Goal: Task Accomplishment & Management: Use online tool/utility

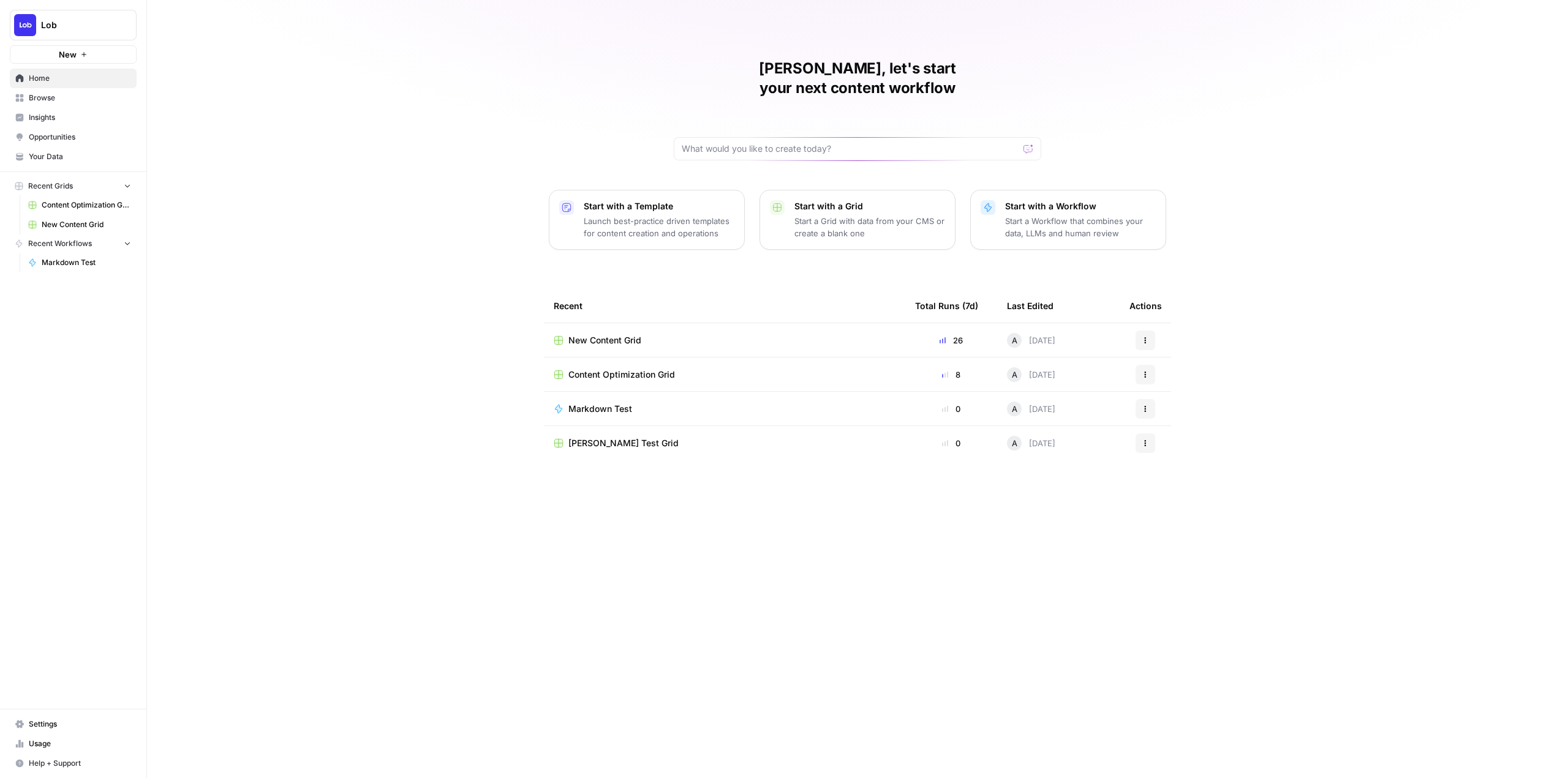
click at [67, 73] on link "Home" at bounding box center [73, 78] width 126 height 20
click at [103, 20] on span "Lob" at bounding box center [78, 25] width 74 height 12
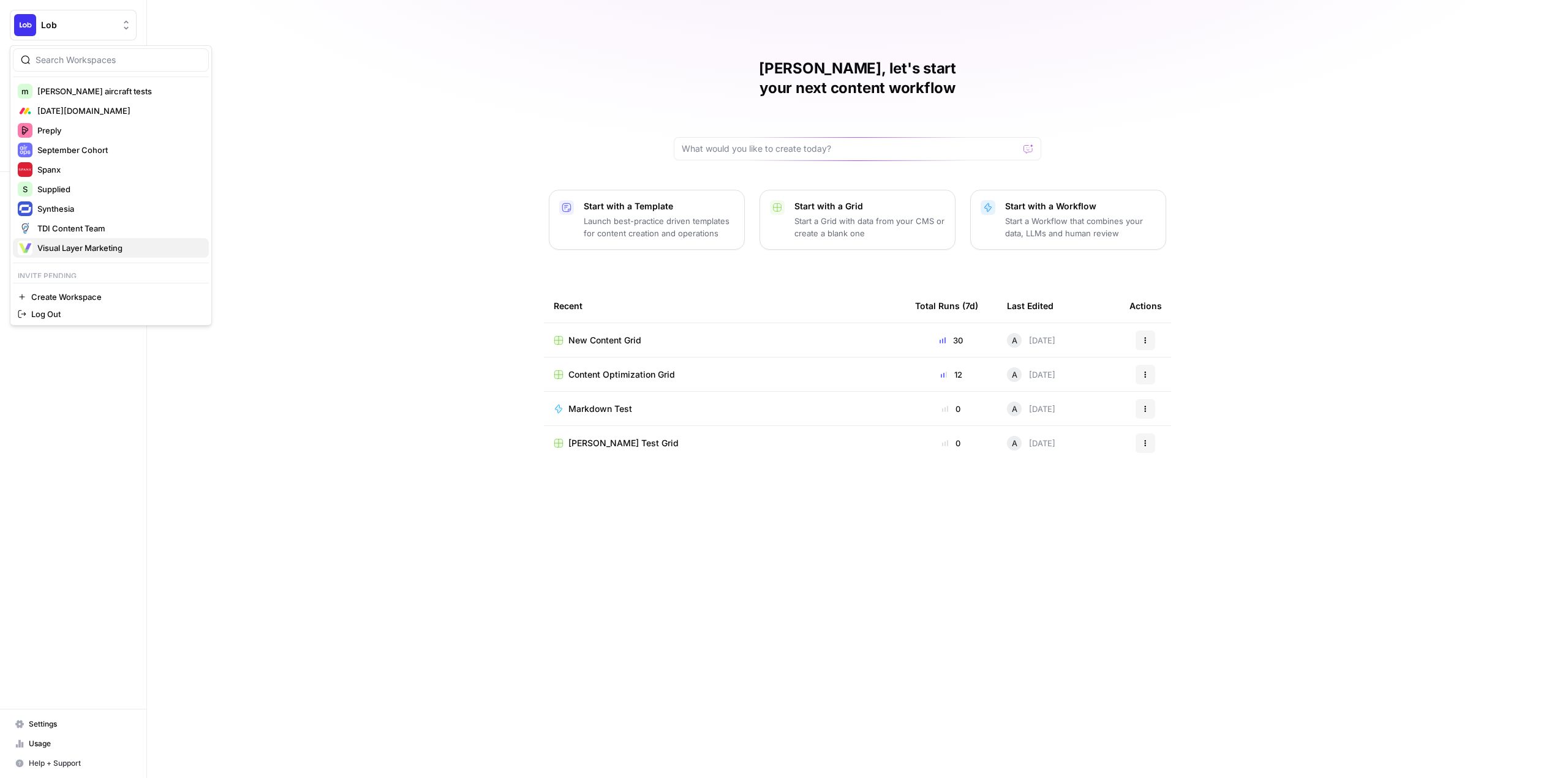
scroll to position [399, 0]
click at [121, 255] on p "Invite pending" at bounding box center [110, 250] width 196 height 16
click at [116, 268] on span "Digital Elevator" at bounding box center [118, 268] width 161 height 12
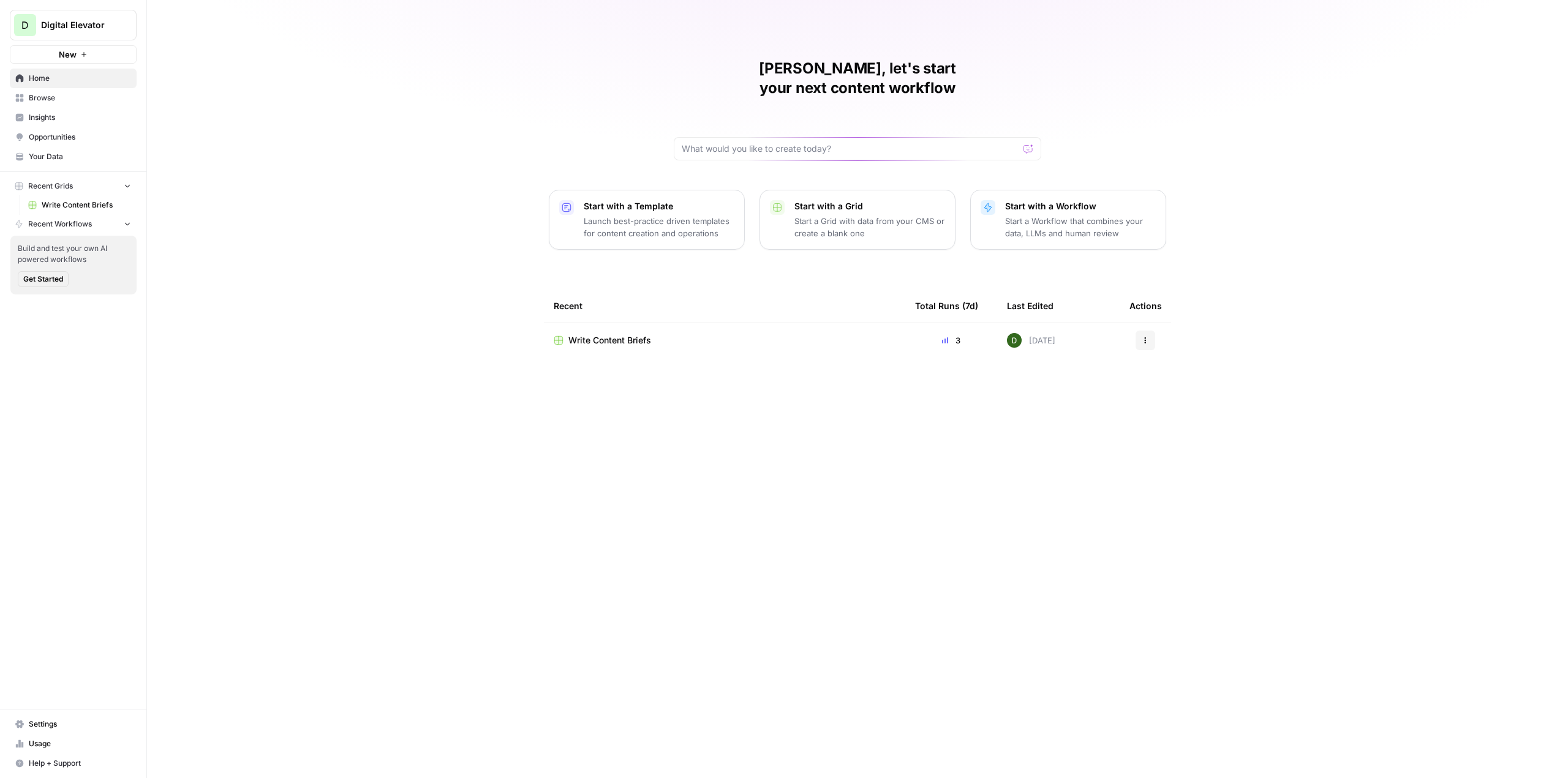
click at [67, 208] on span "Write Content Briefs" at bounding box center [86, 205] width 90 height 11
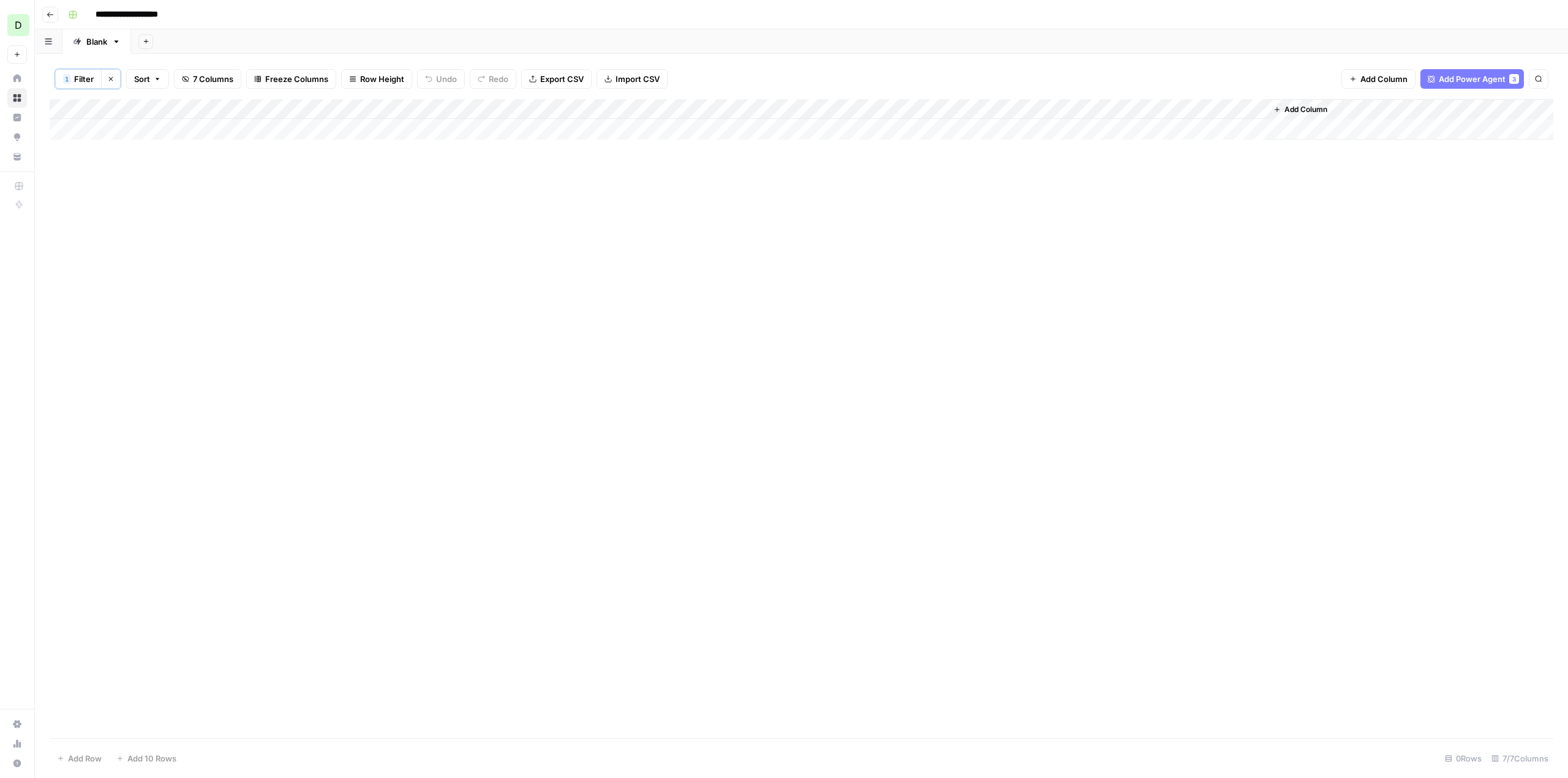
click at [370, 126] on div "Add Column" at bounding box center [802, 119] width 1504 height 40
drag, startPoint x: 162, startPoint y: 132, endPoint x: 87, endPoint y: 131, distance: 75.0
click at [152, 133] on div "Add Column" at bounding box center [802, 119] width 1504 height 40
click at [69, 126] on div "Add Column" at bounding box center [802, 119] width 1504 height 40
click at [1350, 132] on div "Add Column" at bounding box center [1409, 119] width 286 height 40
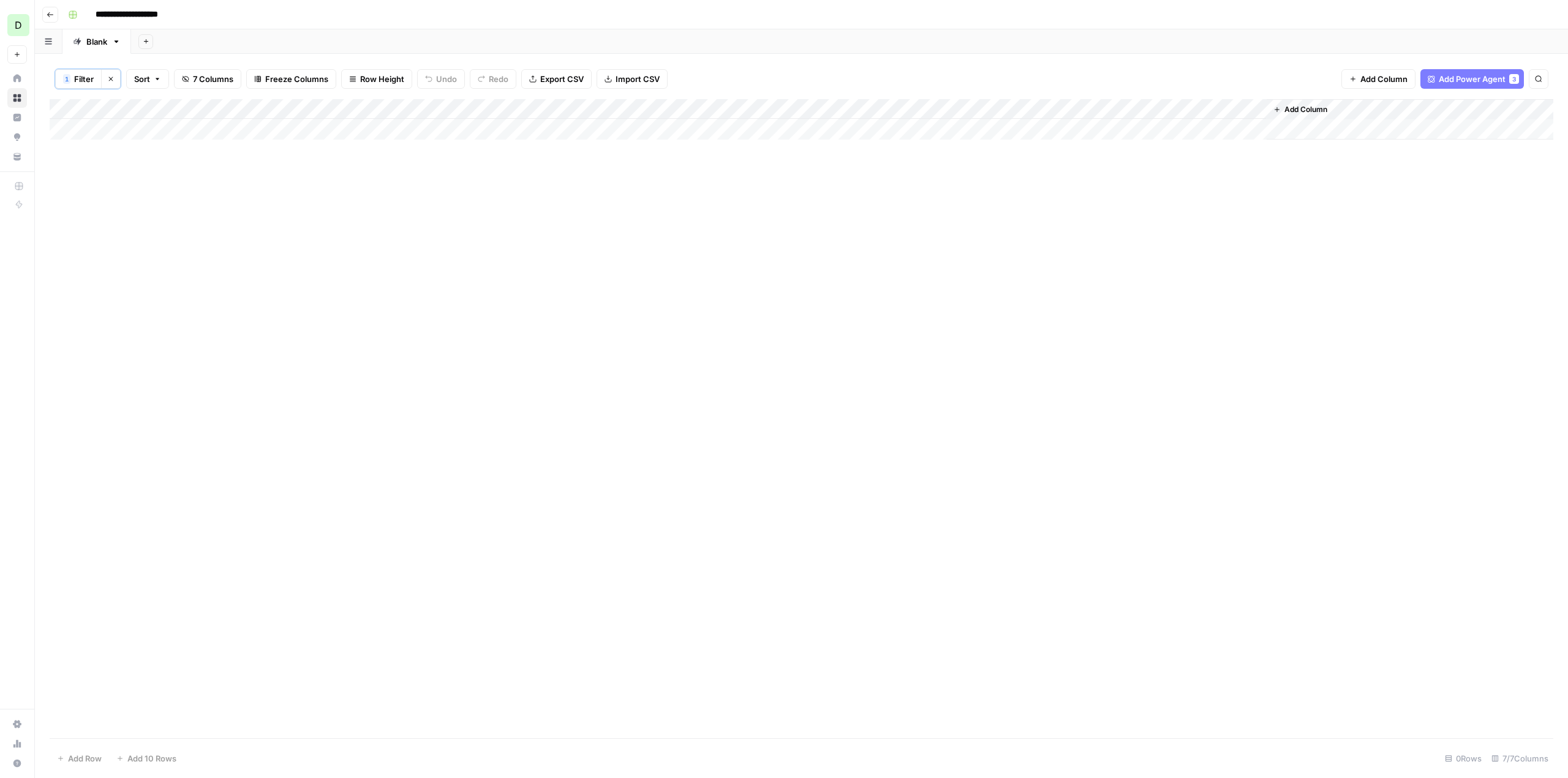
click at [403, 186] on div "Add Column" at bounding box center [802, 418] width 1504 height 639
click at [72, 129] on div "Add Column" at bounding box center [802, 119] width 1504 height 40
click at [56, 130] on div "Add Column" at bounding box center [802, 119] width 1504 height 40
click at [89, 77] on span "Filter" at bounding box center [84, 79] width 20 height 12
type input "Keyword"
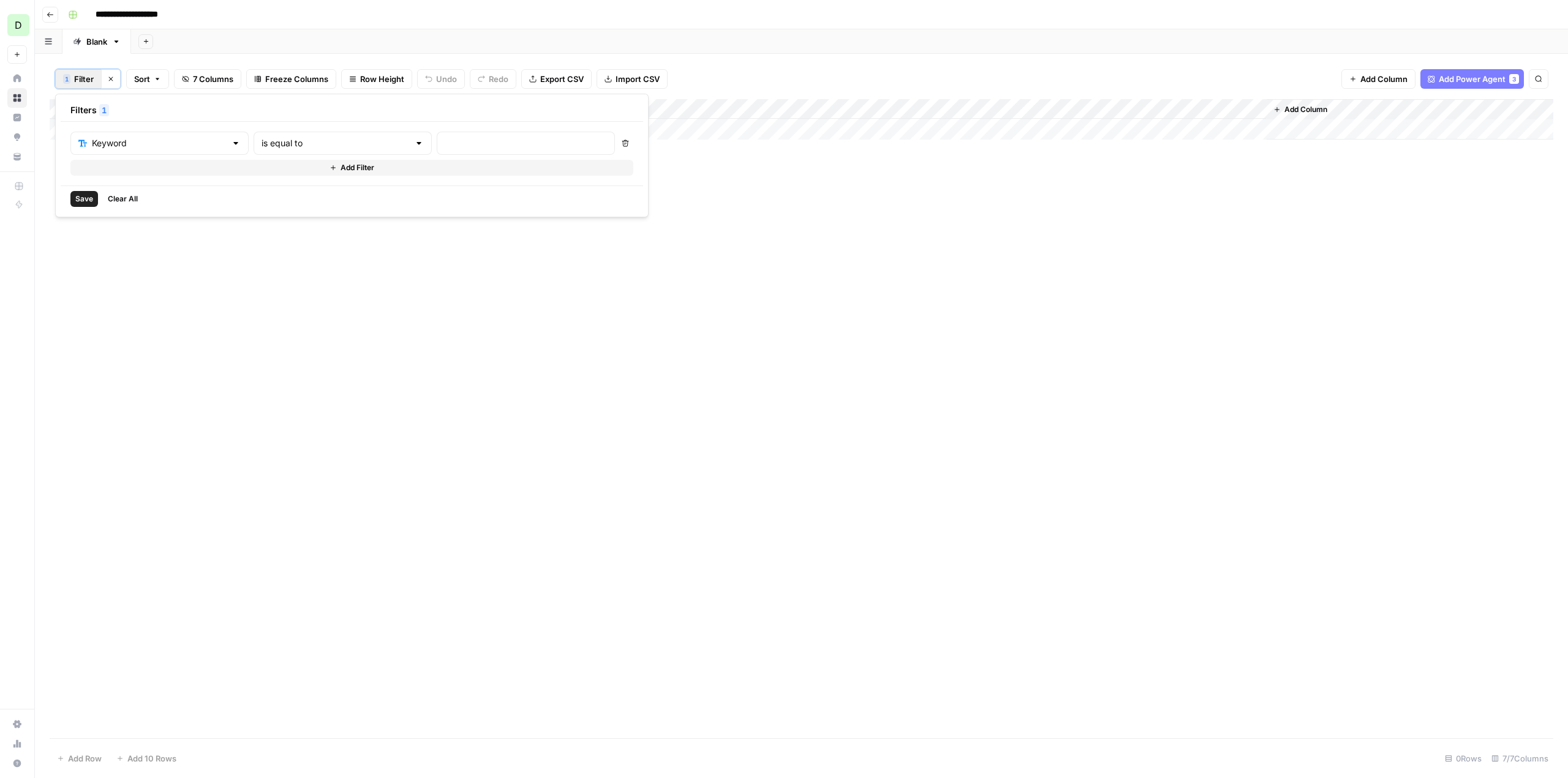
click at [454, 288] on div "Add Column" at bounding box center [802, 418] width 1504 height 639
click at [112, 84] on button "Clear filters" at bounding box center [110, 79] width 20 height 20
click at [625, 71] on button "Import CSV" at bounding box center [611, 78] width 71 height 20
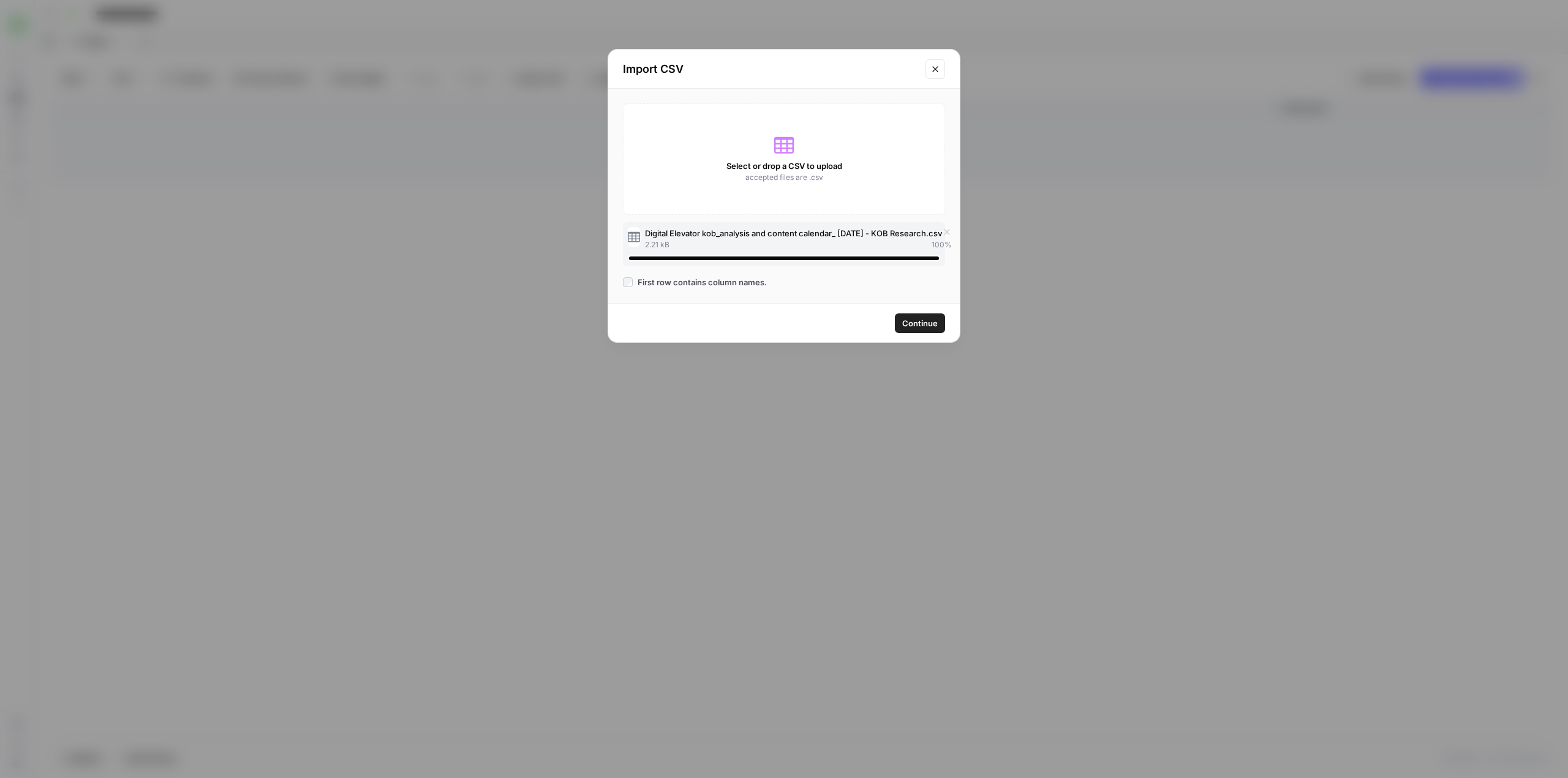
click at [713, 284] on span "First row contains column names." at bounding box center [702, 282] width 129 height 12
click at [657, 285] on span "First row contains column names." at bounding box center [702, 282] width 129 height 12
click at [909, 326] on span "Continue" at bounding box center [920, 323] width 36 height 12
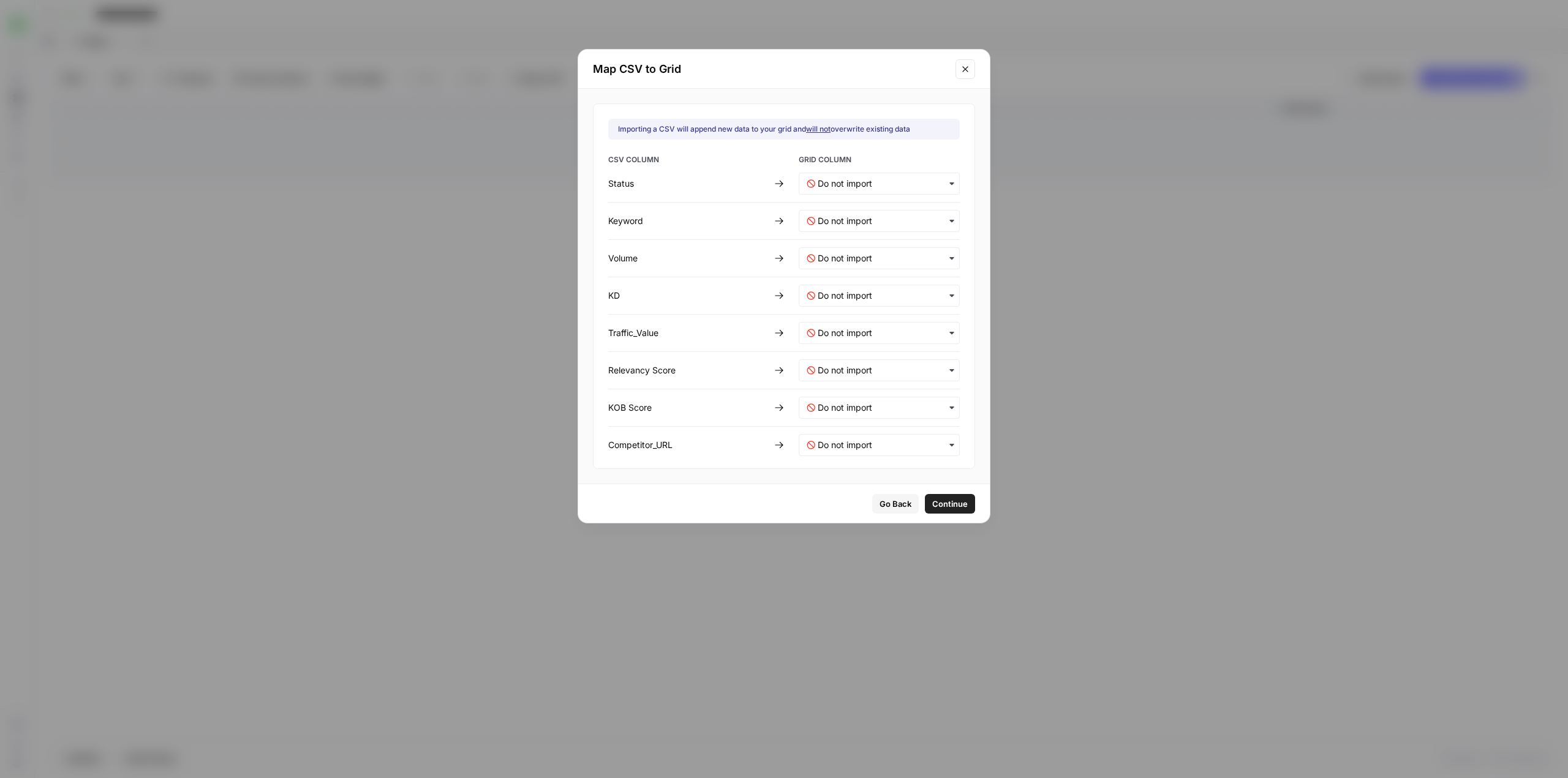
click at [929, 211] on div "button" at bounding box center [879, 221] width 161 height 22
click at [844, 257] on span "Keyword" at bounding box center [831, 253] width 32 height 11
click at [935, 506] on span "Continue" at bounding box center [950, 504] width 36 height 12
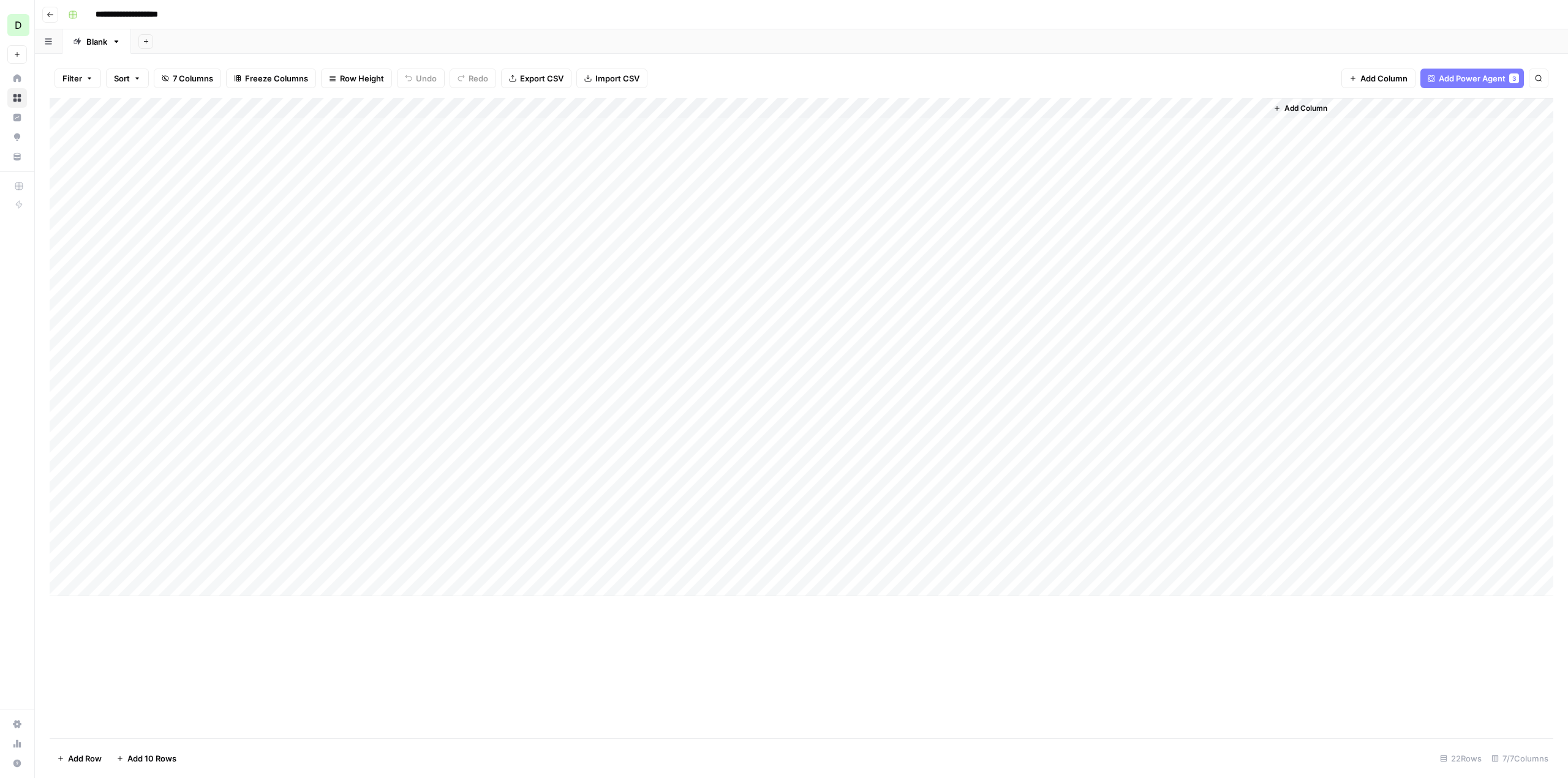
click at [702, 658] on div "Add Column" at bounding box center [802, 418] width 1504 height 641
click at [64, 177] on div "Add Column" at bounding box center [802, 347] width 1504 height 498
click at [63, 173] on div "Add Column" at bounding box center [802, 347] width 1504 height 498
click at [63, 187] on div "Add Column" at bounding box center [802, 347] width 1504 height 498
click at [62, 215] on div "Add Column" at bounding box center [802, 347] width 1504 height 498
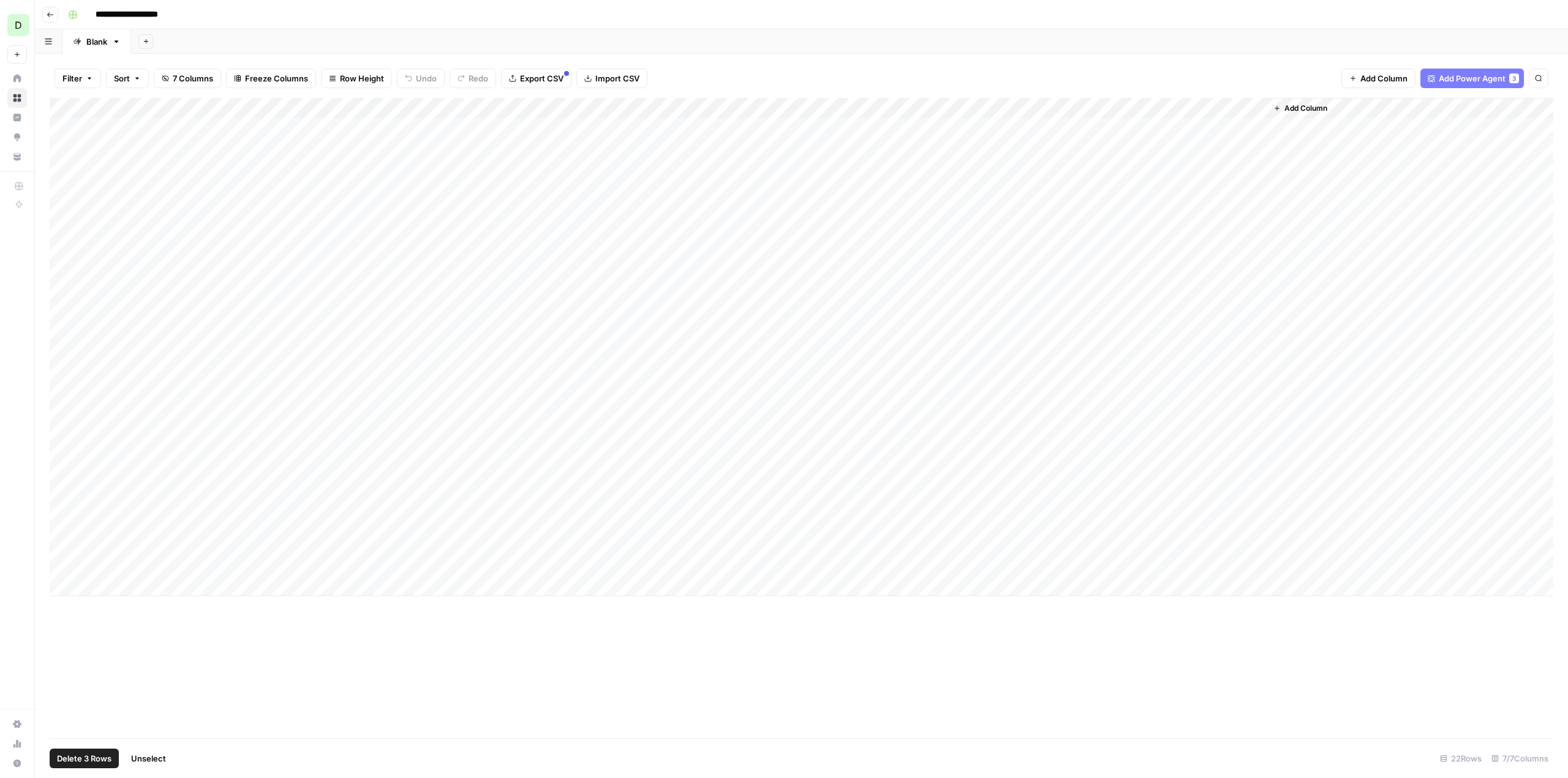
click at [62, 239] on div "Add Column" at bounding box center [802, 347] width 1504 height 498
click at [63, 230] on div "Add Column" at bounding box center [802, 347] width 1504 height 498
click at [60, 249] on div "Add Column" at bounding box center [802, 347] width 1504 height 498
click at [60, 278] on div "Add Column" at bounding box center [802, 347] width 1504 height 498
click at [64, 297] on div "Add Column" at bounding box center [802, 347] width 1504 height 498
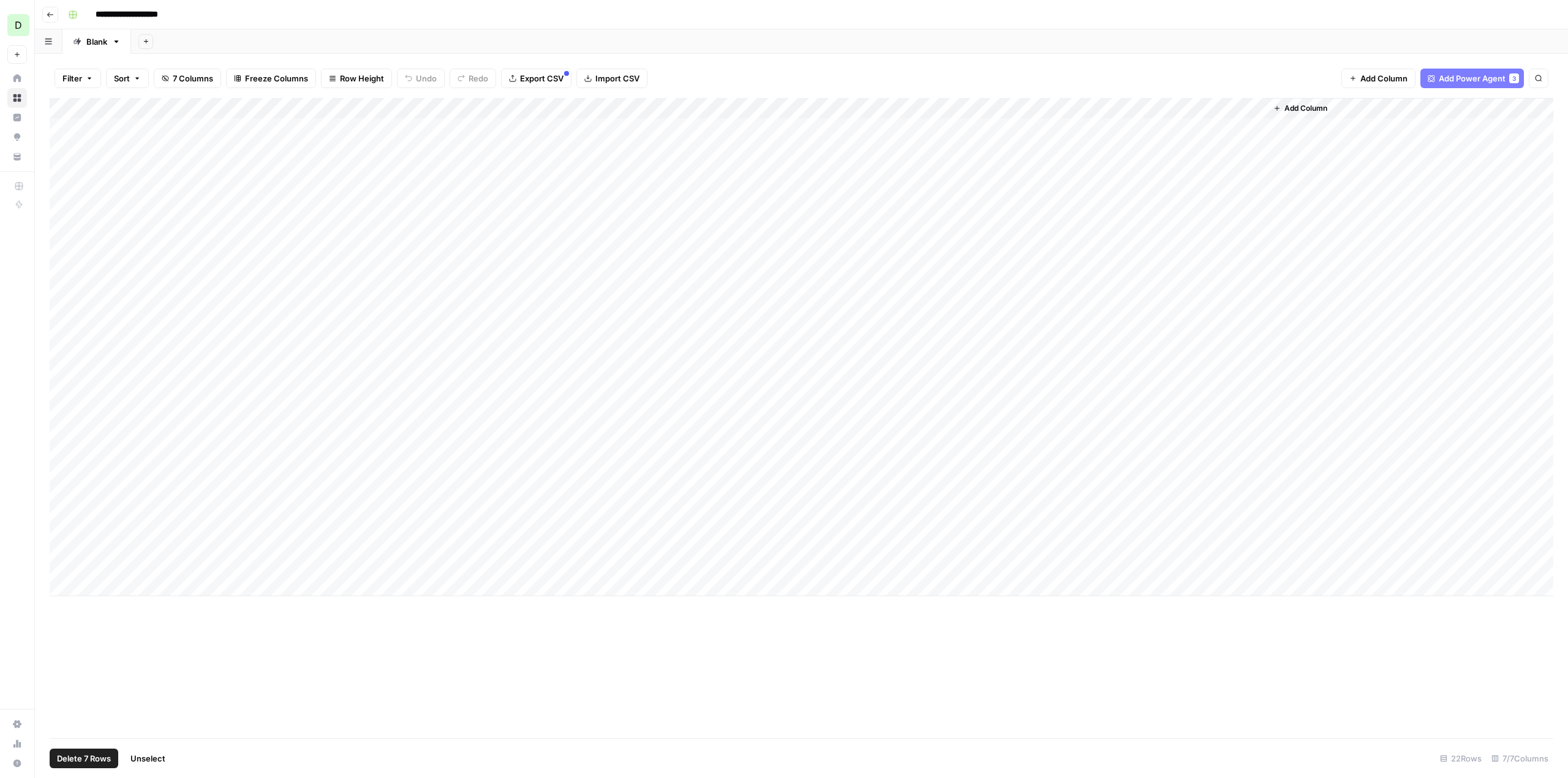
click at [67, 312] on div "Add Column" at bounding box center [802, 347] width 1504 height 498
click at [67, 336] on div "Add Column" at bounding box center [802, 347] width 1504 height 498
click at [65, 349] on div "Add Column" at bounding box center [802, 347] width 1504 height 498
click at [61, 375] on div "Add Column" at bounding box center [802, 347] width 1504 height 498
click at [60, 364] on div "Add Column" at bounding box center [802, 347] width 1504 height 498
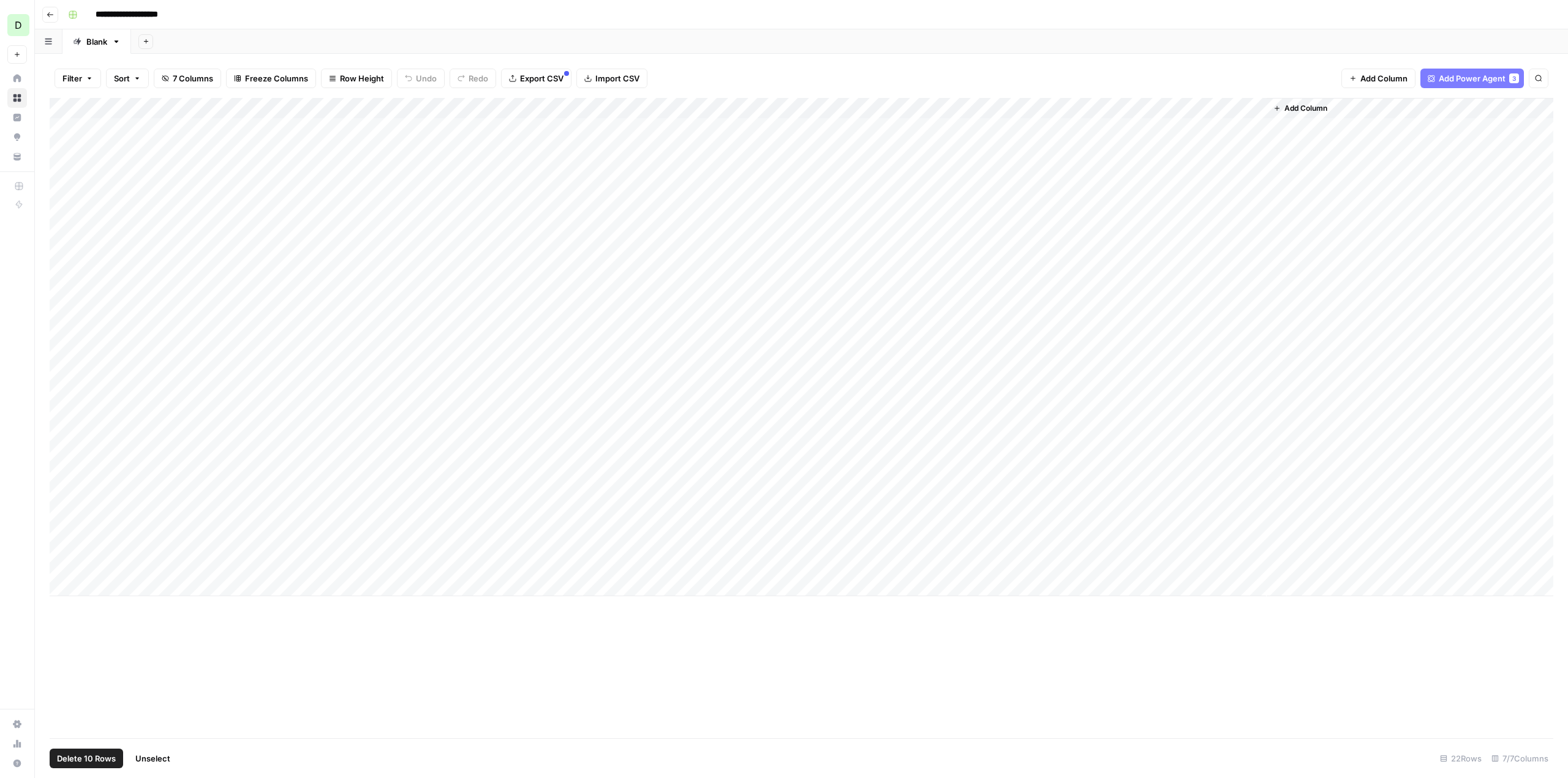
click at [61, 353] on div "Add Column" at bounding box center [802, 347] width 1504 height 498
click at [66, 396] on div "Add Column" at bounding box center [802, 347] width 1504 height 498
click at [57, 422] on div "Add Column" at bounding box center [802, 347] width 1504 height 498
click at [62, 417] on div "Add Column" at bounding box center [802, 347] width 1504 height 498
click at [66, 444] on div "Add Column" at bounding box center [802, 347] width 1504 height 498
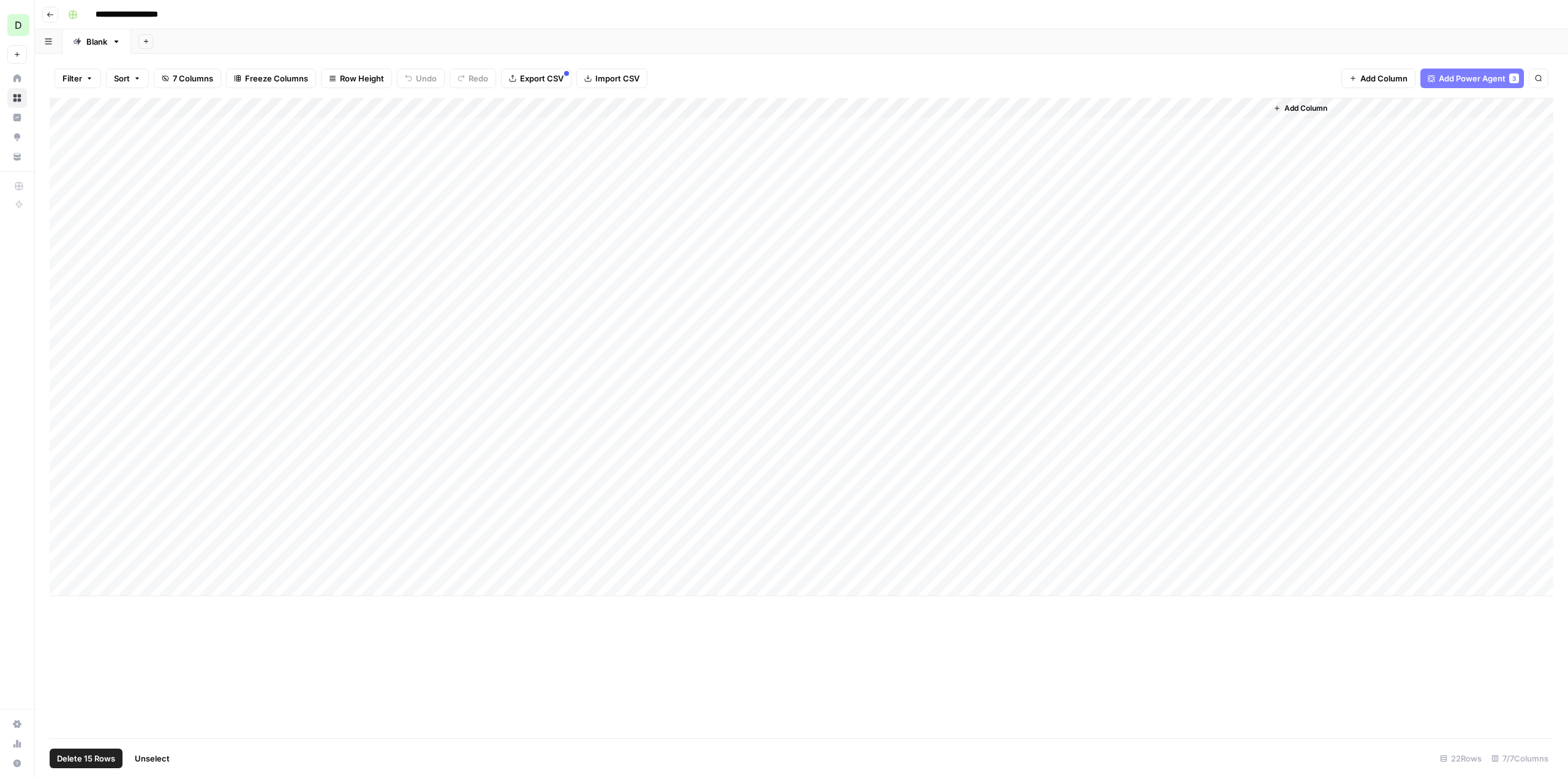
drag, startPoint x: 64, startPoint y: 457, endPoint x: 70, endPoint y: 474, distance: 18.0
click at [64, 459] on div "Add Column" at bounding box center [802, 347] width 1504 height 498
click at [66, 481] on div "Add Column" at bounding box center [802, 347] width 1504 height 498
click at [66, 502] on div "Add Column" at bounding box center [802, 347] width 1504 height 498
click at [67, 523] on div "Add Column" at bounding box center [802, 347] width 1504 height 498
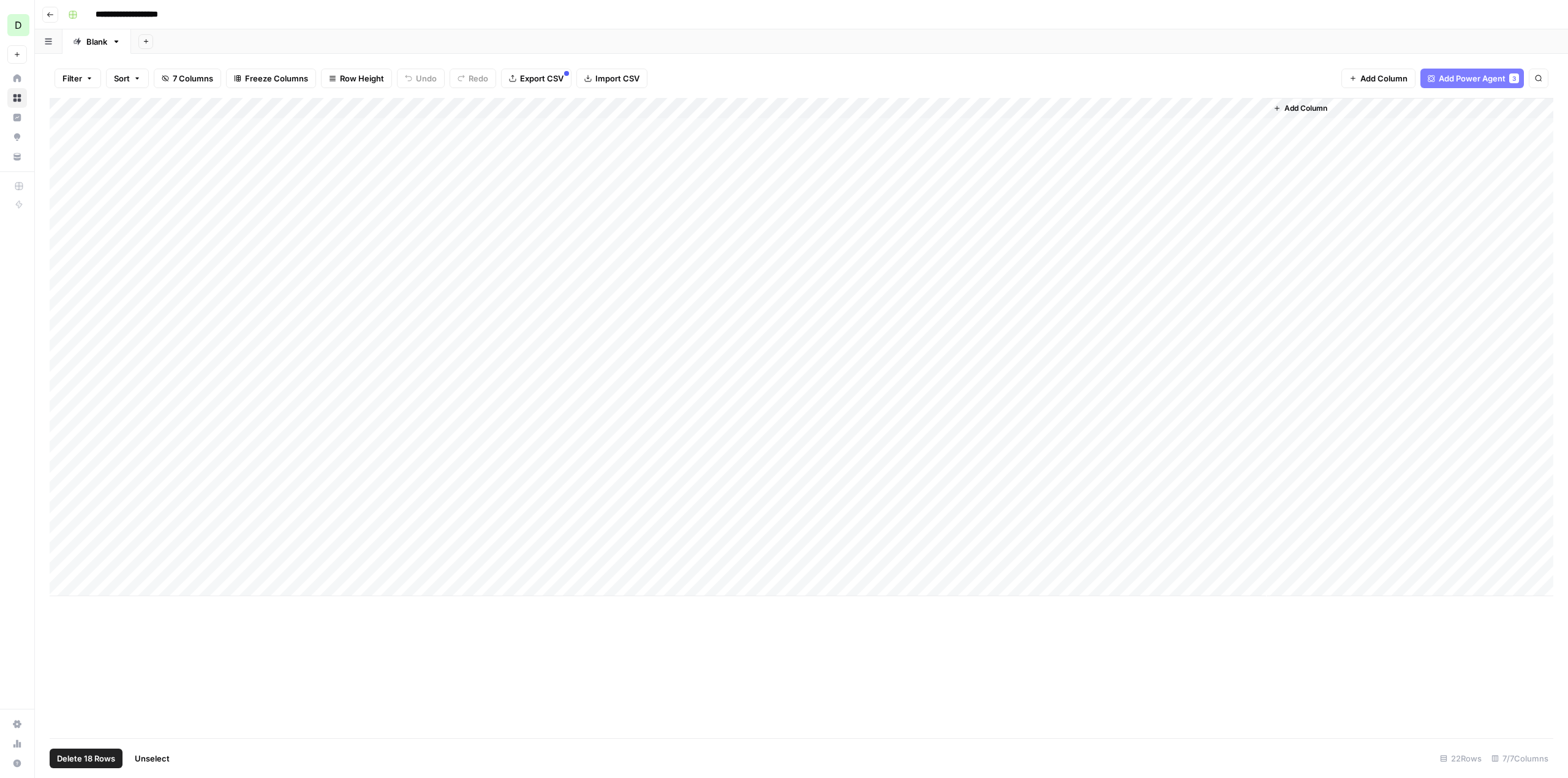
click at [64, 538] on div "Add Column" at bounding box center [802, 347] width 1504 height 498
click at [63, 561] on div "Add Column" at bounding box center [802, 347] width 1504 height 498
click at [62, 547] on div "Add Column" at bounding box center [802, 347] width 1504 height 498
click at [101, 759] on span "Delete 20 Rows" at bounding box center [87, 758] width 60 height 12
click at [742, 143] on span "Delete" at bounding box center [740, 141] width 26 height 12
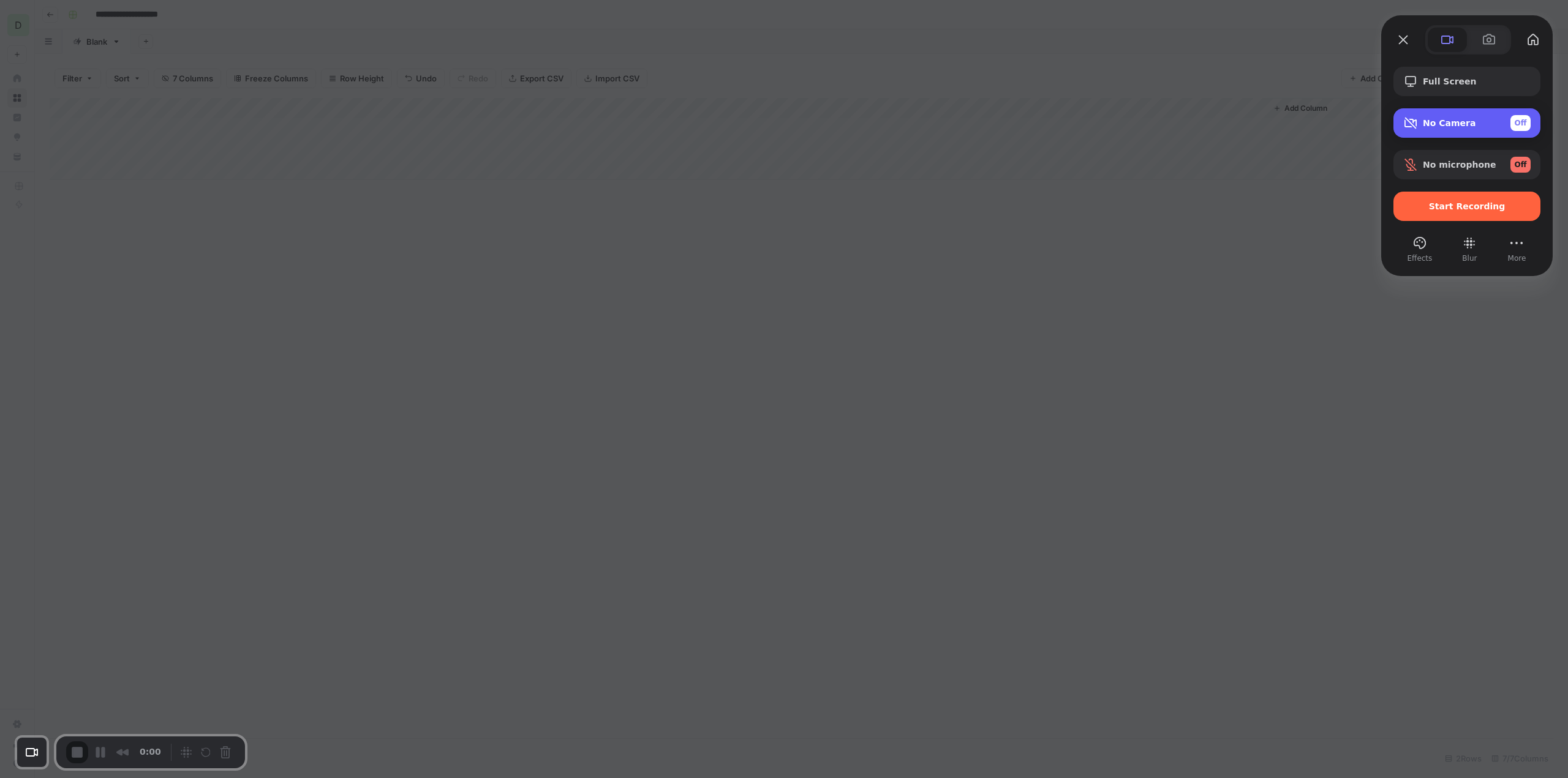
click at [1522, 122] on span "Off" at bounding box center [1520, 123] width 12 height 11
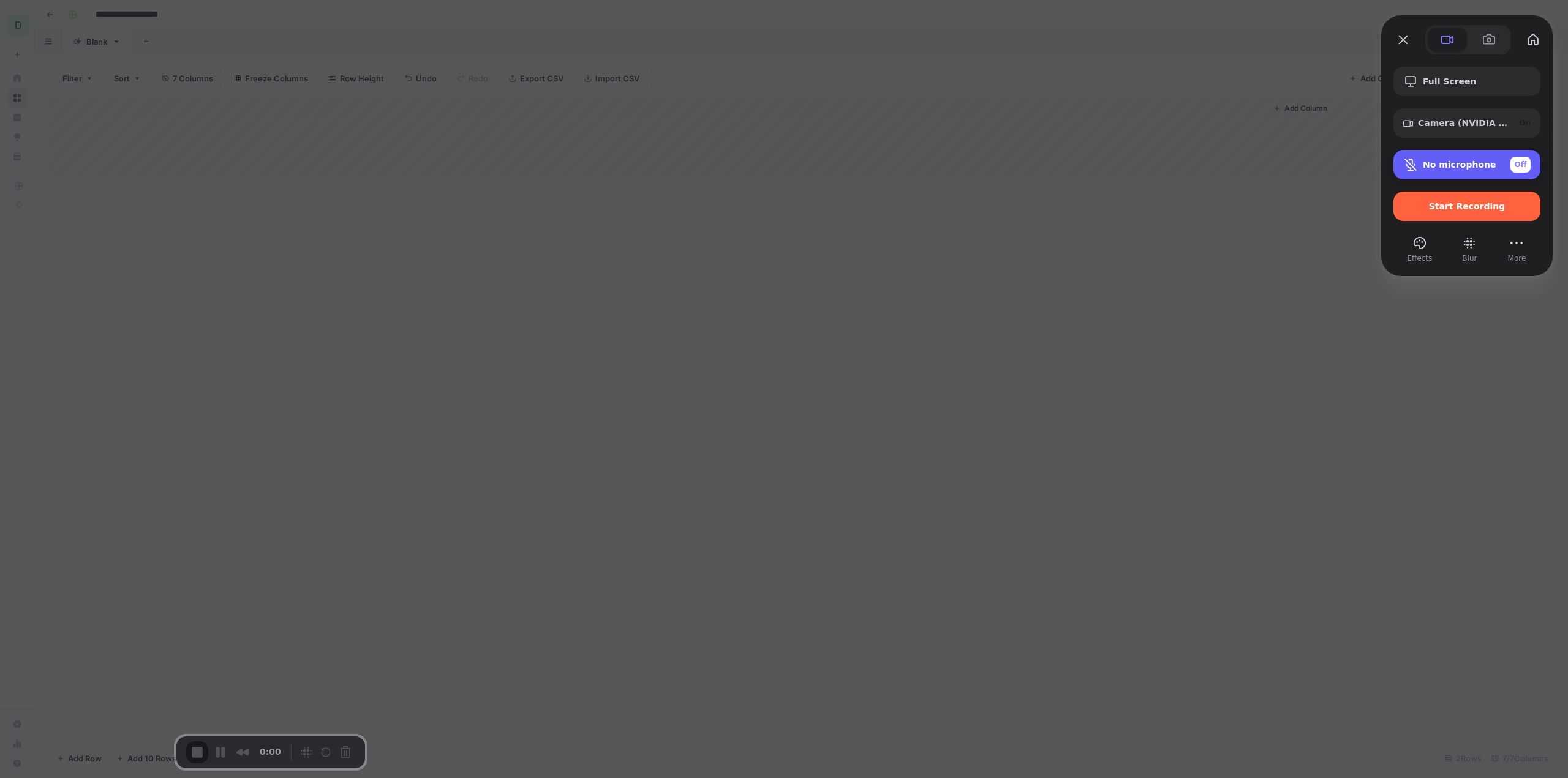
click at [1519, 161] on span "Off" at bounding box center [1520, 164] width 12 height 11
click at [1448, 166] on span "No microphone" at bounding box center [1426, 170] width 66 height 9
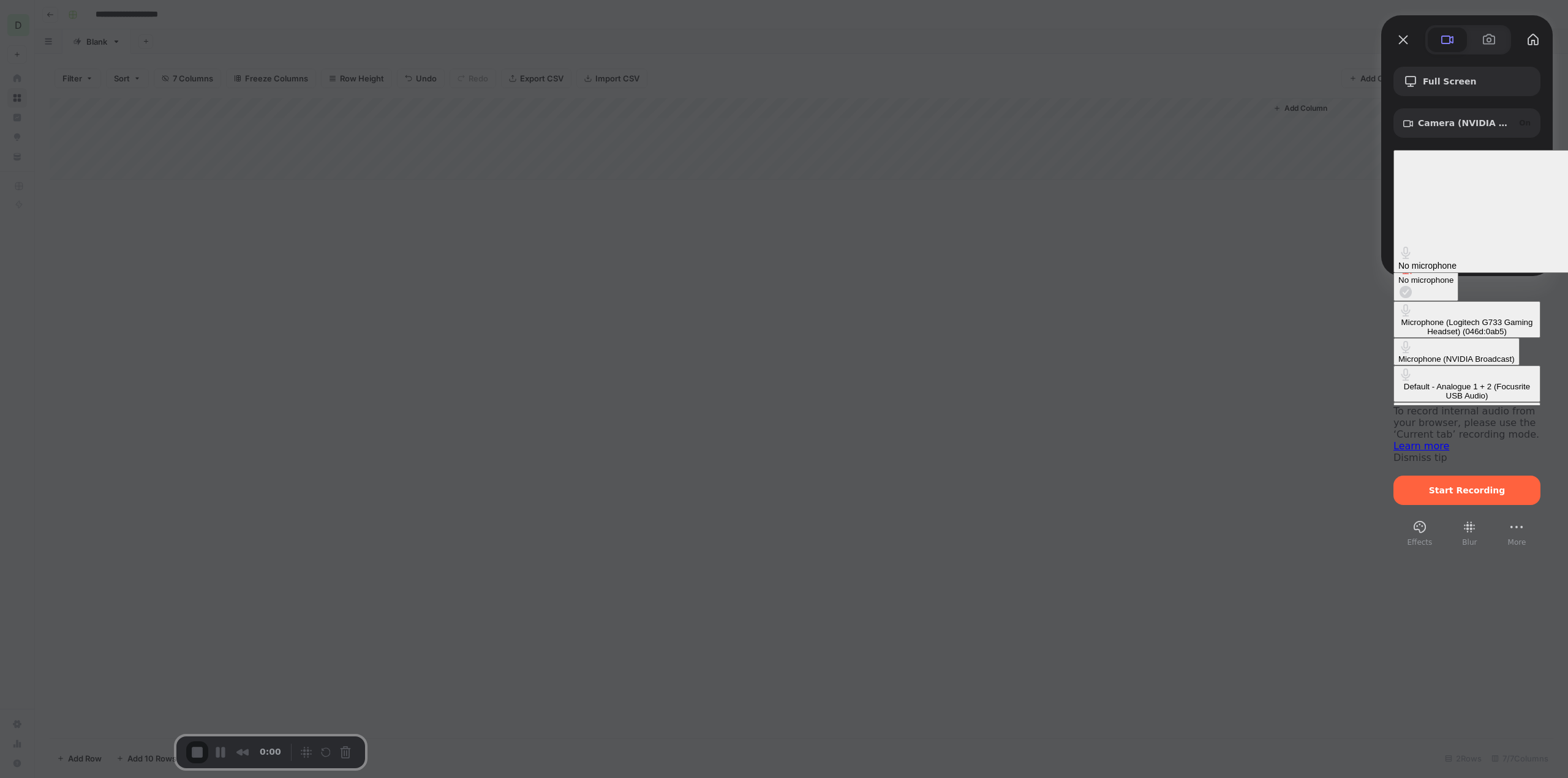
scroll to position [15, 0]
click at [1394, 365] on Audio\) "Default - Analogue 1 + 2 (Focusrite USB Audio)" at bounding box center [1467, 383] width 147 height 37
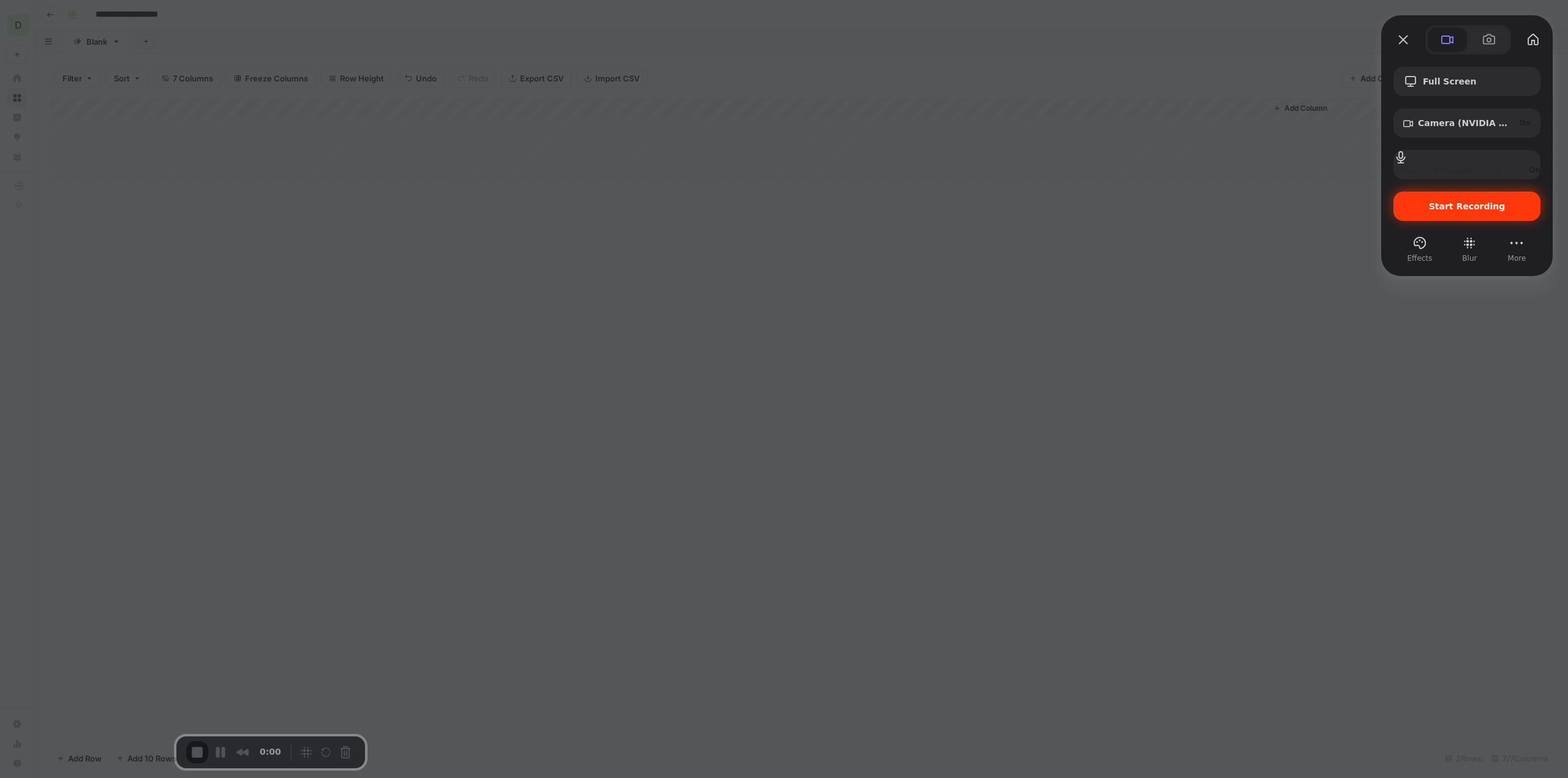
click at [1450, 197] on div "Start Recording" at bounding box center [1467, 206] width 147 height 29
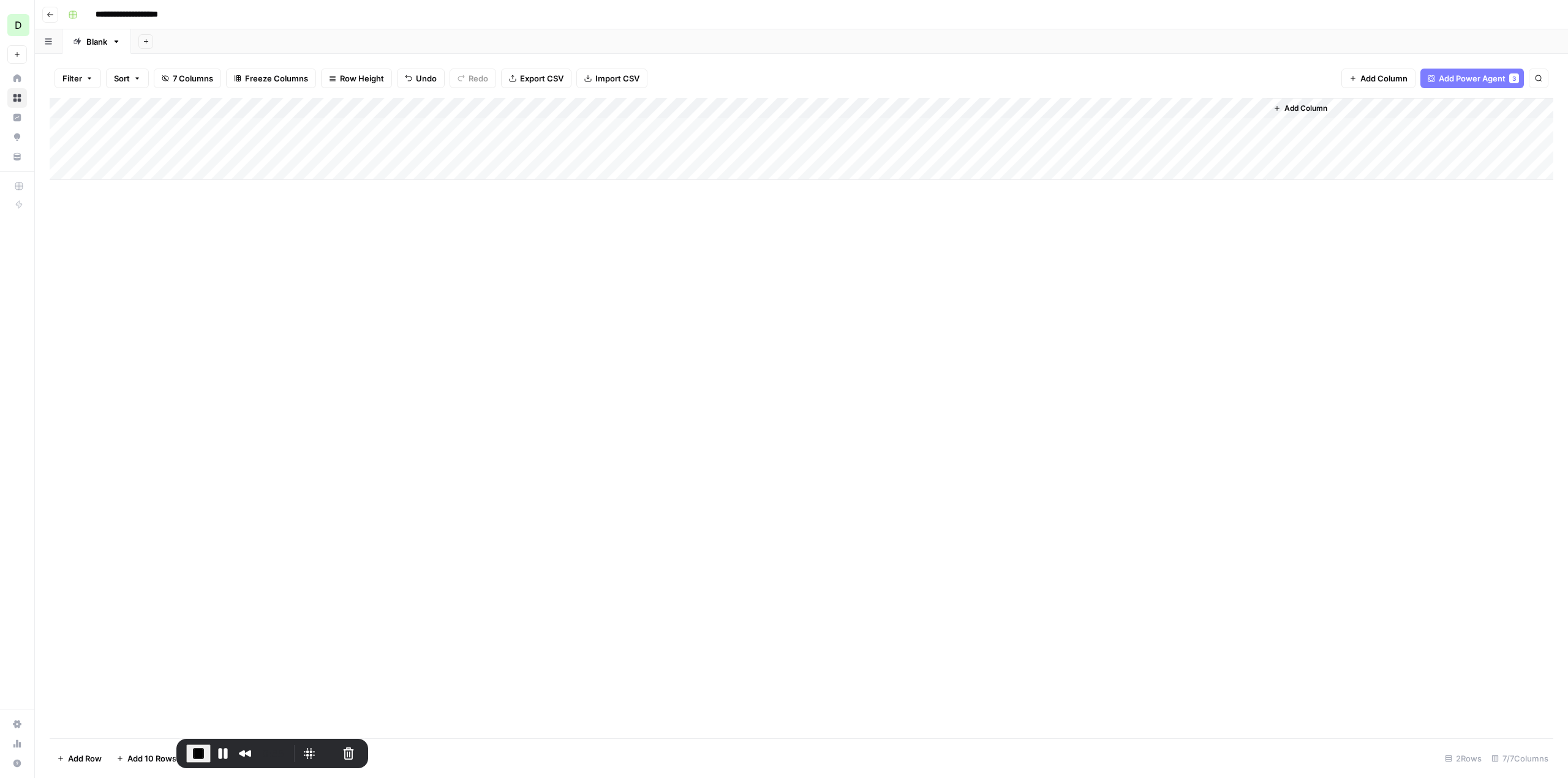
click at [251, 360] on div "Add Column" at bounding box center [802, 418] width 1504 height 641
click at [614, 83] on span "Import CSV" at bounding box center [618, 79] width 44 height 12
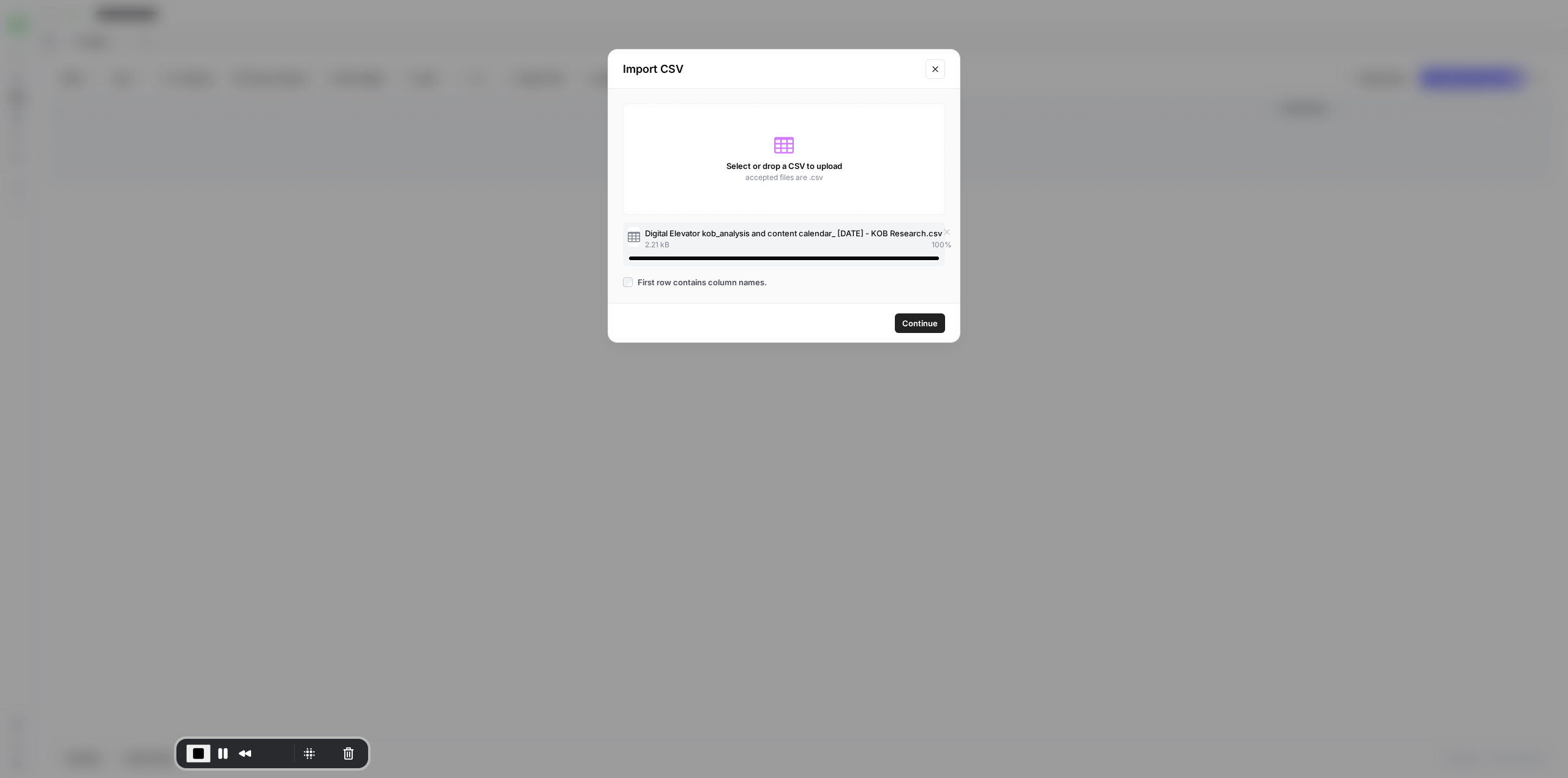
click at [929, 320] on span "Continue" at bounding box center [920, 323] width 36 height 12
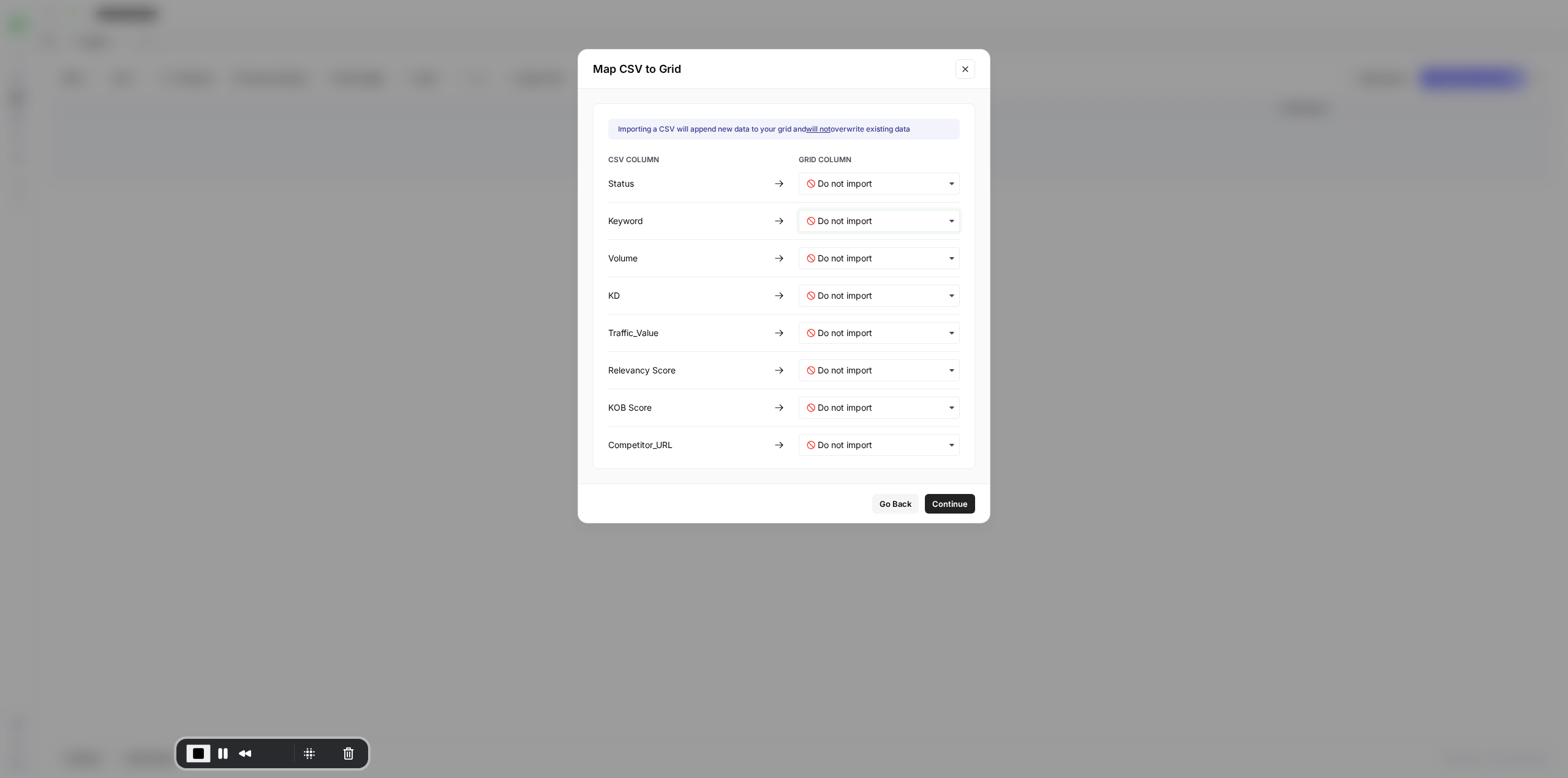
click at [916, 219] on input "text" at bounding box center [884, 221] width 134 height 12
click at [831, 256] on span "Keyword" at bounding box center [831, 253] width 32 height 11
click at [950, 505] on span "Continue" at bounding box center [950, 504] width 36 height 12
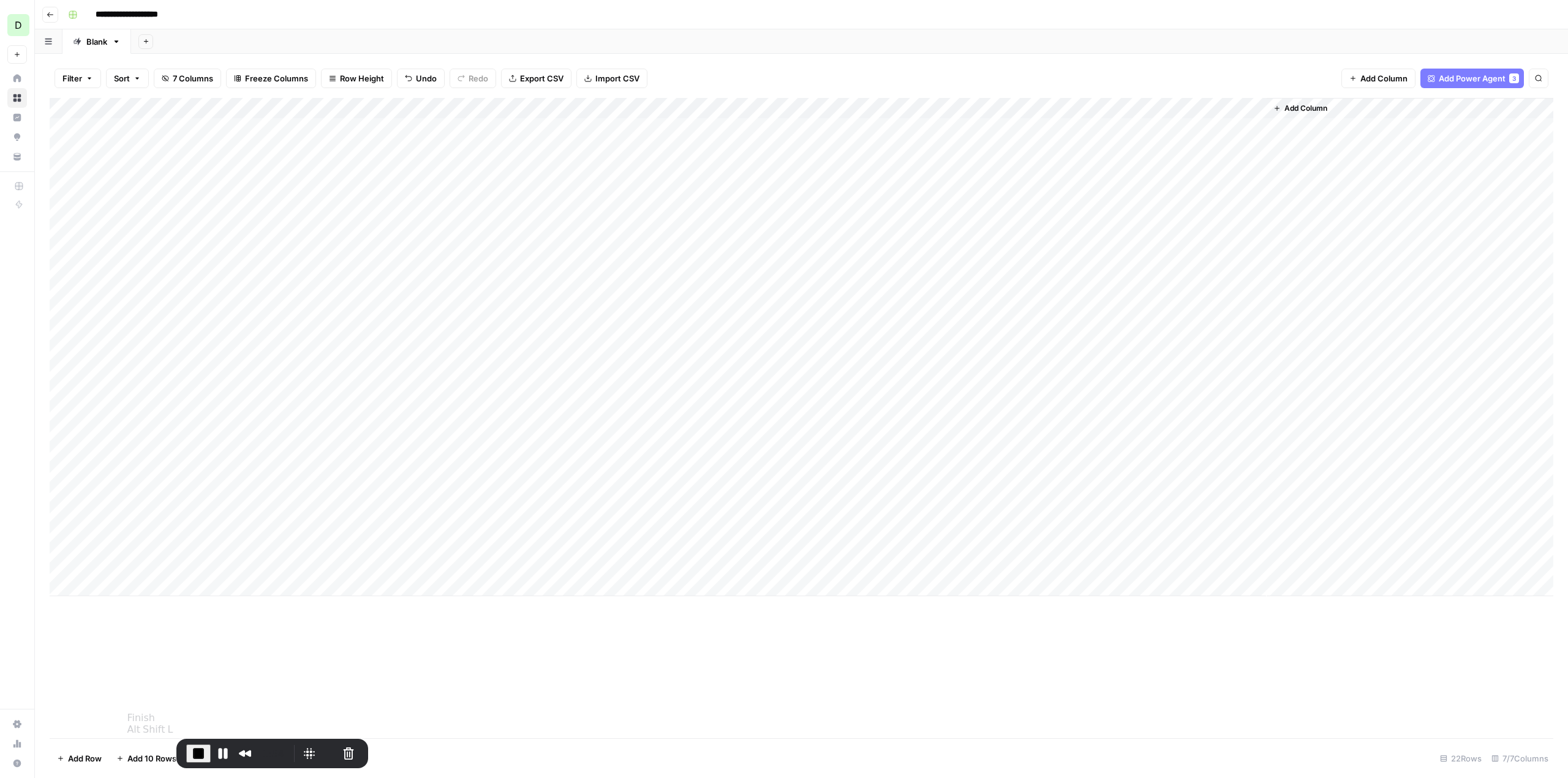
click at [186, 745] on button "End Recording" at bounding box center [198, 754] width 25 height 19
click at [64, 173] on div "Add Column" at bounding box center [802, 347] width 1504 height 498
click at [63, 196] on div "Add Column" at bounding box center [802, 347] width 1504 height 498
click at [62, 210] on div "Add Column" at bounding box center [802, 347] width 1504 height 498
click at [62, 231] on div "Add Column" at bounding box center [802, 347] width 1504 height 498
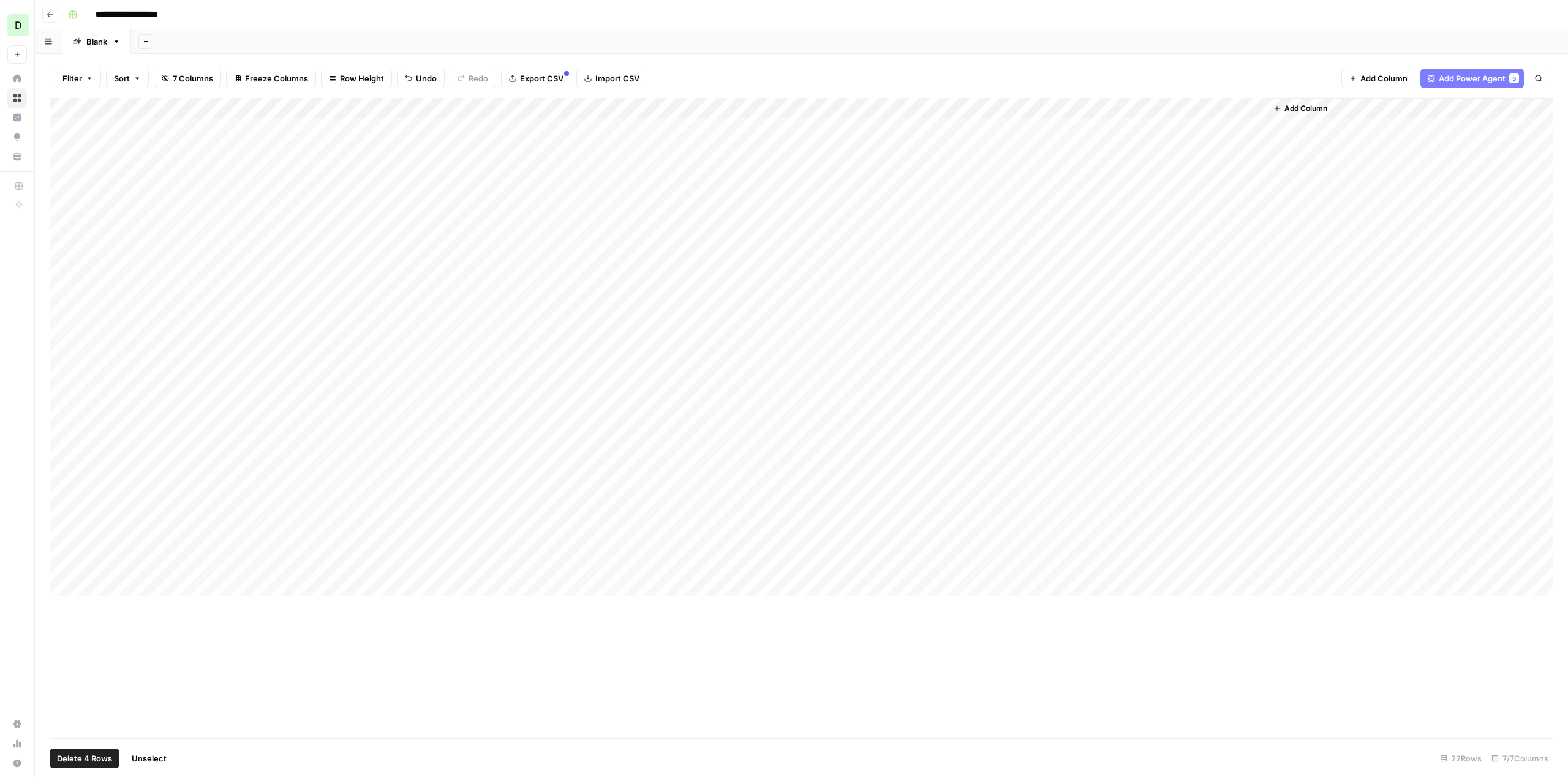
click at [66, 260] on div "Add Column" at bounding box center [802, 347] width 1504 height 498
click at [66, 252] on div "Add Column" at bounding box center [802, 347] width 1504 height 498
drag, startPoint x: 64, startPoint y: 273, endPoint x: 66, endPoint y: 298, distance: 25.1
click at [64, 273] on div "Add Column" at bounding box center [802, 347] width 1504 height 498
click at [62, 295] on div "Add Column" at bounding box center [802, 347] width 1504 height 498
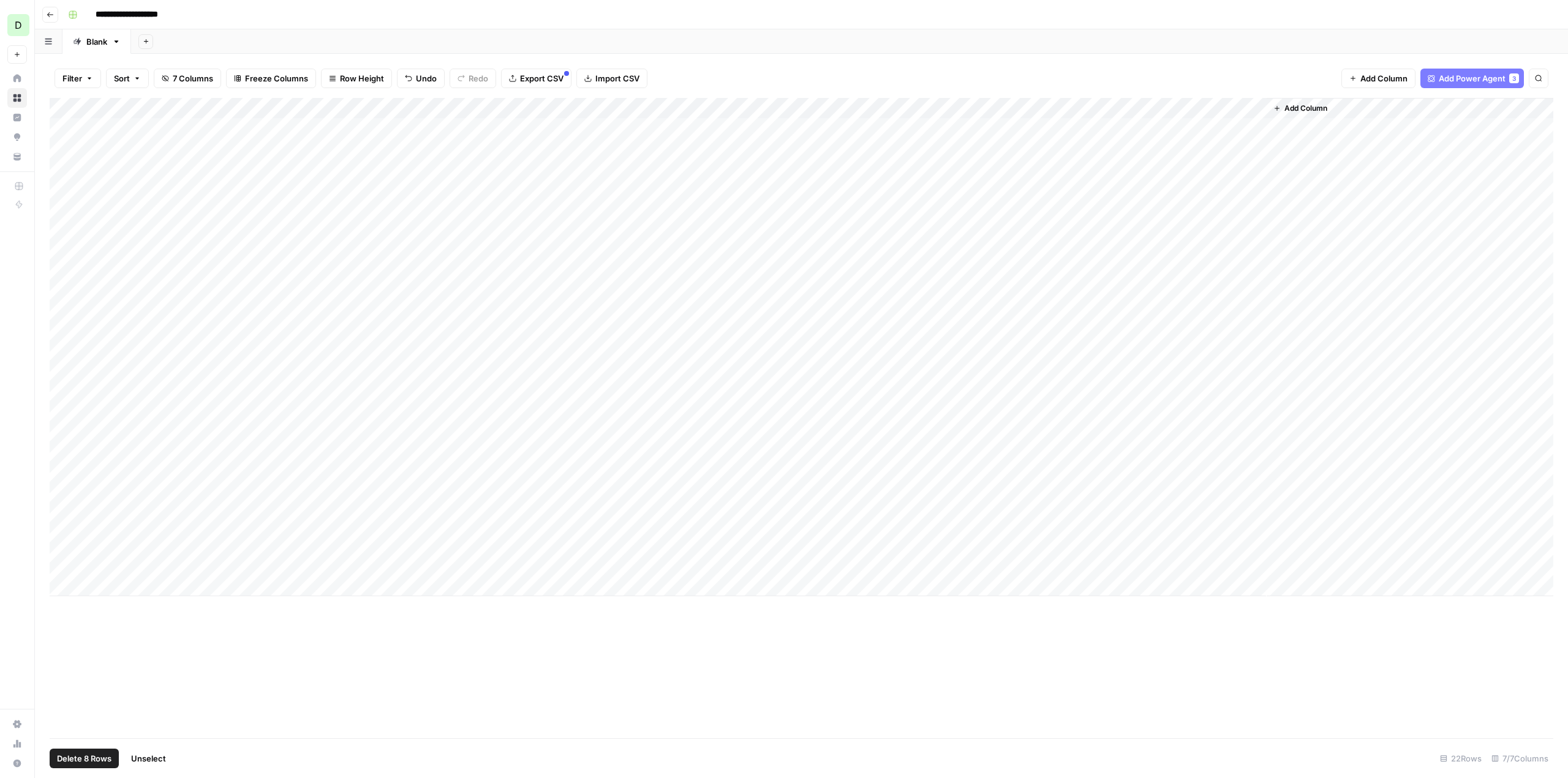
drag, startPoint x: 63, startPoint y: 315, endPoint x: 62, endPoint y: 325, distance: 10.0
click at [62, 317] on div "Add Column" at bounding box center [802, 347] width 1504 height 498
click at [66, 335] on div "Add Column" at bounding box center [802, 347] width 1504 height 498
click at [64, 353] on div "Add Column" at bounding box center [802, 347] width 1504 height 498
click at [67, 379] on div "Add Column" at bounding box center [802, 347] width 1504 height 498
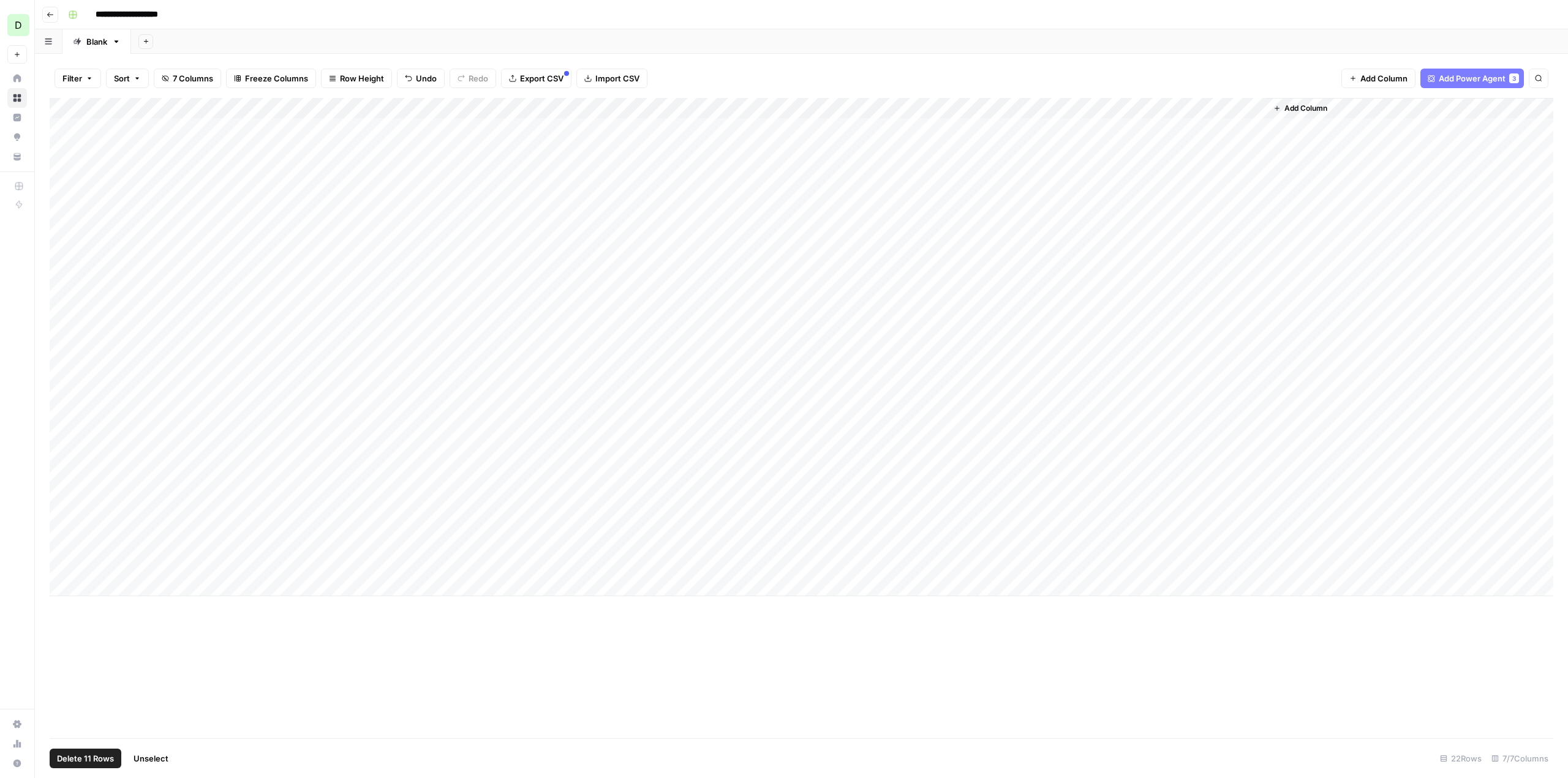
click at [64, 393] on div "Add Column" at bounding box center [802, 347] width 1504 height 498
click at [62, 420] on div "Add Column" at bounding box center [802, 347] width 1504 height 498
click at [64, 440] on div "Add Column" at bounding box center [802, 347] width 1504 height 498
click at [65, 464] on div "Add Column" at bounding box center [802, 347] width 1504 height 498
click at [65, 479] on div "Add Column" at bounding box center [802, 347] width 1504 height 498
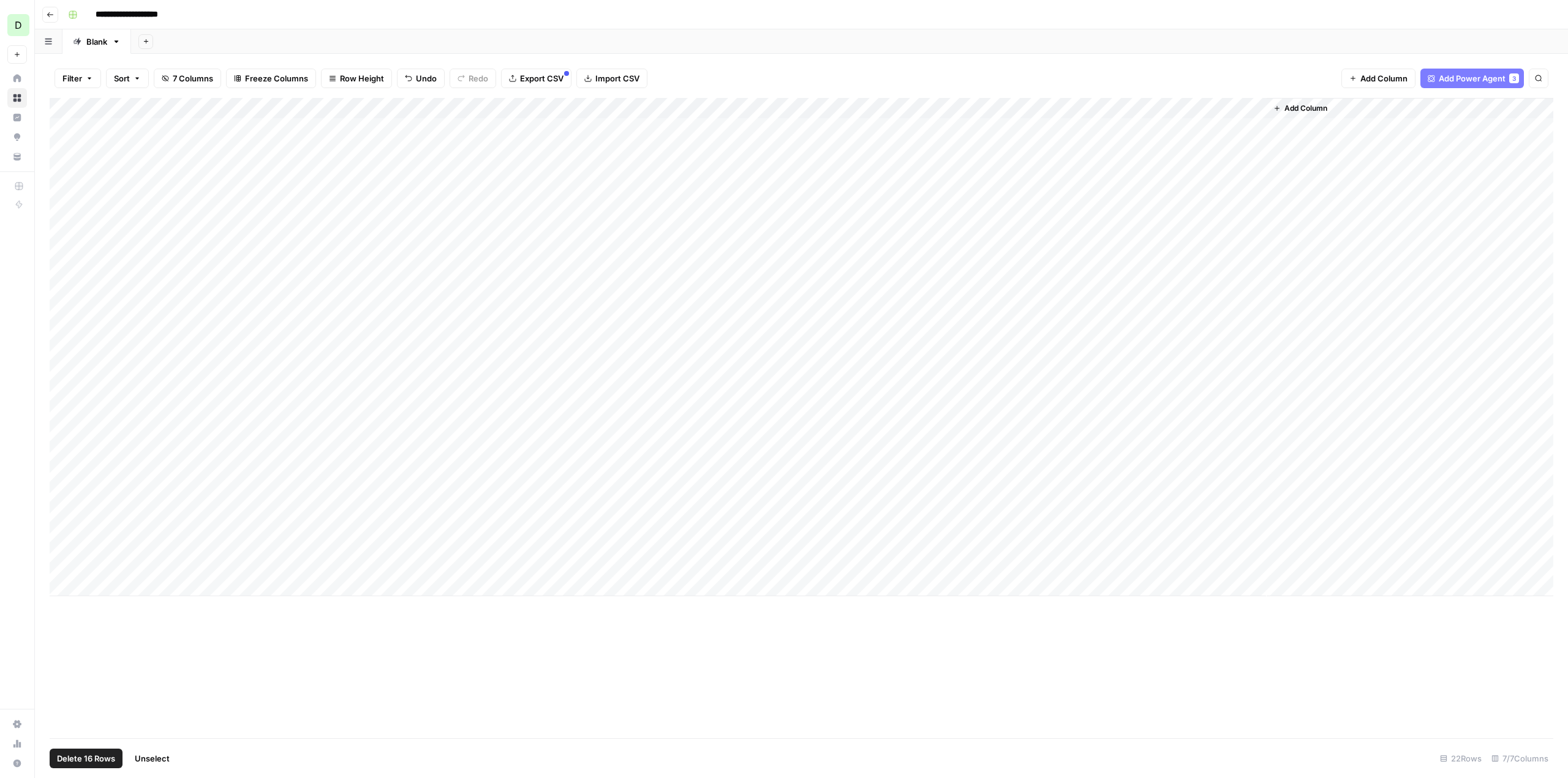
drag, startPoint x: 64, startPoint y: 502, endPoint x: 64, endPoint y: 511, distance: 9.0
click at [64, 503] on div "Add Column" at bounding box center [802, 347] width 1504 height 498
click at [64, 522] on div "Add Column" at bounding box center [802, 347] width 1504 height 498
click at [63, 543] on div "Add Column" at bounding box center [802, 347] width 1504 height 498
click at [65, 563] on div "Add Column" at bounding box center [802, 347] width 1504 height 498
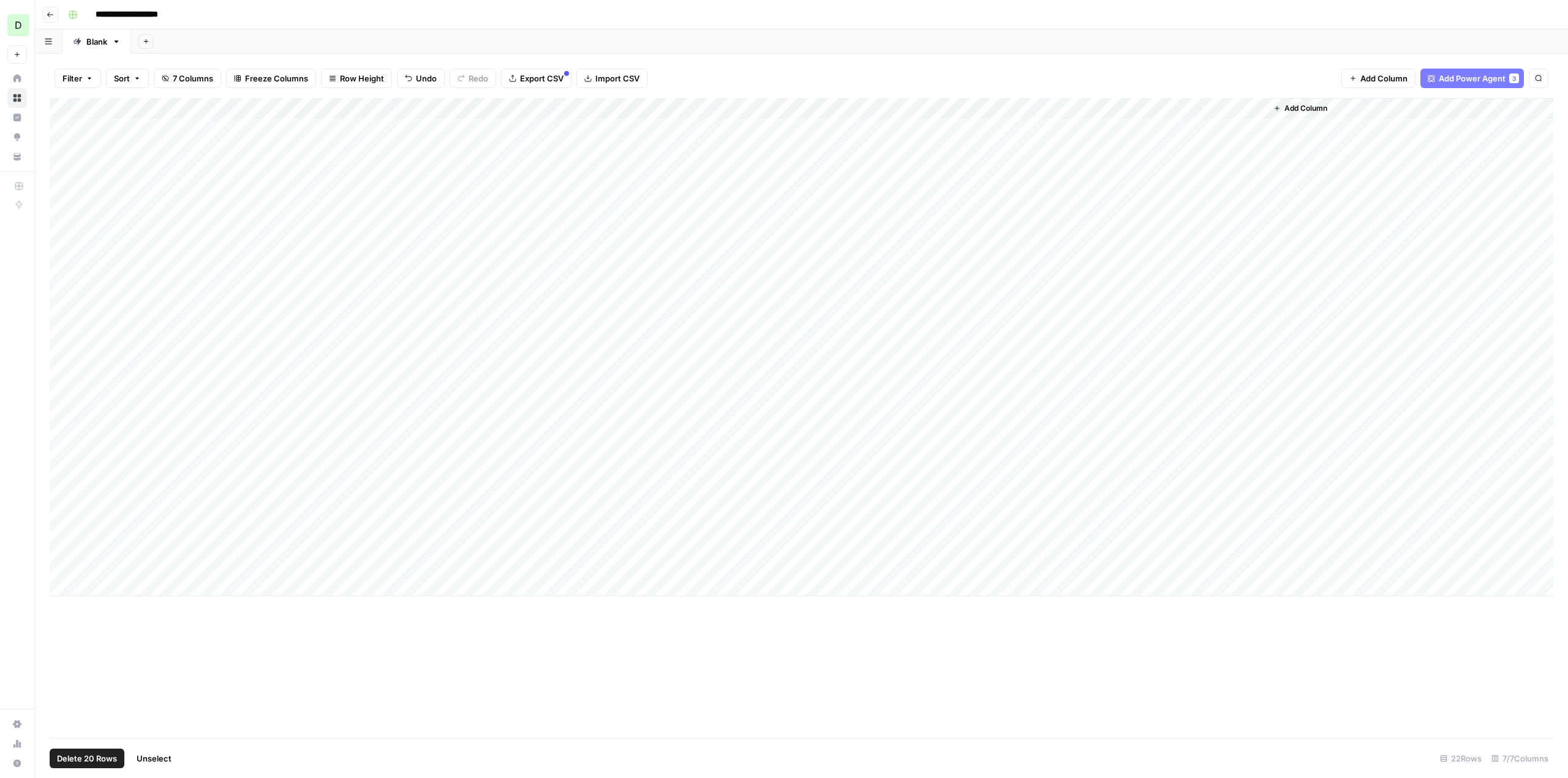
click at [113, 761] on span "Delete 20 Rows" at bounding box center [87, 758] width 60 height 12
click at [742, 144] on span "Delete" at bounding box center [740, 141] width 26 height 12
click at [615, 74] on span "Import CSV" at bounding box center [618, 79] width 44 height 12
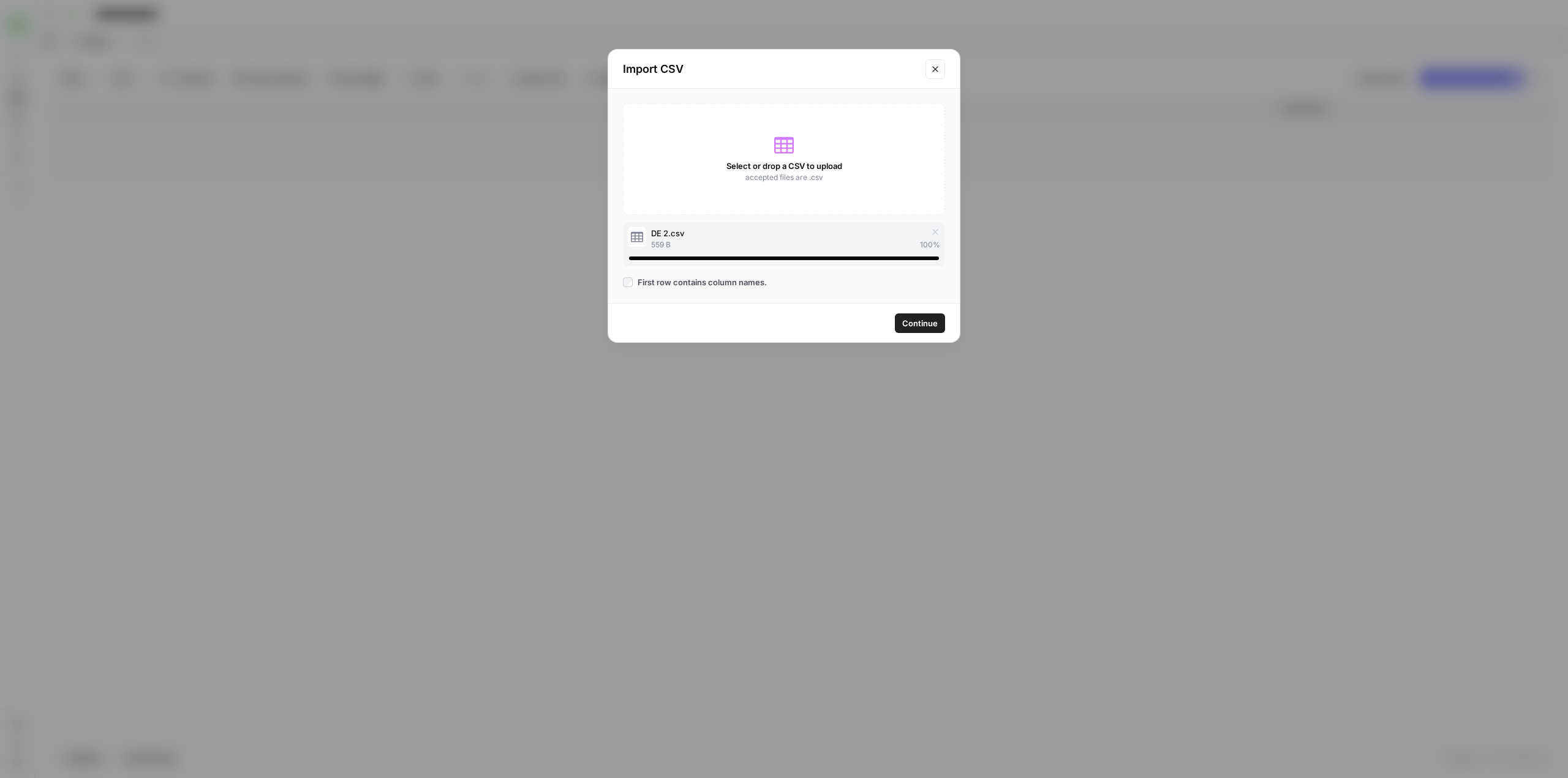
click at [927, 325] on span "Continue" at bounding box center [920, 323] width 36 height 12
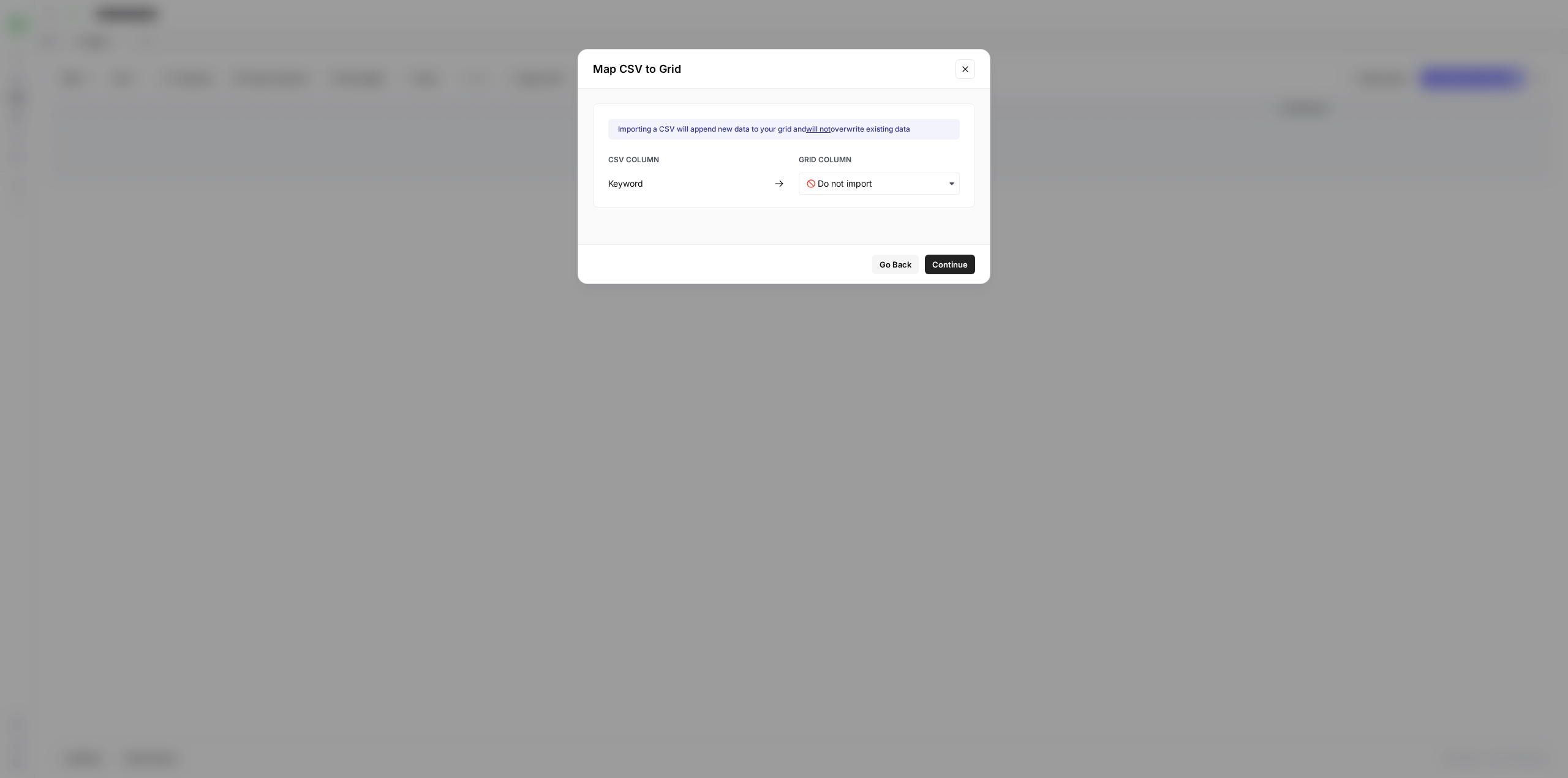
click at [886, 169] on div "CSV COLUMN GRID COLUMN Keyword" at bounding box center [784, 174] width 351 height 40
click at [879, 183] on input "text" at bounding box center [884, 184] width 134 height 12
click at [857, 213] on div "Keyword" at bounding box center [871, 216] width 144 height 22
click at [935, 268] on span "Continue" at bounding box center [950, 264] width 36 height 12
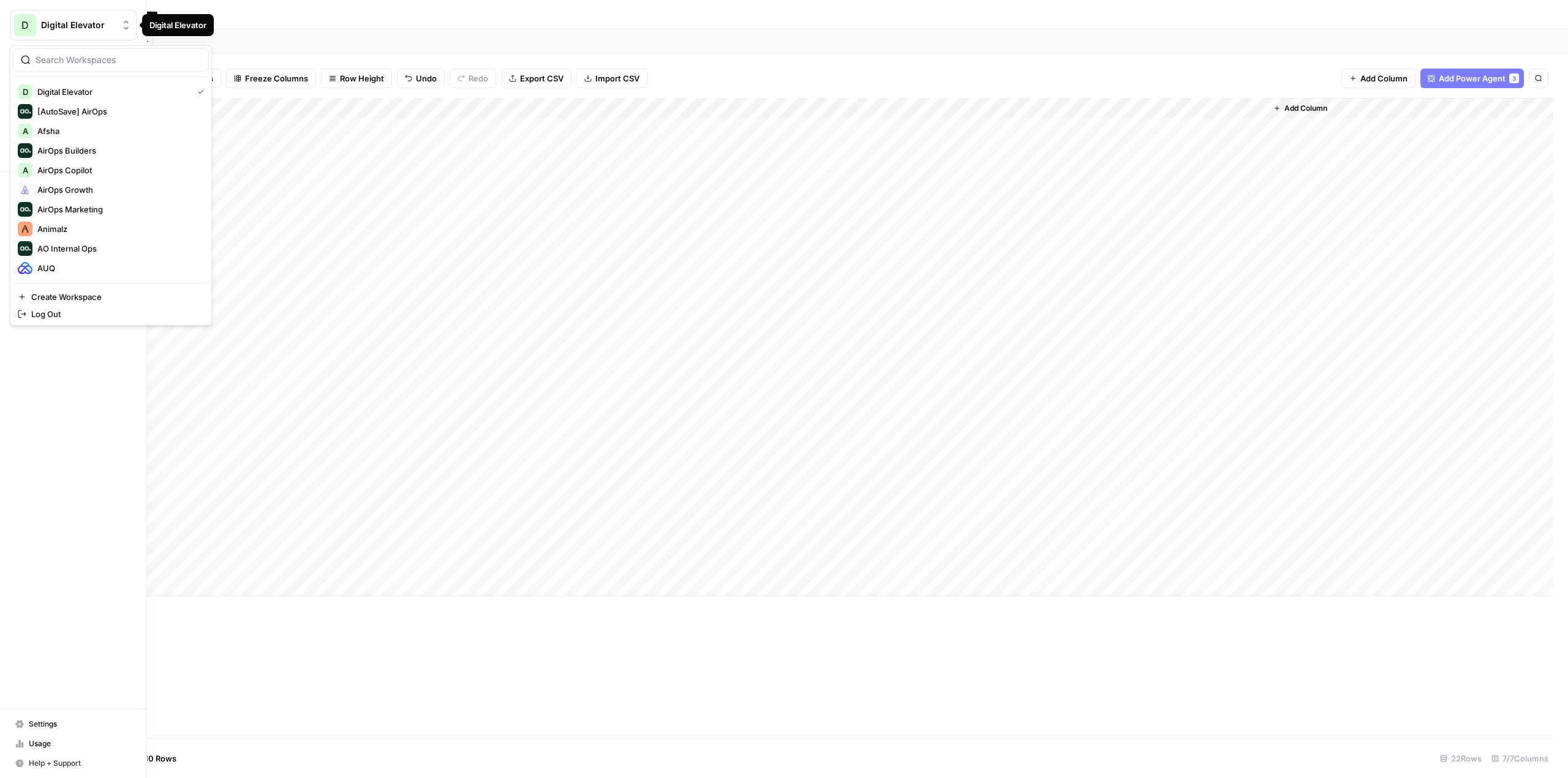
click at [34, 22] on div "D" at bounding box center [25, 25] width 22 height 22
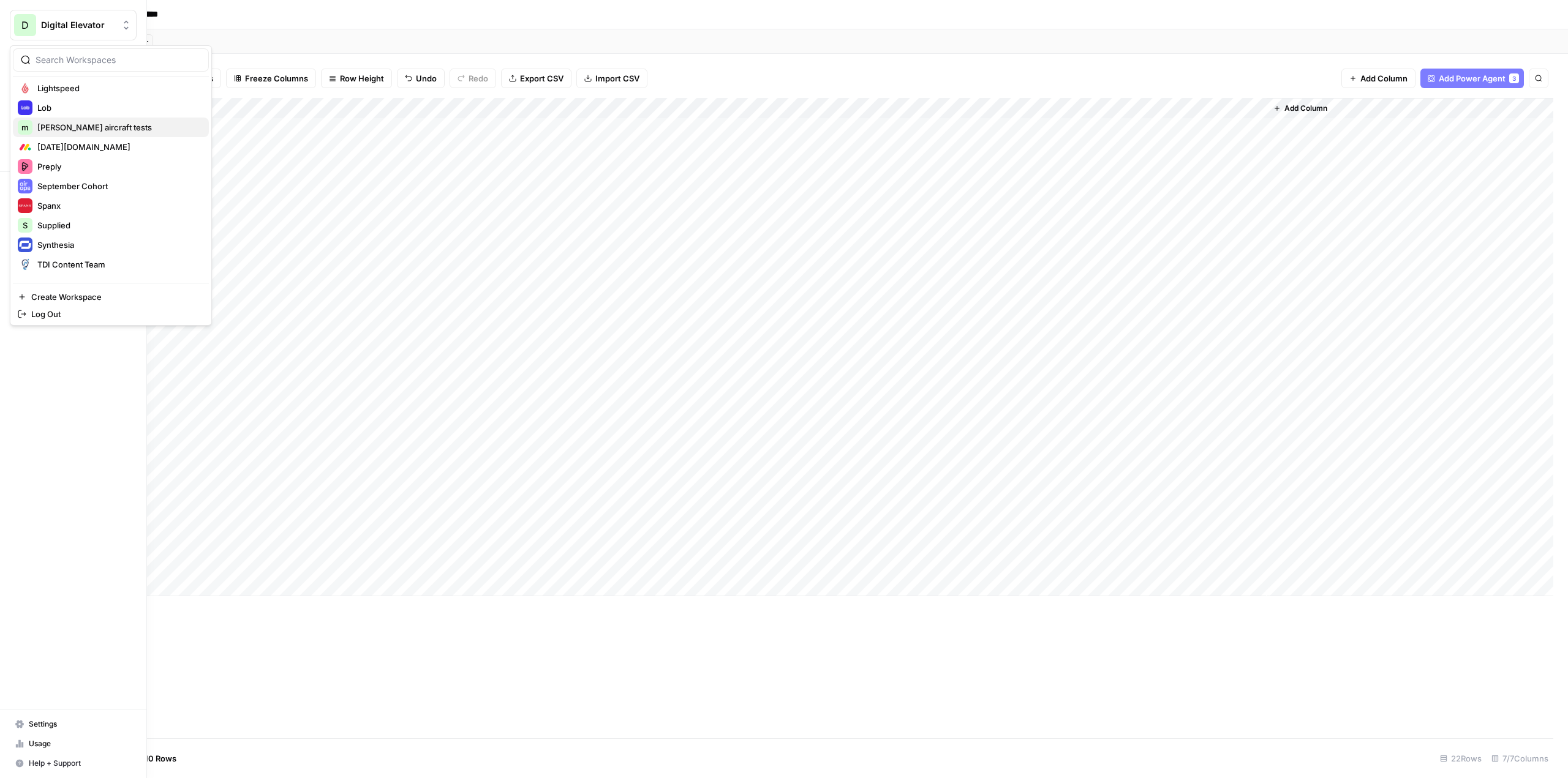
scroll to position [372, 0]
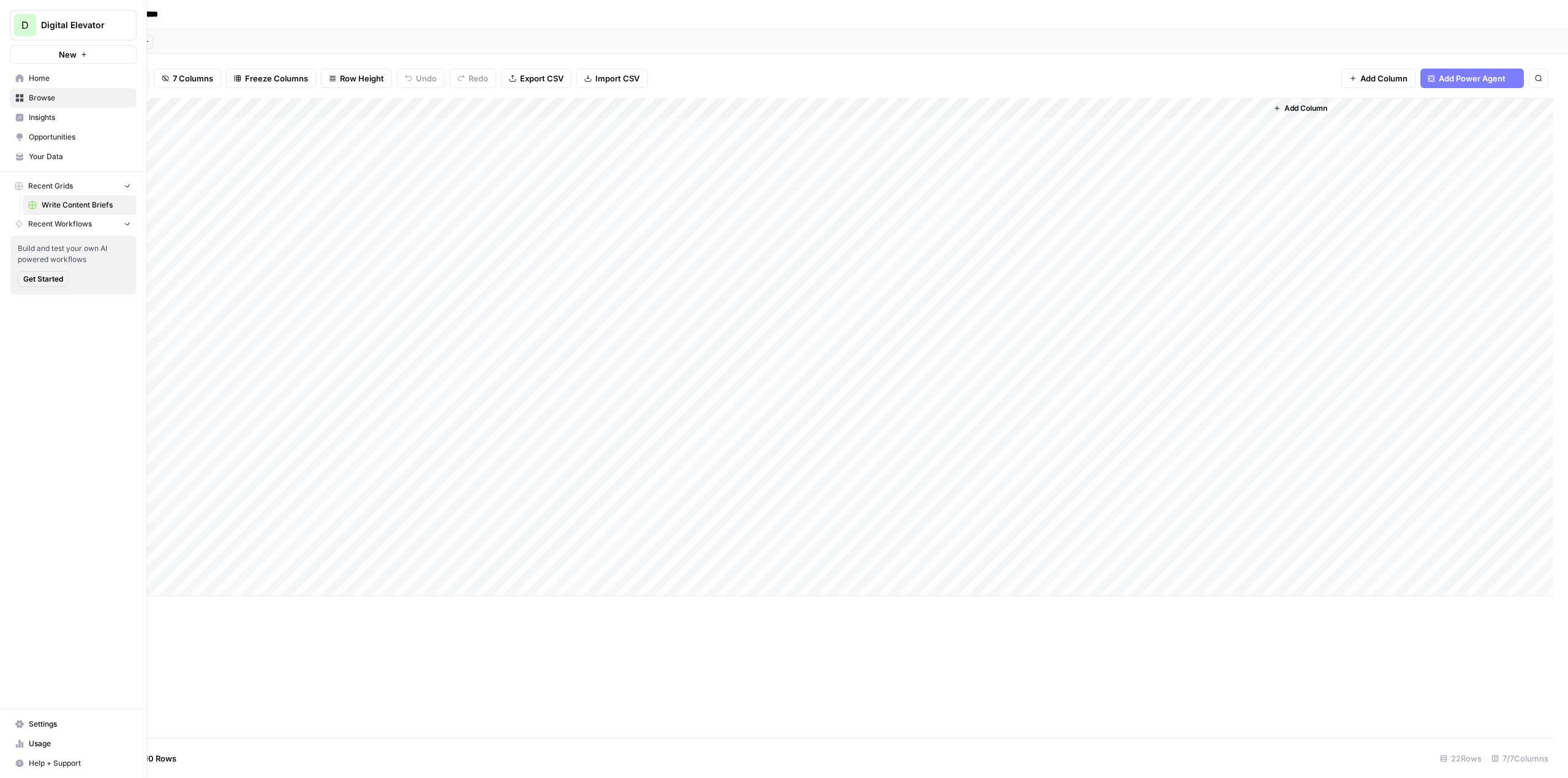
click at [25, 27] on span "D" at bounding box center [25, 25] width 8 height 15
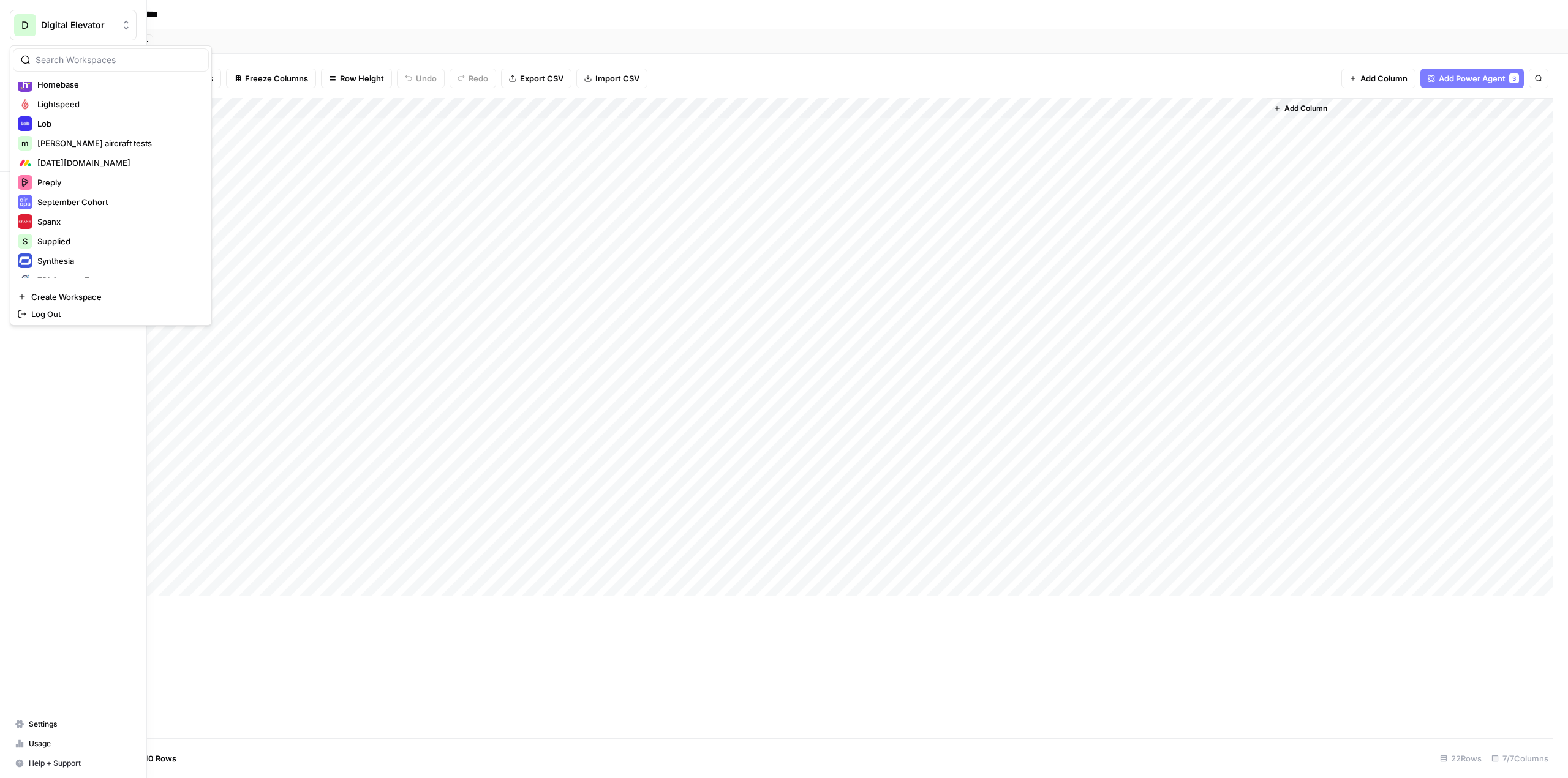
scroll to position [418, 0]
click at [108, 272] on span "Uplisting" at bounding box center [118, 268] width 161 height 12
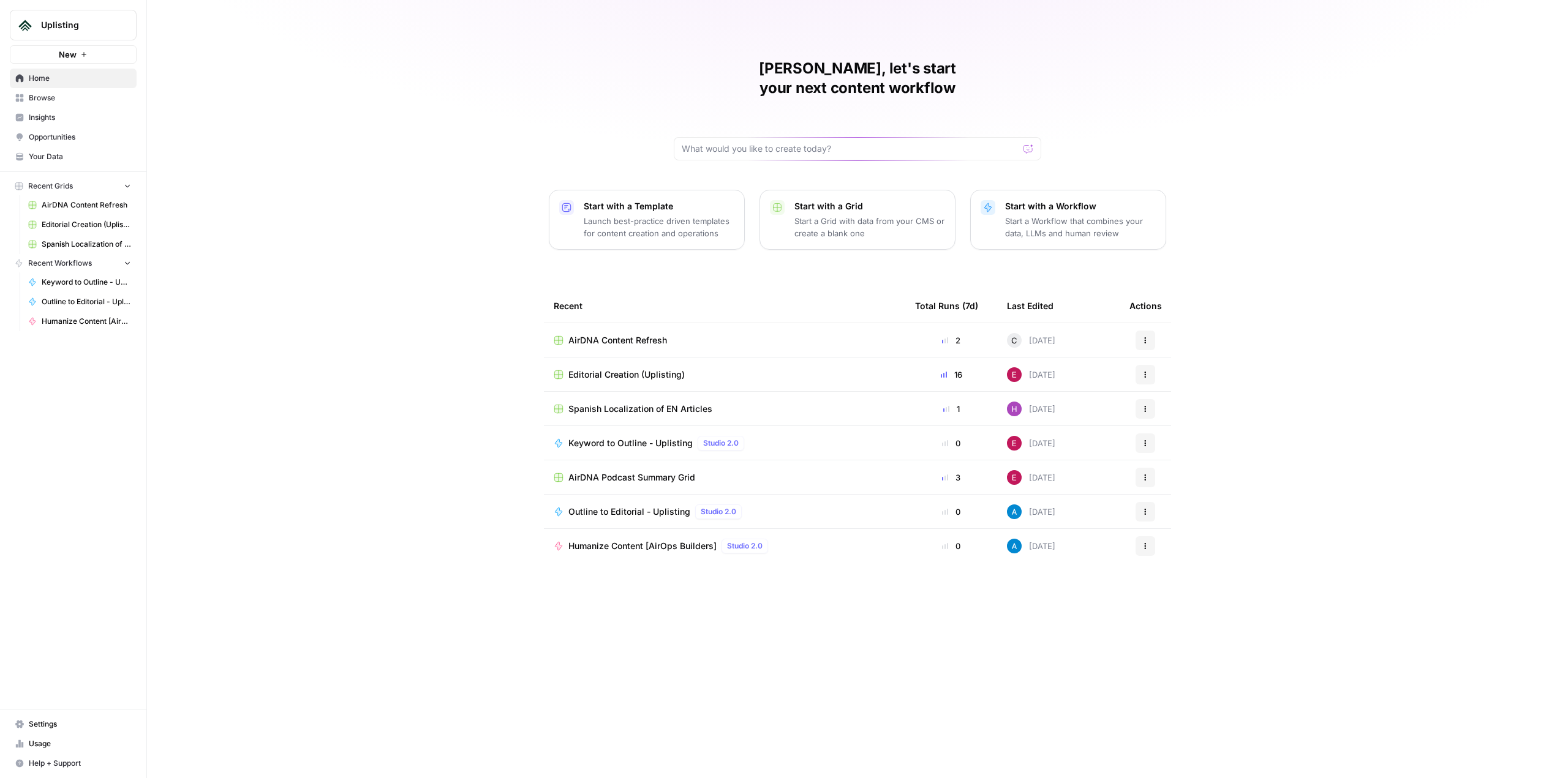
click at [71, 224] on span "Editorial Creation (Uplisting)" at bounding box center [86, 225] width 90 height 11
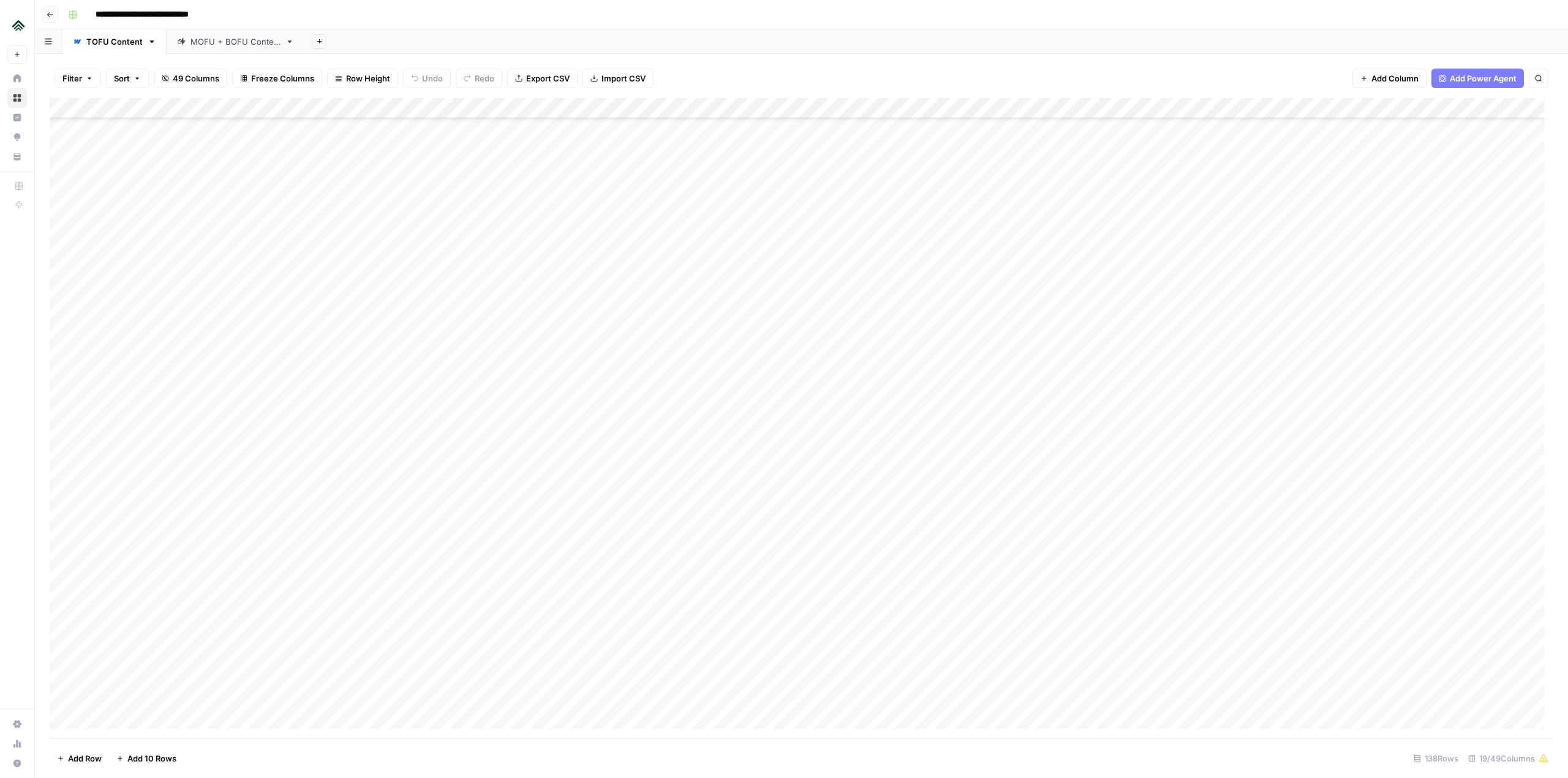
scroll to position [2081, 0]
click at [424, 436] on div "Add Column" at bounding box center [802, 418] width 1504 height 641
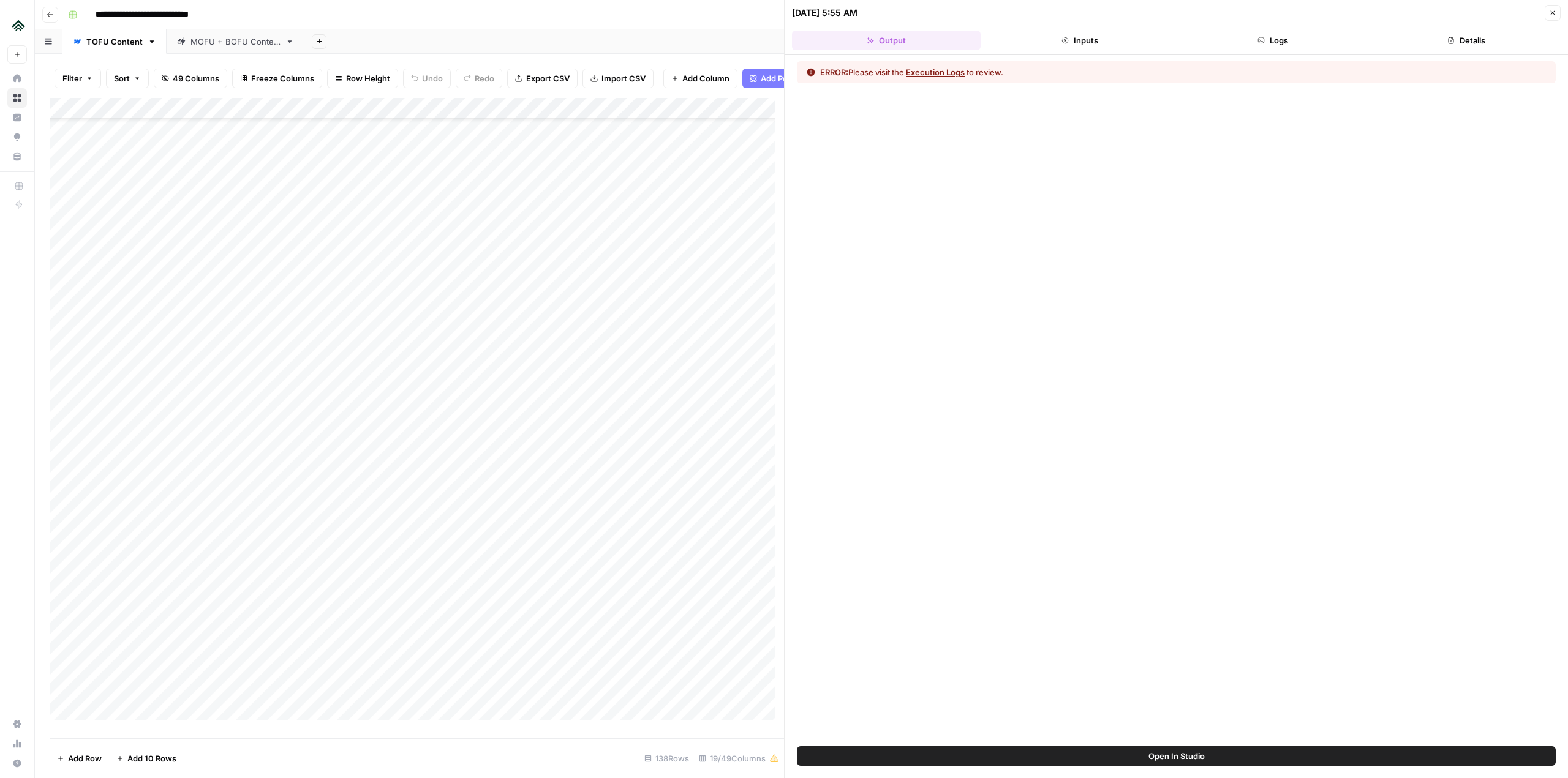
click at [1109, 36] on button "Inputs" at bounding box center [1079, 40] width 189 height 20
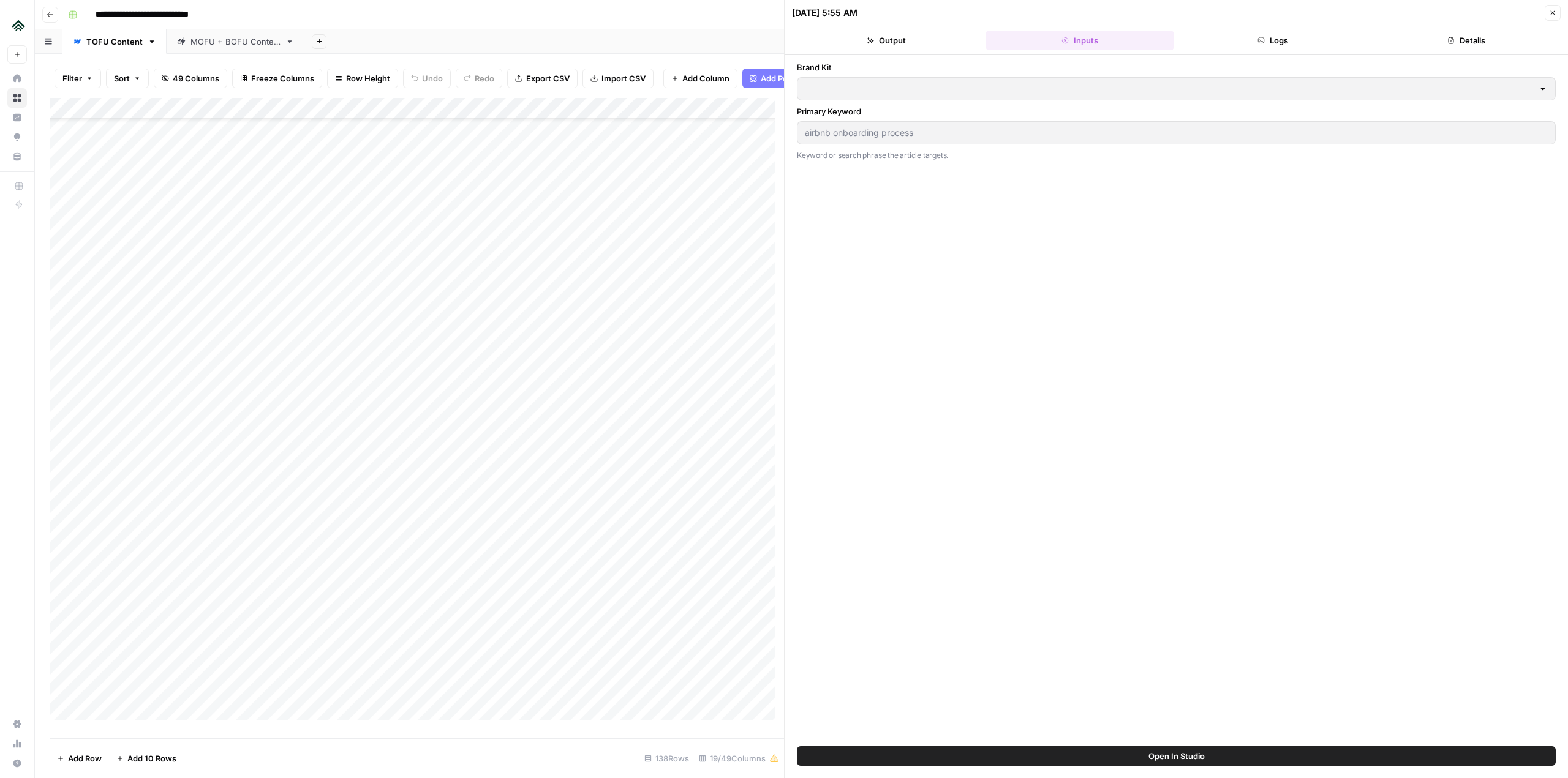
type input "Uplisting"
click at [1255, 36] on button "Logs" at bounding box center [1273, 40] width 189 height 20
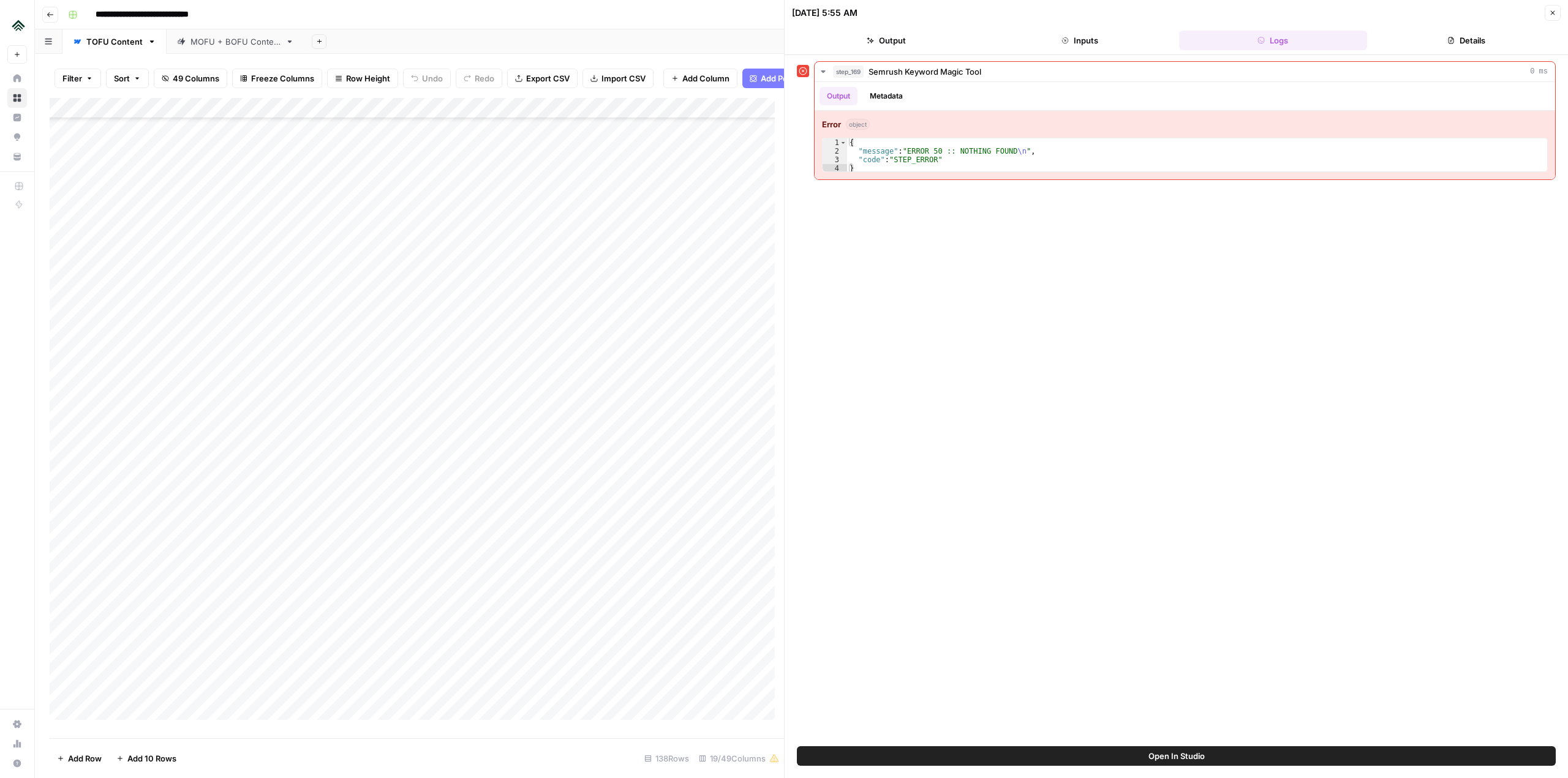
click at [1407, 52] on header "[DATE] 5:55 AM Close Output Inputs Logs Details" at bounding box center [1176, 27] width 784 height 56
click at [1453, 42] on icon "button" at bounding box center [1451, 40] width 8 height 8
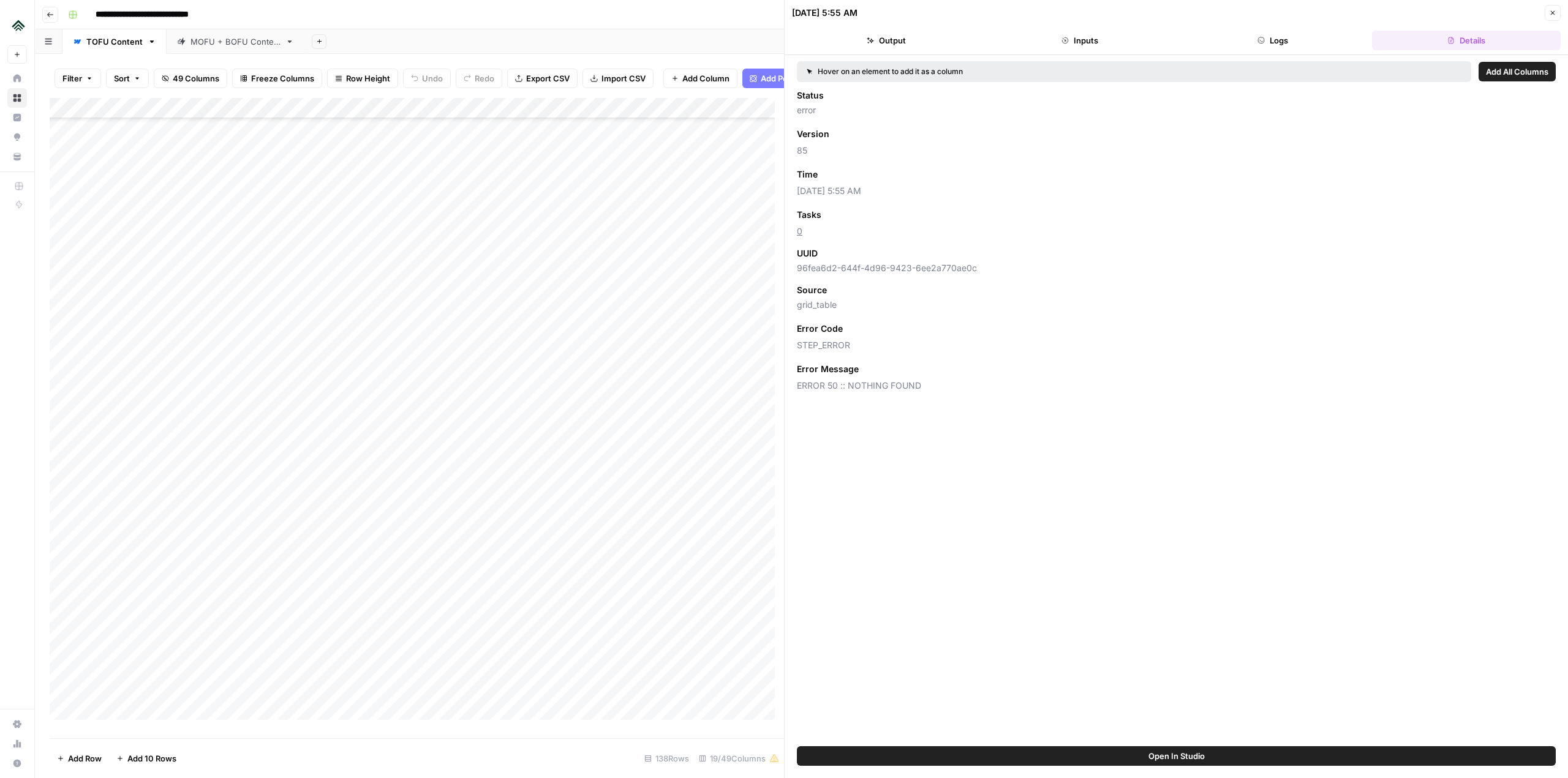
click at [415, 427] on div "Add Column" at bounding box center [416, 413] width 734 height 631
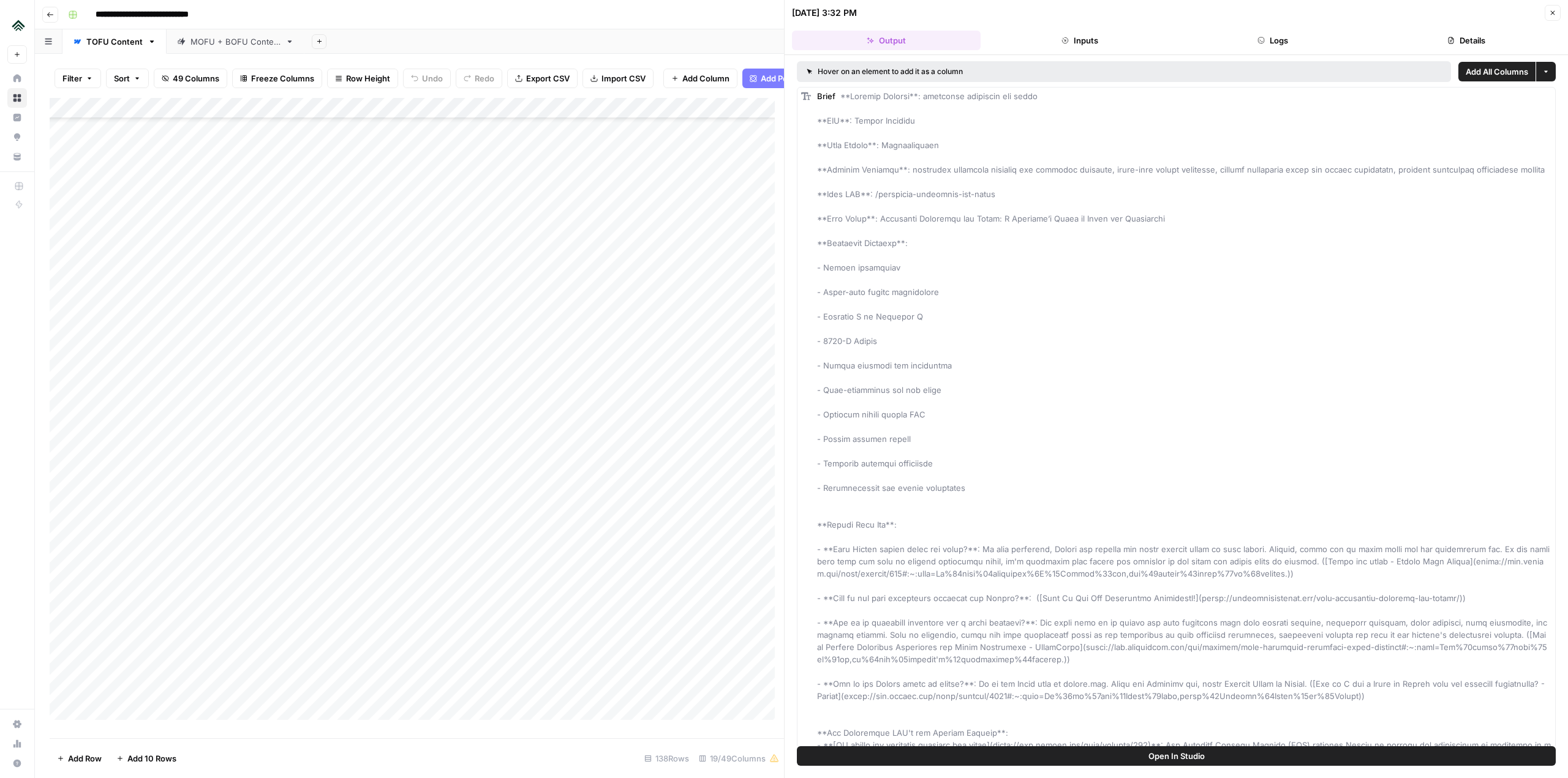
click at [1495, 51] on header "[DATE] 3:32 PM Close Output Inputs Logs Details" at bounding box center [1176, 27] width 784 height 56
click at [1482, 43] on button "Details" at bounding box center [1465, 40] width 189 height 20
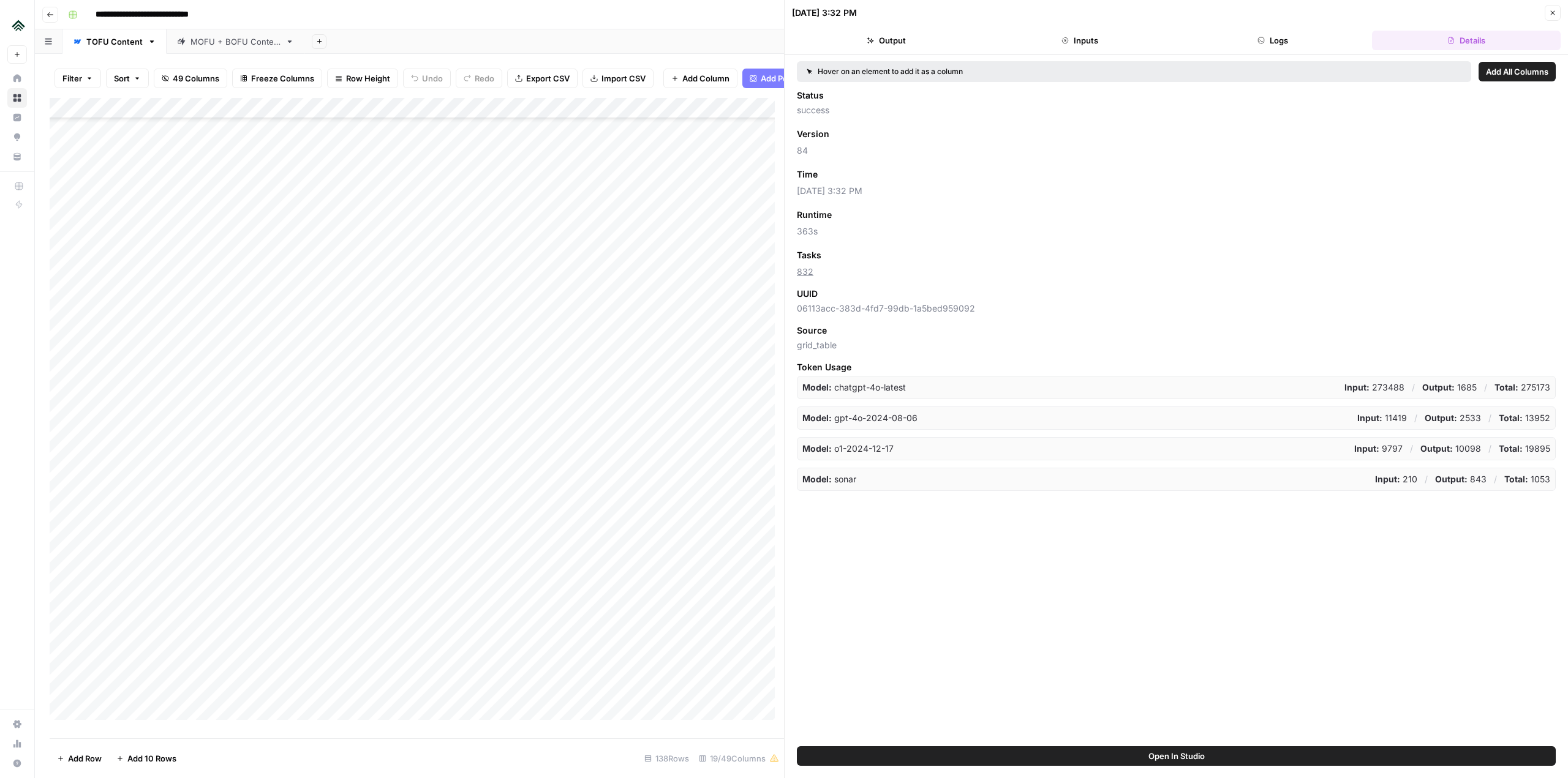
click at [401, 492] on div "Add Column" at bounding box center [416, 413] width 734 height 631
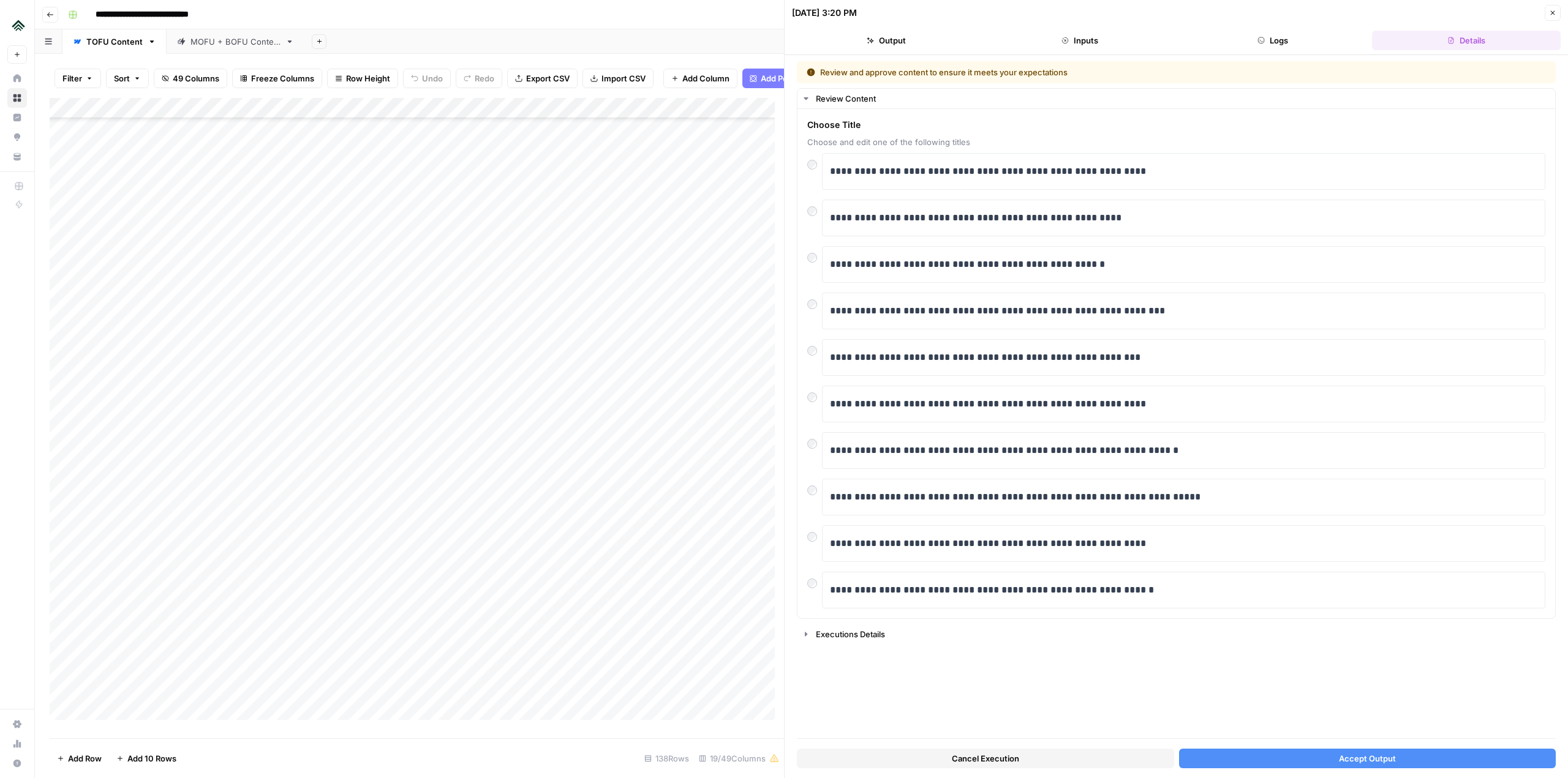
click at [1467, 46] on button "Details" at bounding box center [1465, 40] width 189 height 20
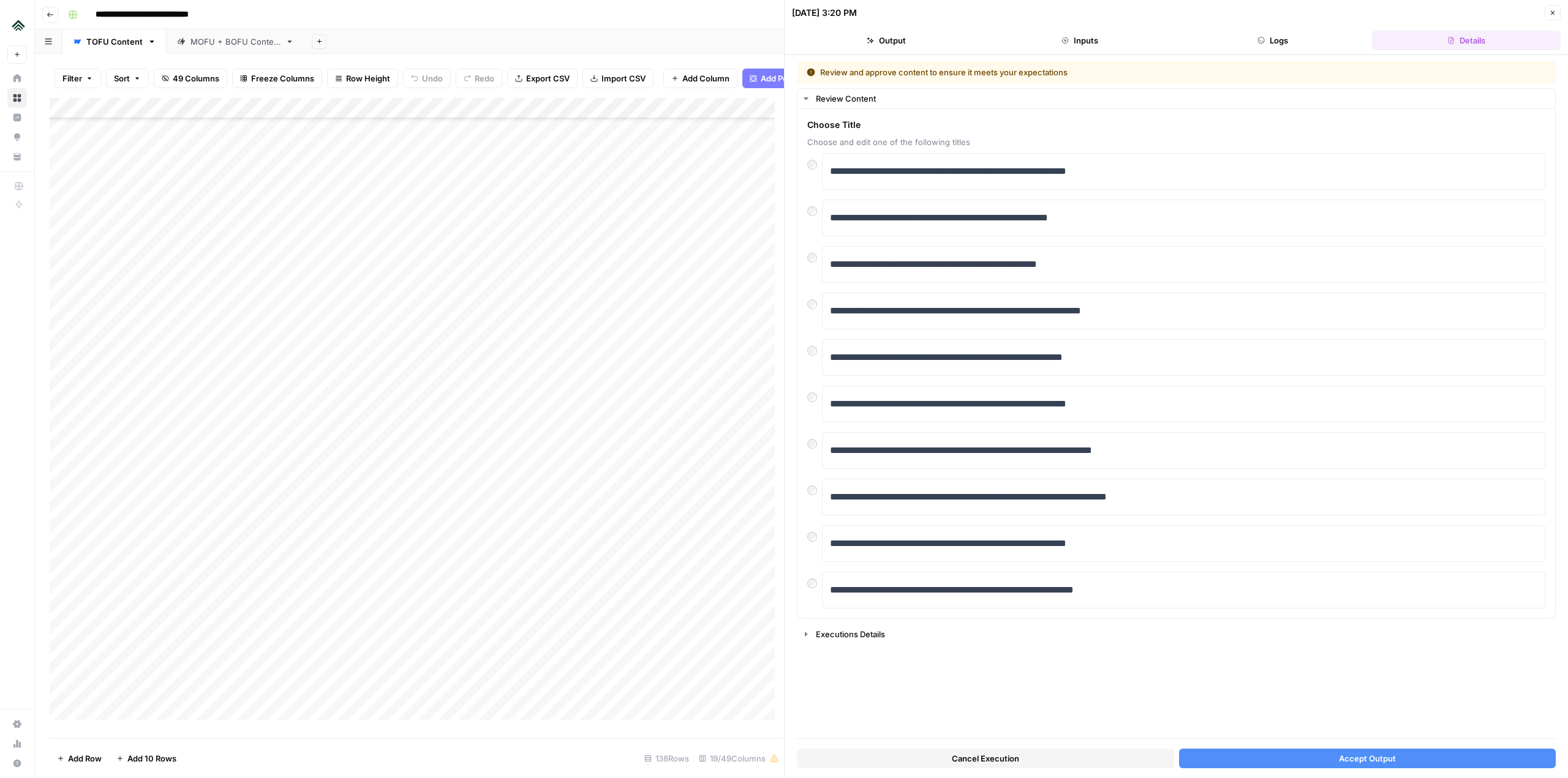
scroll to position [2143, 0]
click at [414, 361] on div "Add Column" at bounding box center [416, 413] width 734 height 631
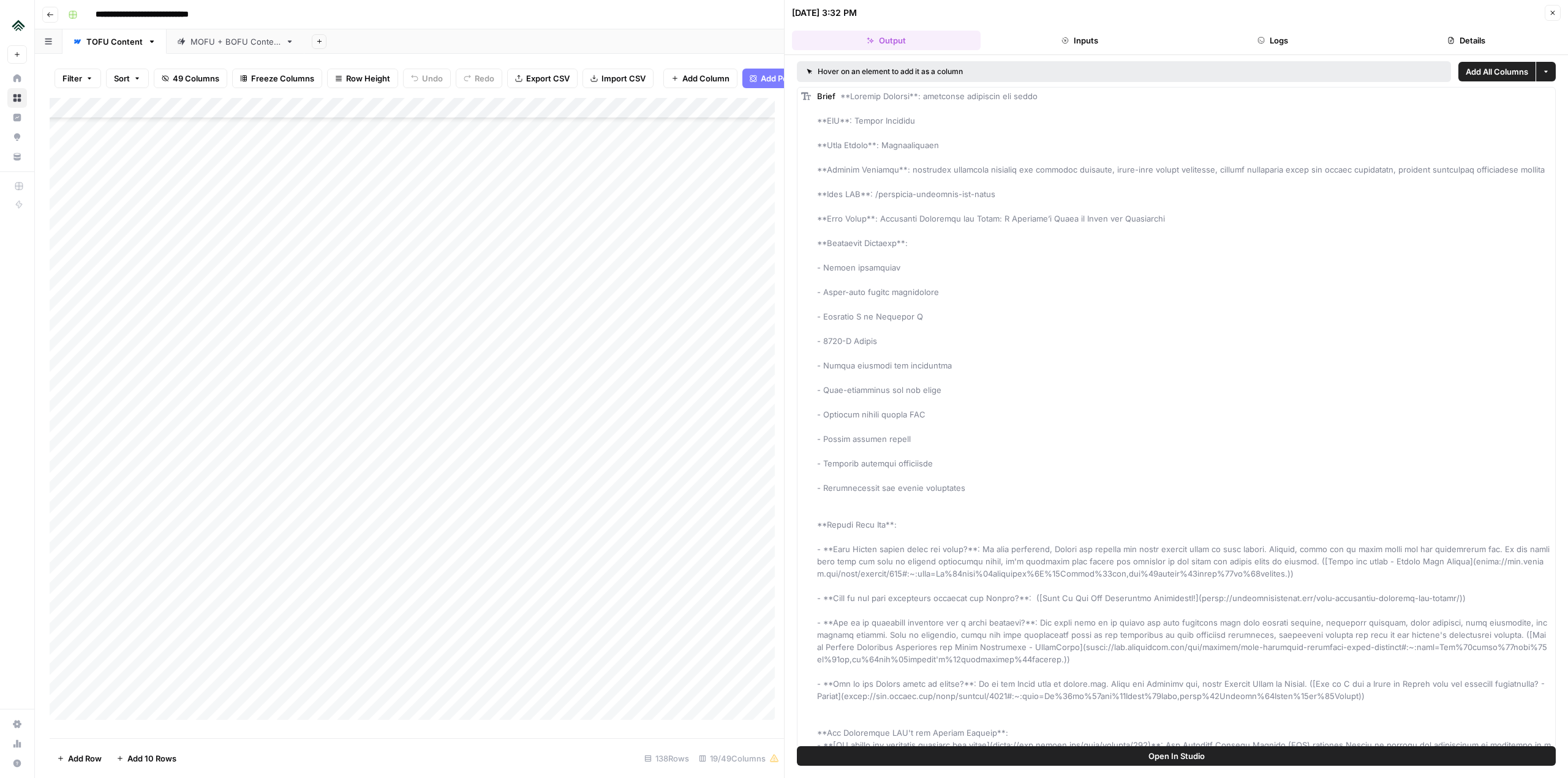
click at [1275, 33] on button "Logs" at bounding box center [1273, 40] width 189 height 20
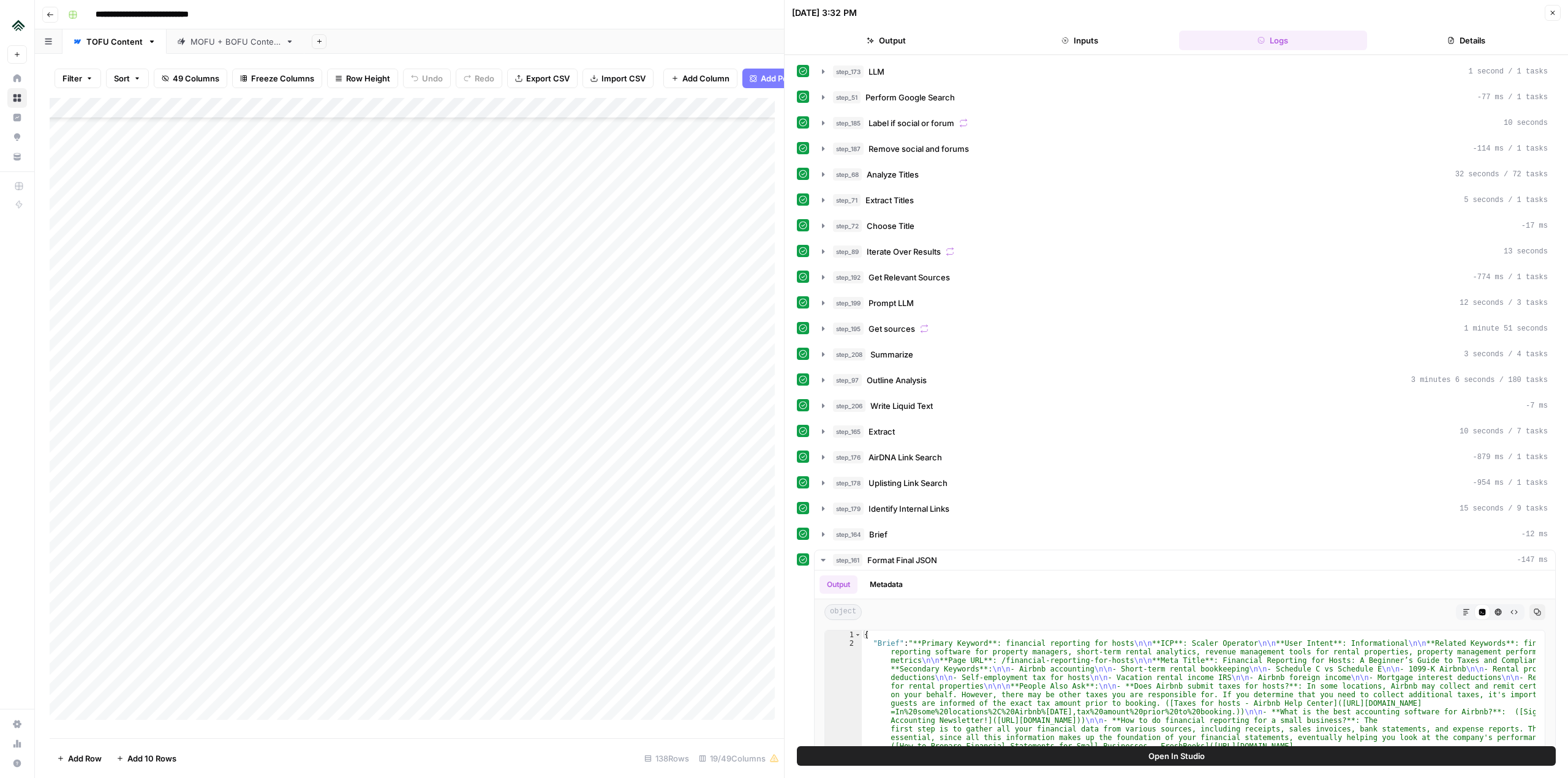
click at [406, 389] on div "Add Column" at bounding box center [416, 413] width 734 height 631
click at [402, 393] on div "Add Column" at bounding box center [416, 413] width 734 height 631
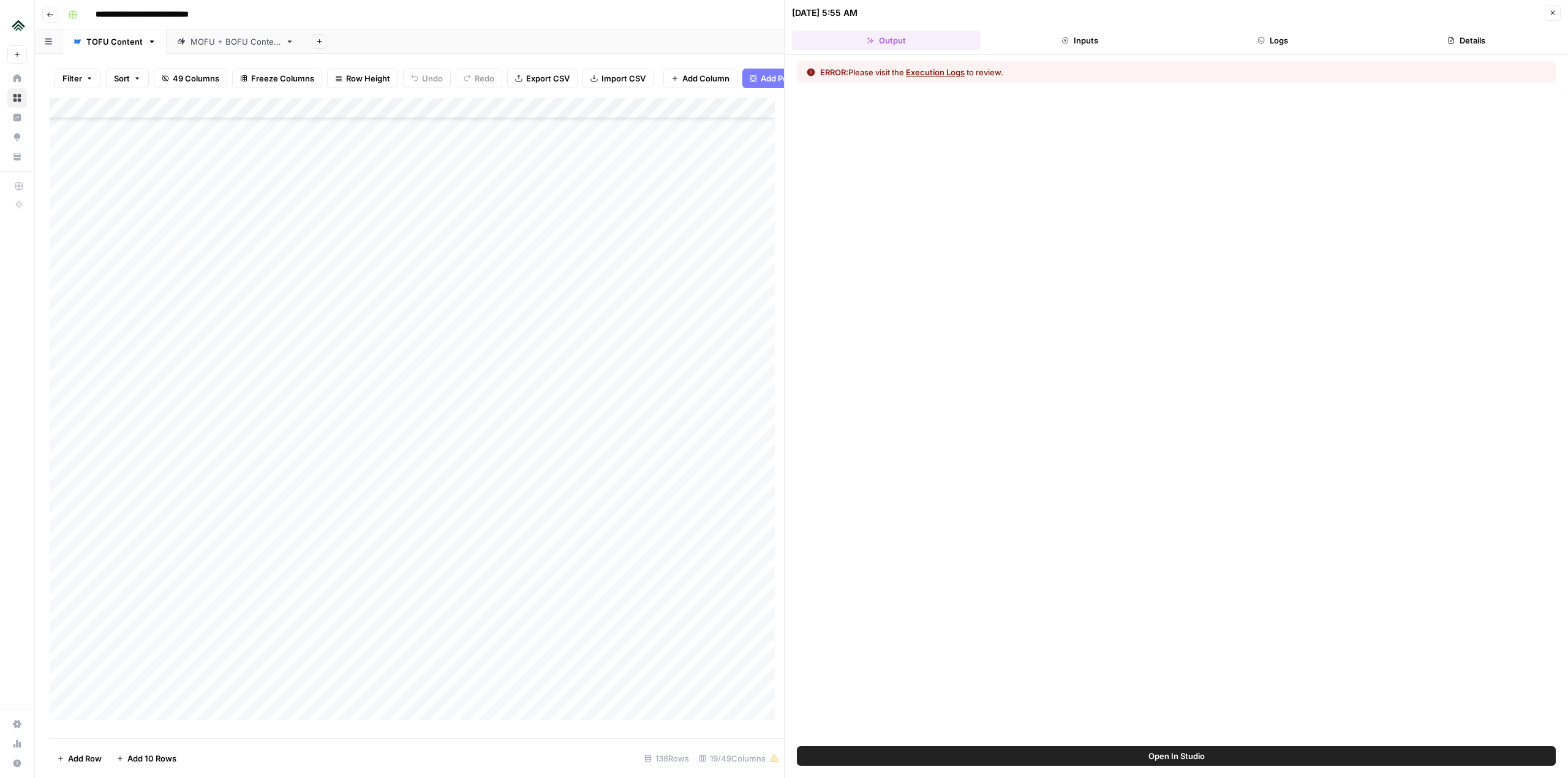
click at [1257, 31] on button "Logs" at bounding box center [1273, 40] width 189 height 20
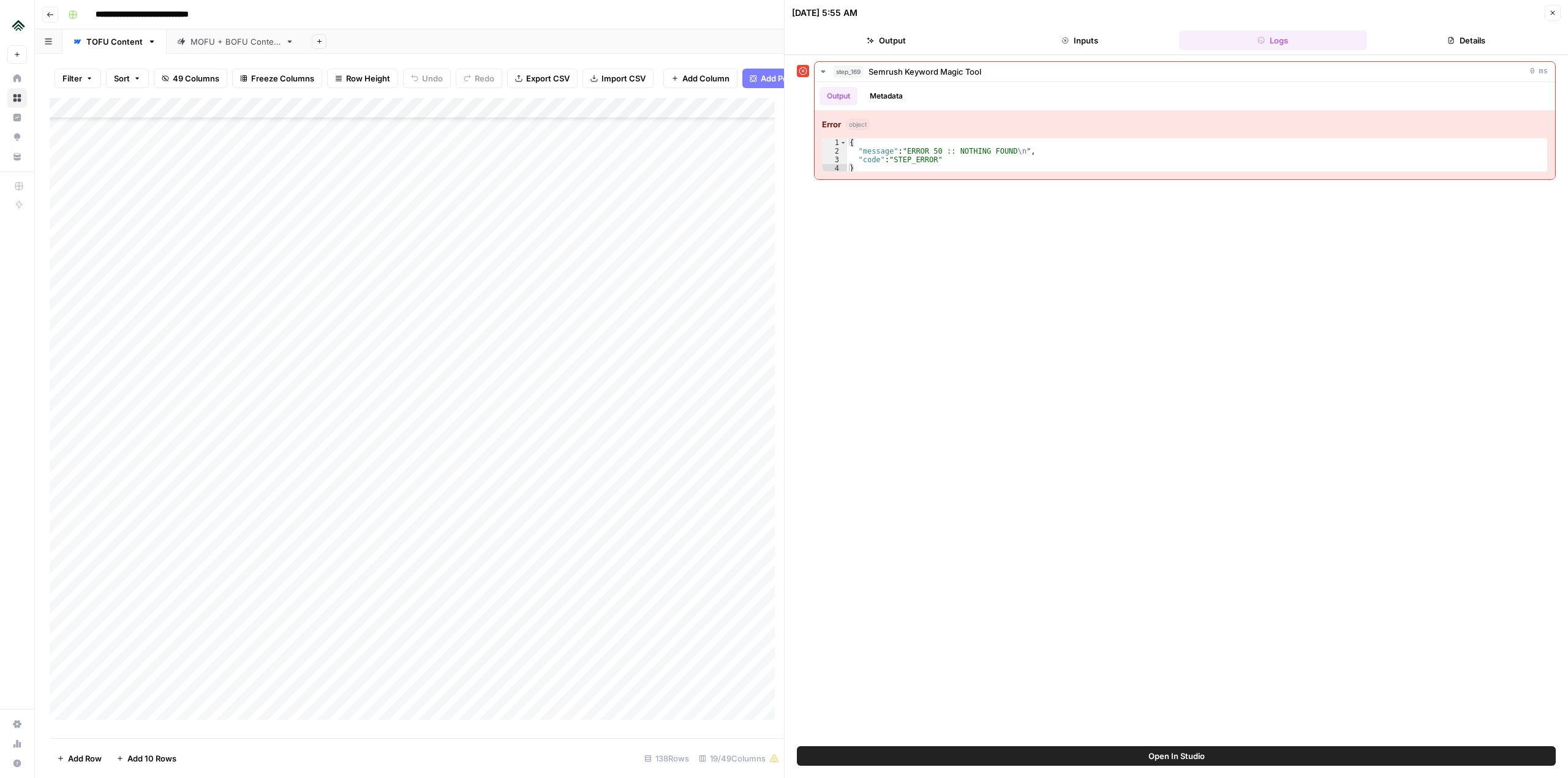
click at [402, 370] on div "Add Column" at bounding box center [416, 413] width 734 height 631
click at [409, 367] on div "Add Column" at bounding box center [416, 413] width 734 height 631
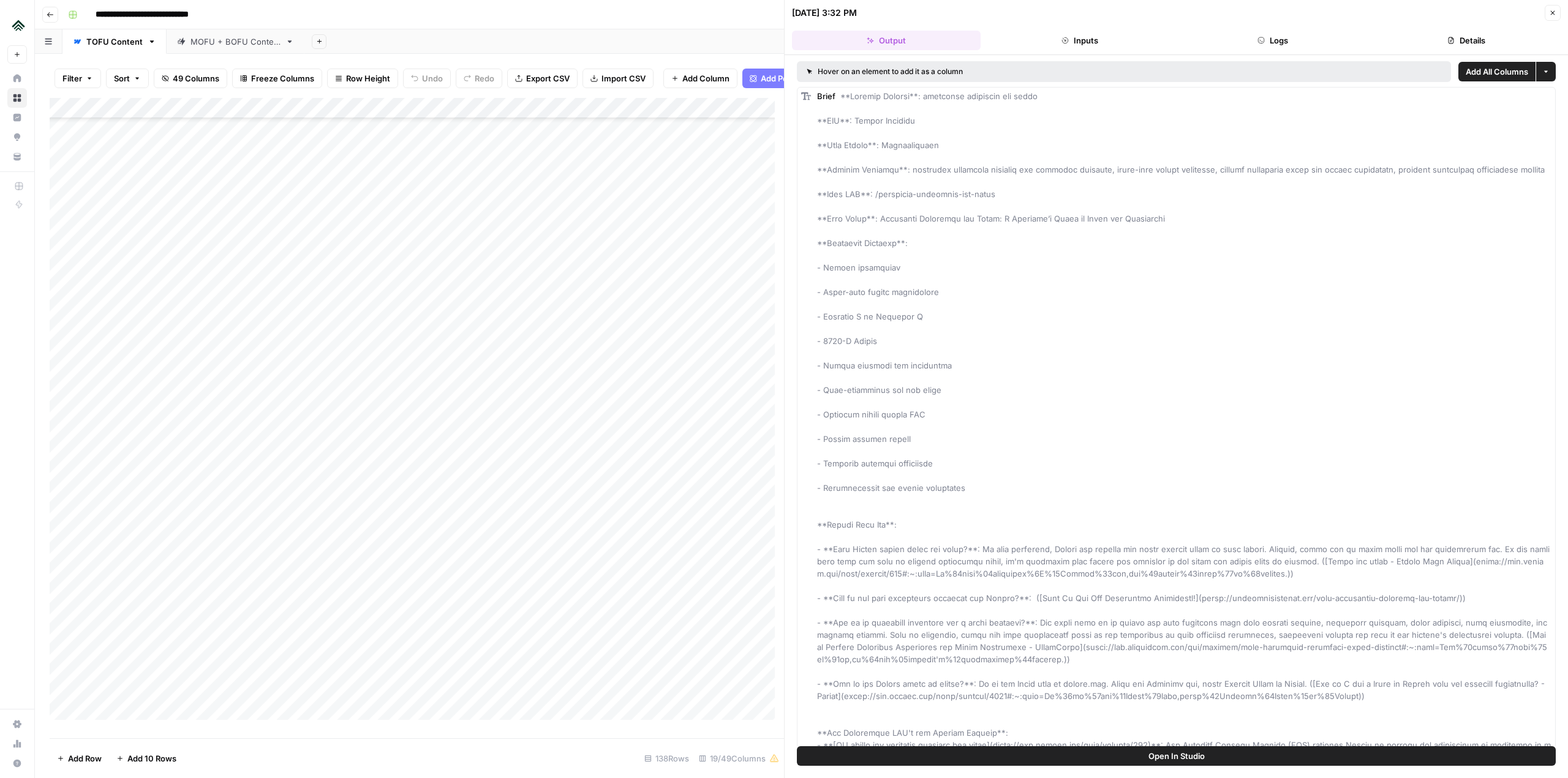
click at [1296, 46] on button "Logs" at bounding box center [1273, 40] width 189 height 20
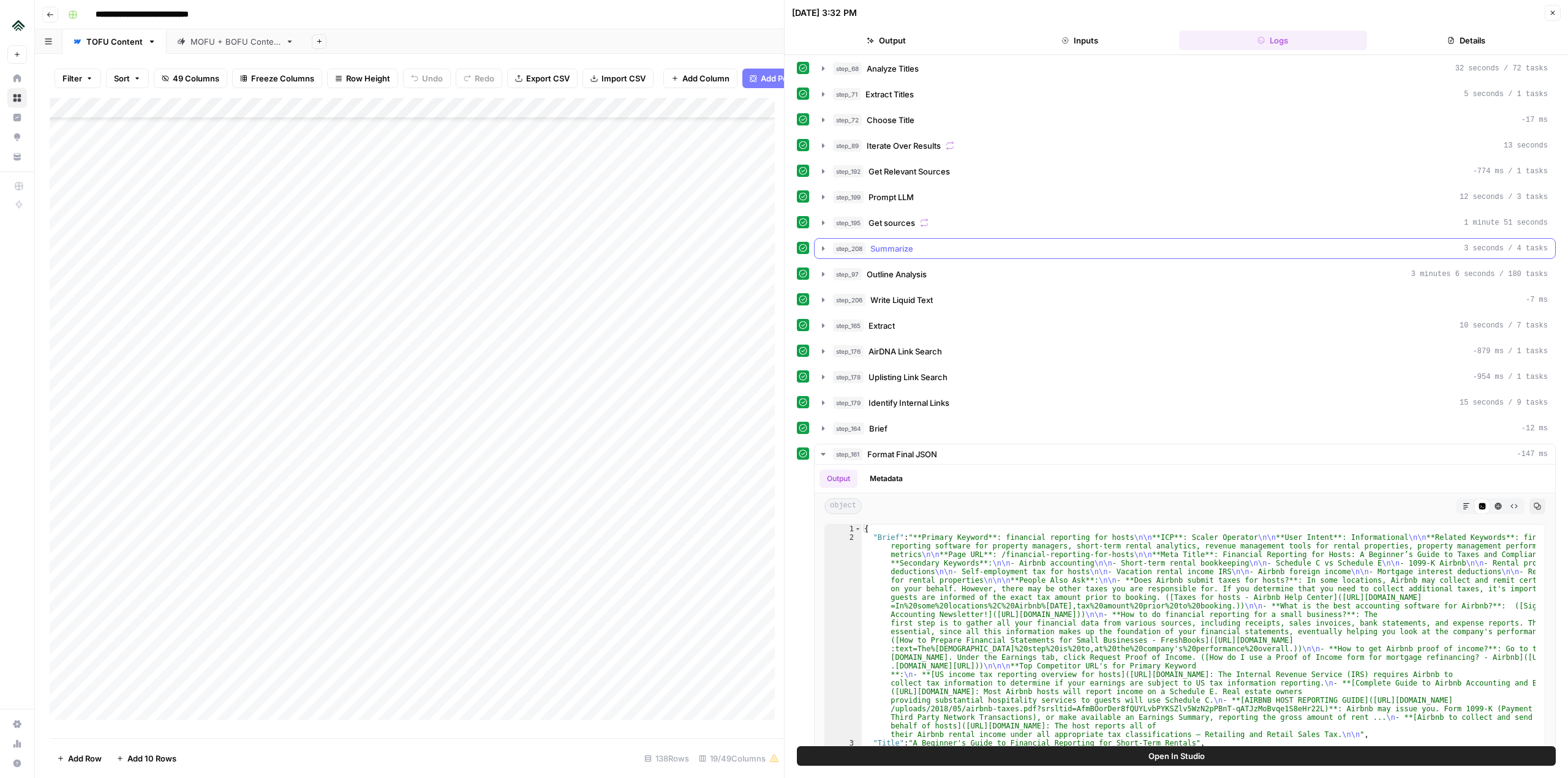
scroll to position [137, 0]
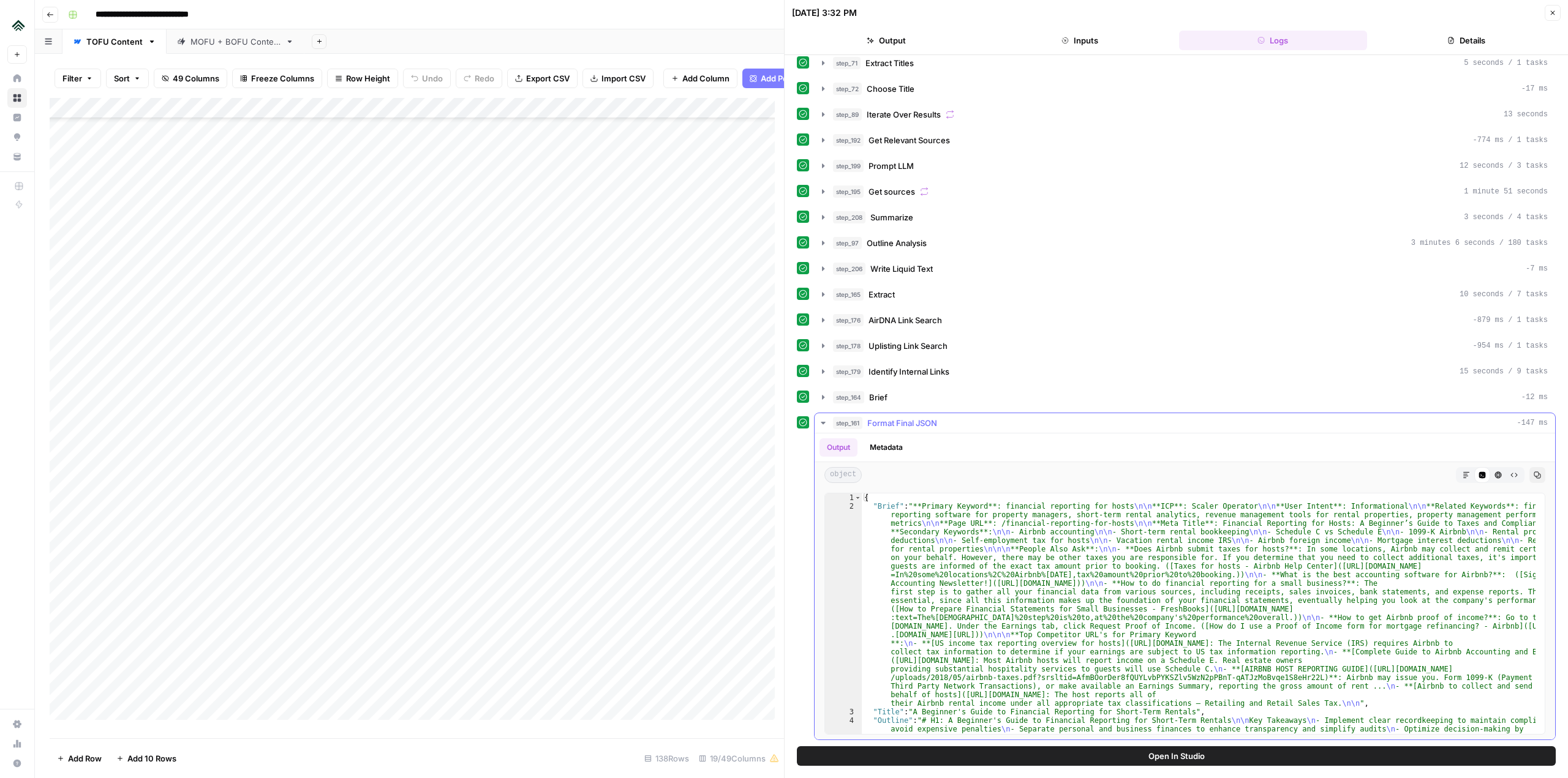
click at [827, 425] on icon "button" at bounding box center [823, 423] width 9 height 9
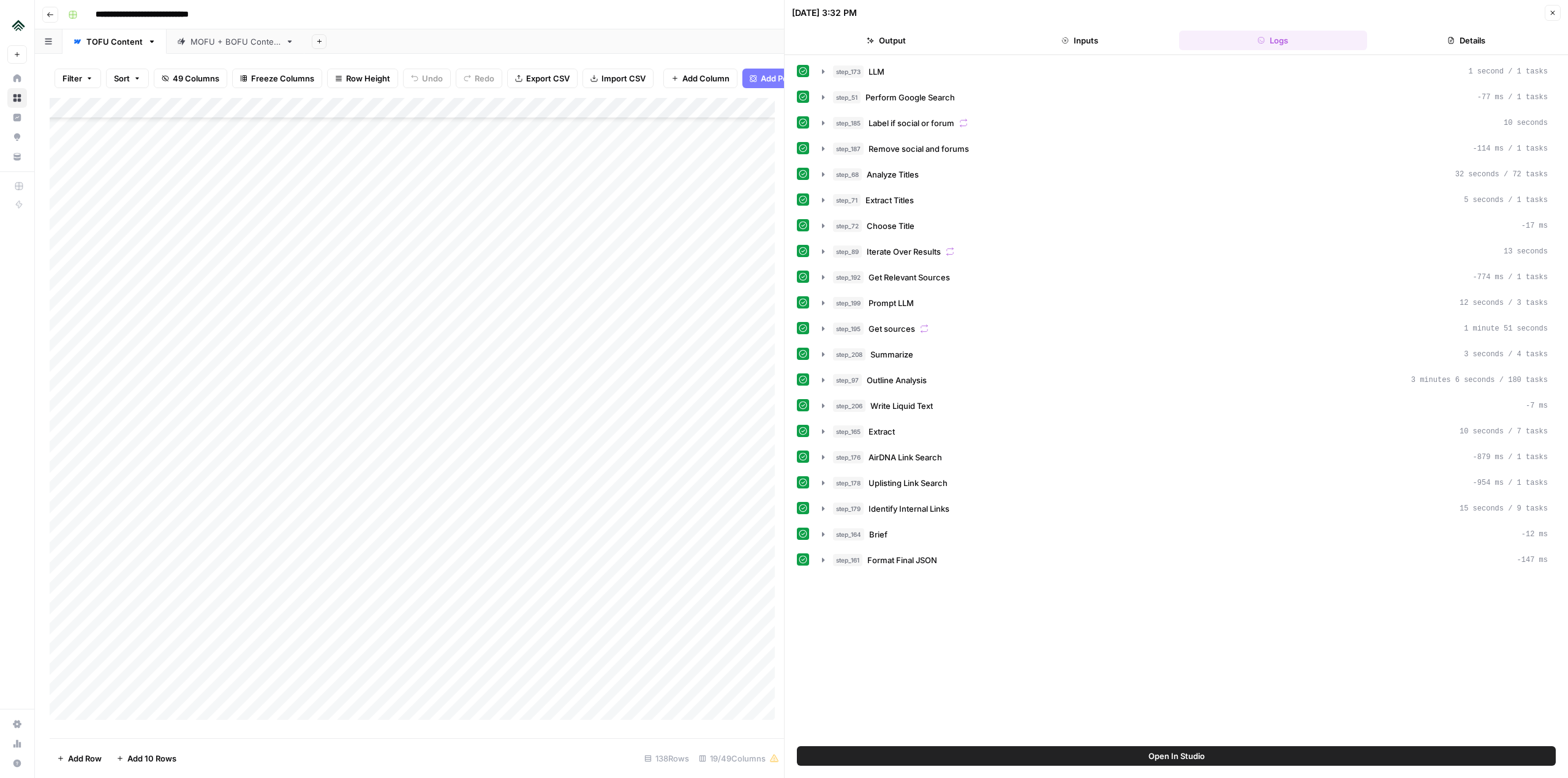
click at [416, 431] on div "Add Column" at bounding box center [416, 413] width 734 height 631
click at [410, 436] on div "Add Column" at bounding box center [416, 413] width 734 height 631
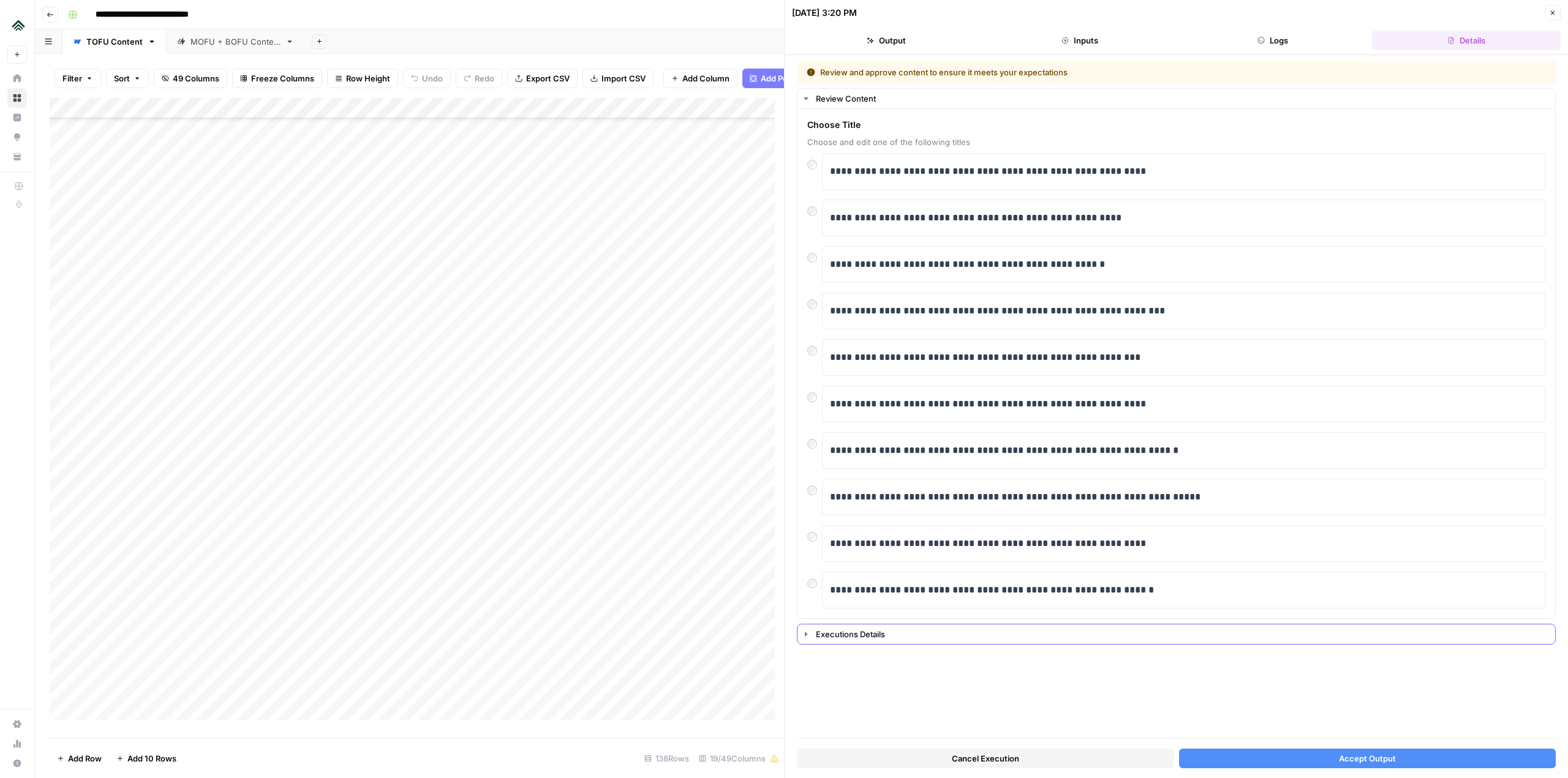
click at [896, 644] on div "Executions Details" at bounding box center [1176, 634] width 759 height 20
click at [864, 634] on div "Executions Details" at bounding box center [1182, 634] width 731 height 12
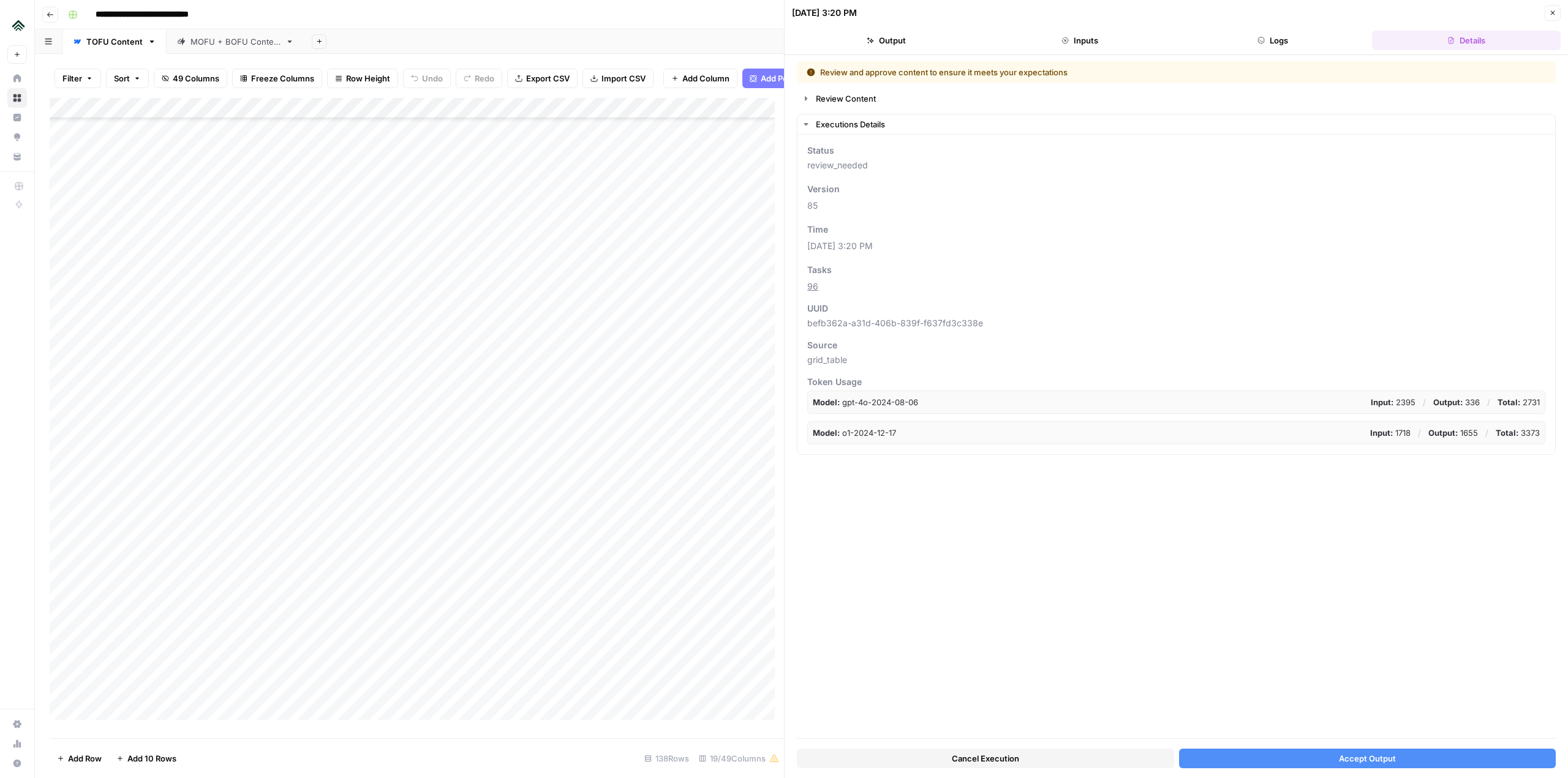
click at [395, 392] on div "Add Column" at bounding box center [416, 413] width 734 height 631
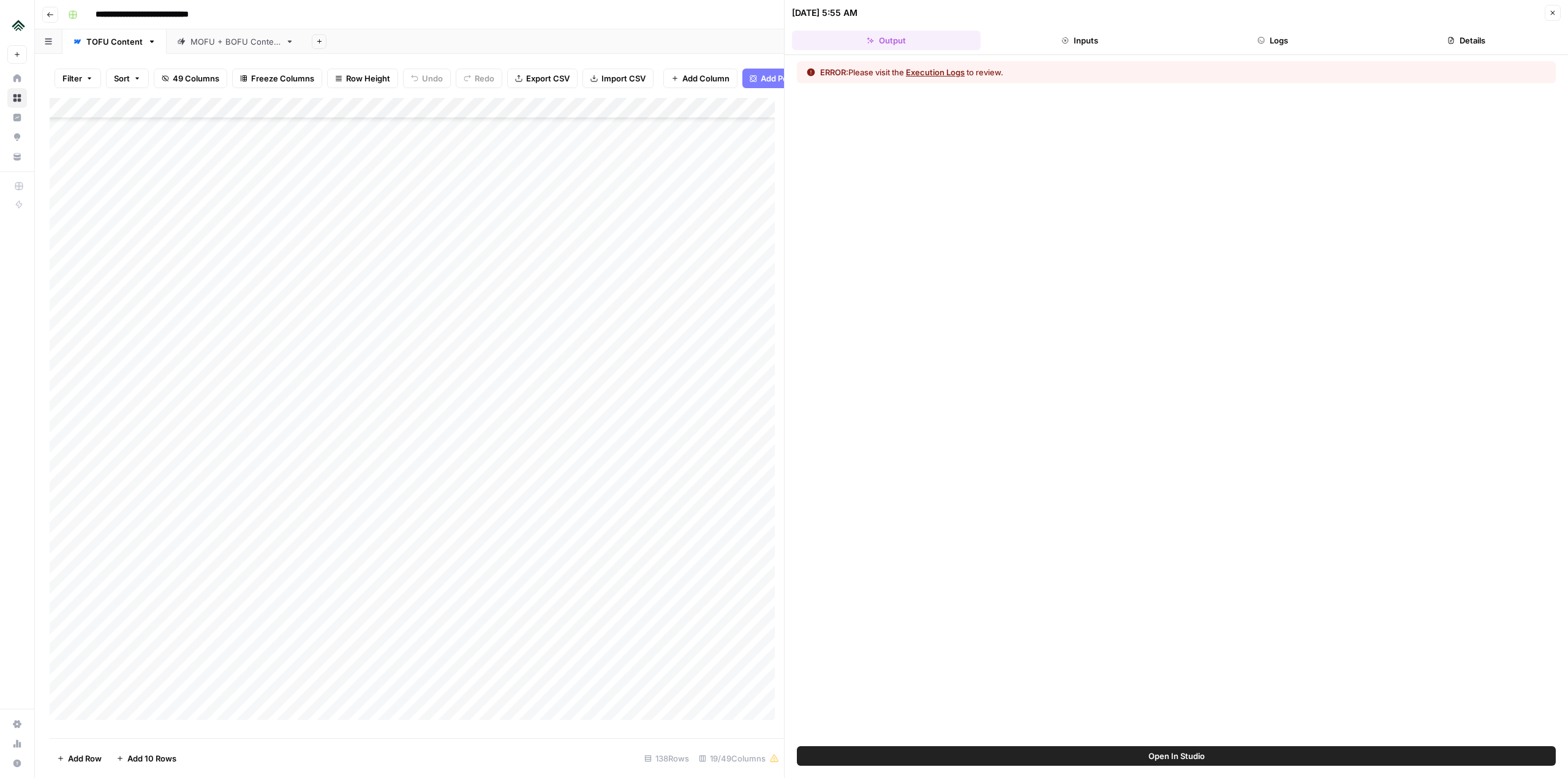
click at [1313, 49] on button "Logs" at bounding box center [1273, 40] width 189 height 20
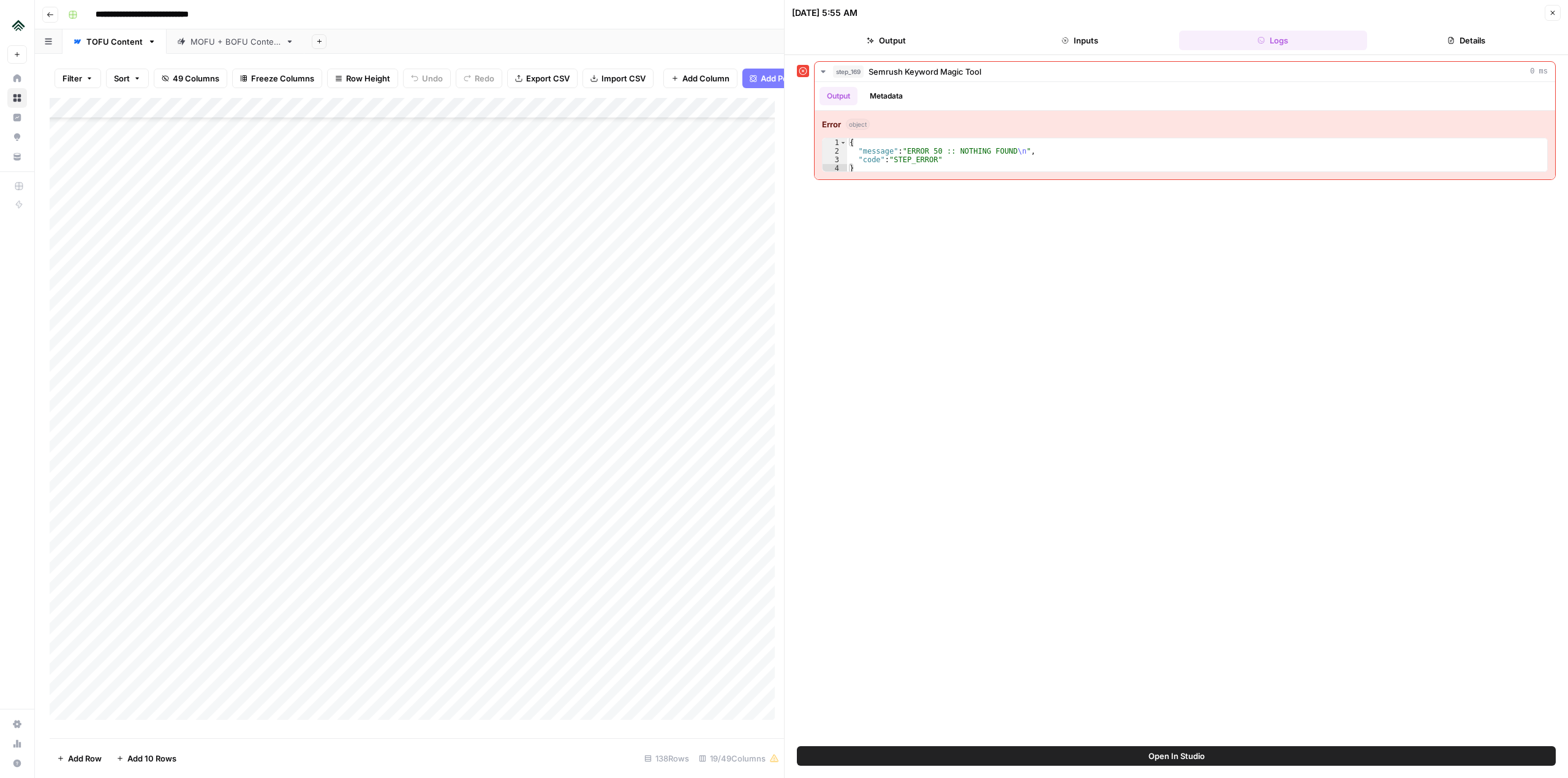
click at [364, 115] on div "Add Column" at bounding box center [416, 413] width 734 height 631
click at [1551, 8] on button "Close" at bounding box center [1553, 13] width 16 height 16
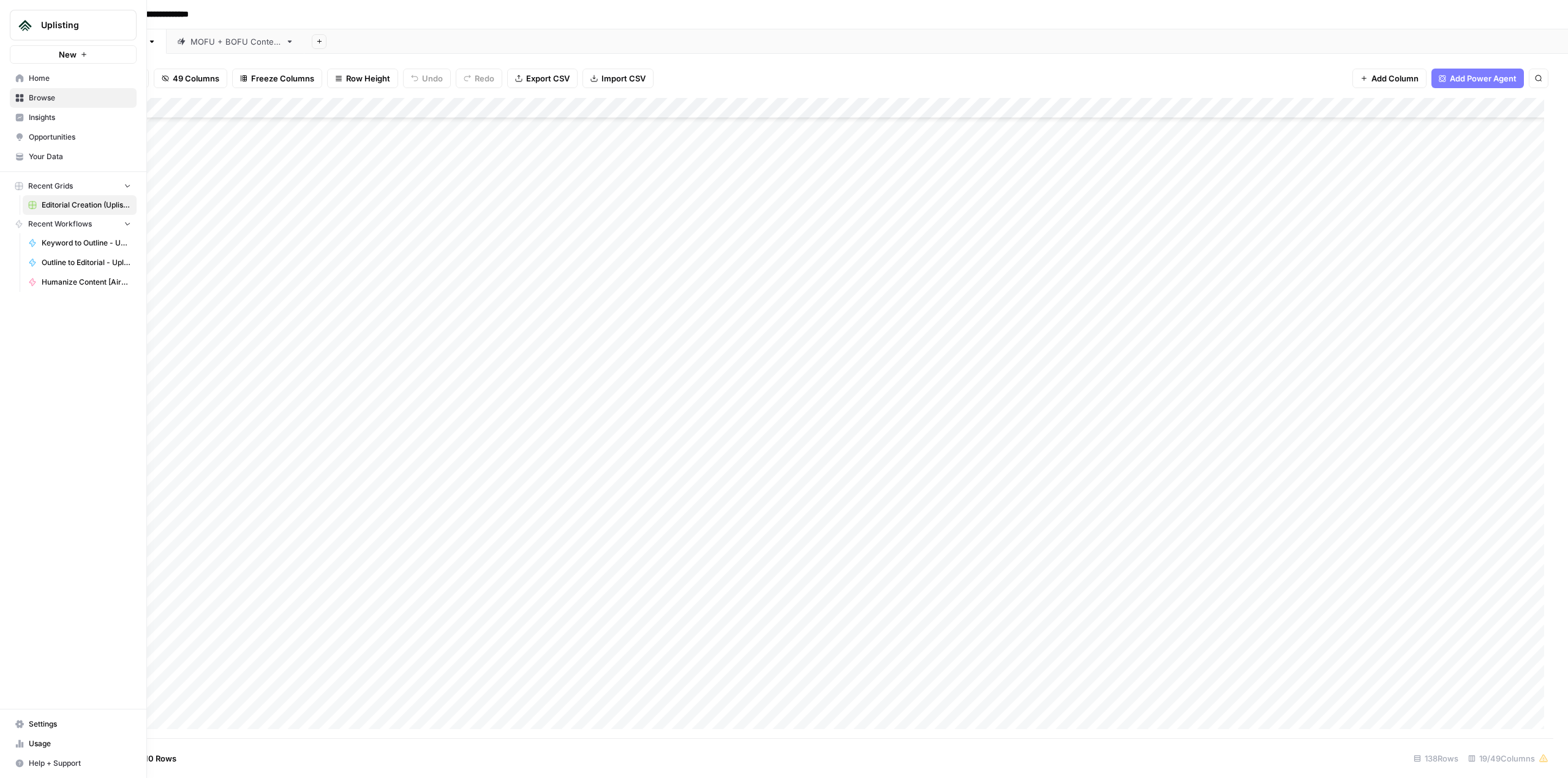
click at [19, 723] on icon at bounding box center [20, 723] width 9 height 8
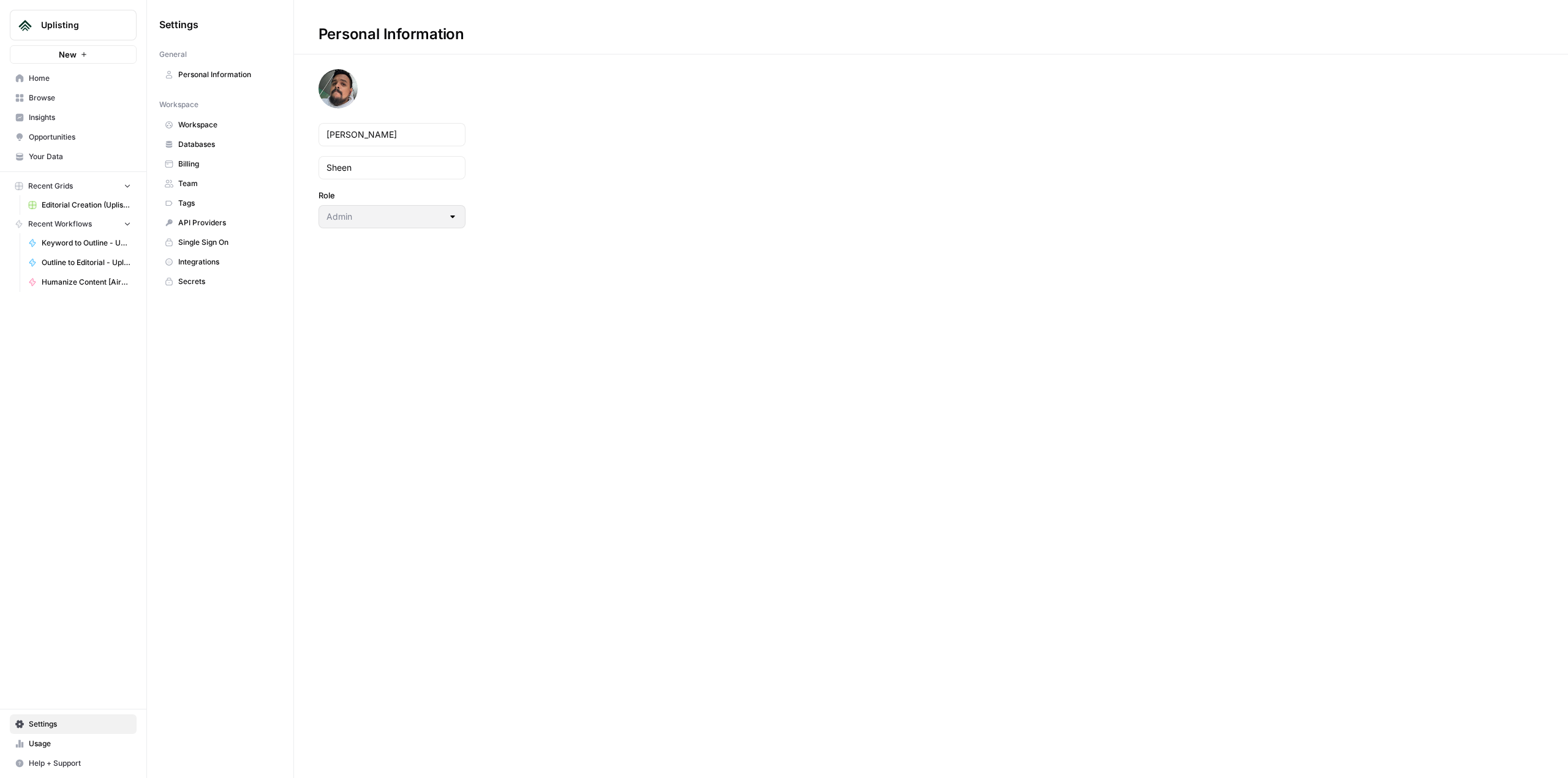
click at [66, 155] on span "Your Data" at bounding box center [80, 156] width 103 height 11
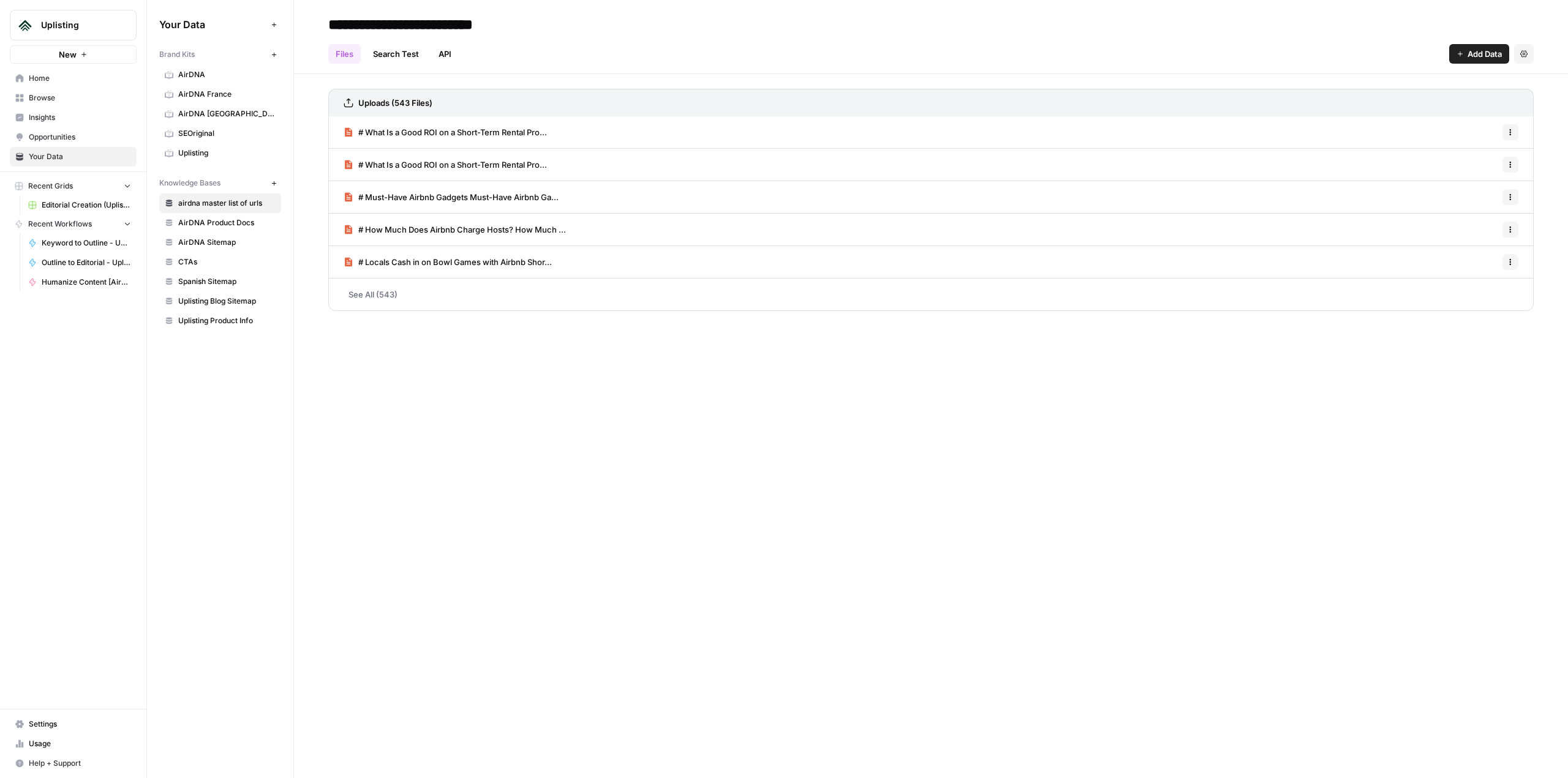
click at [77, 121] on span "Insights" at bounding box center [80, 117] width 103 height 11
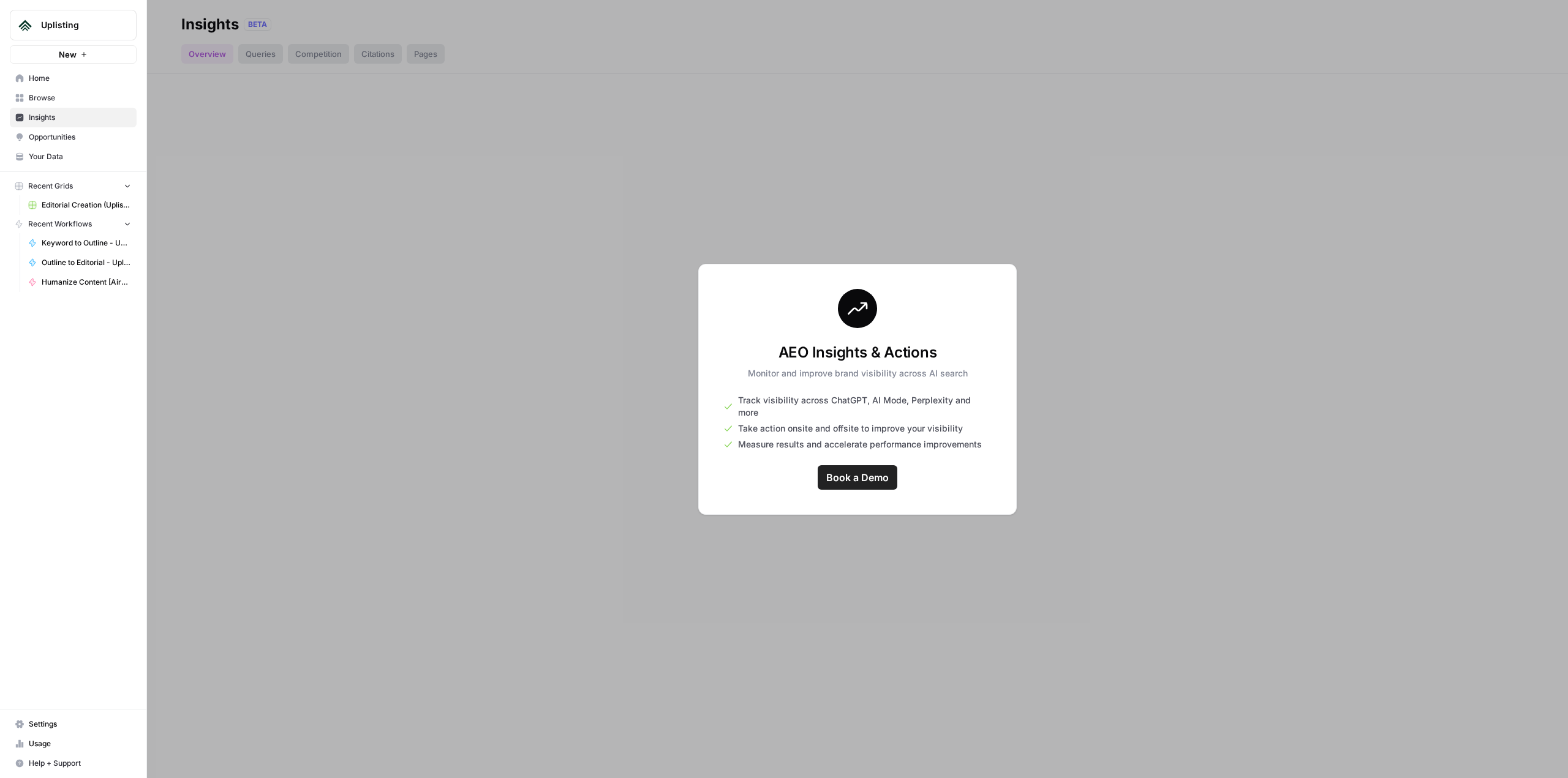
click at [77, 110] on link "Insights" at bounding box center [73, 117] width 126 height 20
click at [77, 129] on link "Opportunities" at bounding box center [73, 137] width 126 height 20
click at [68, 751] on link "Usage" at bounding box center [73, 743] width 126 height 20
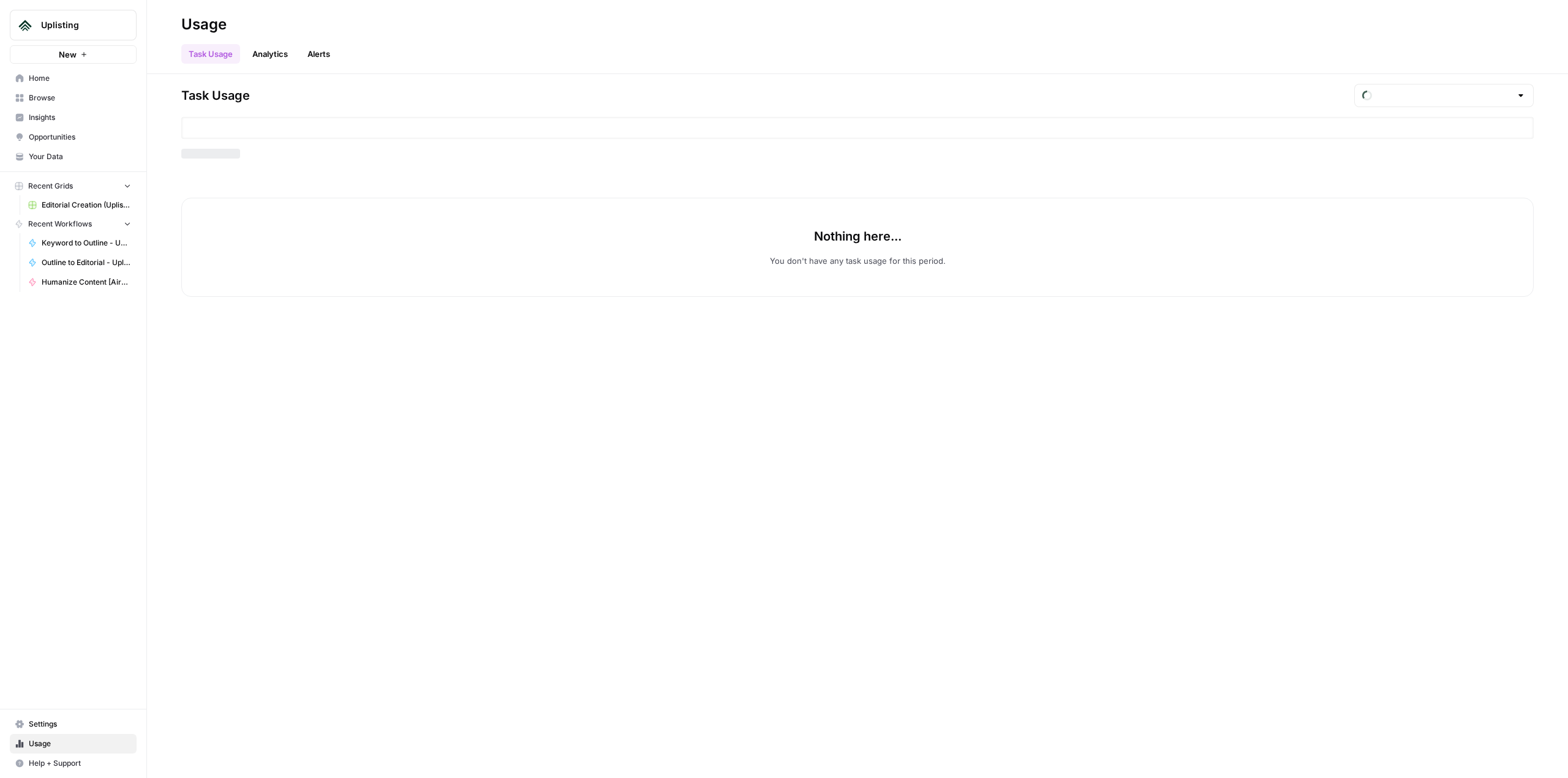
type input "September Tasks"
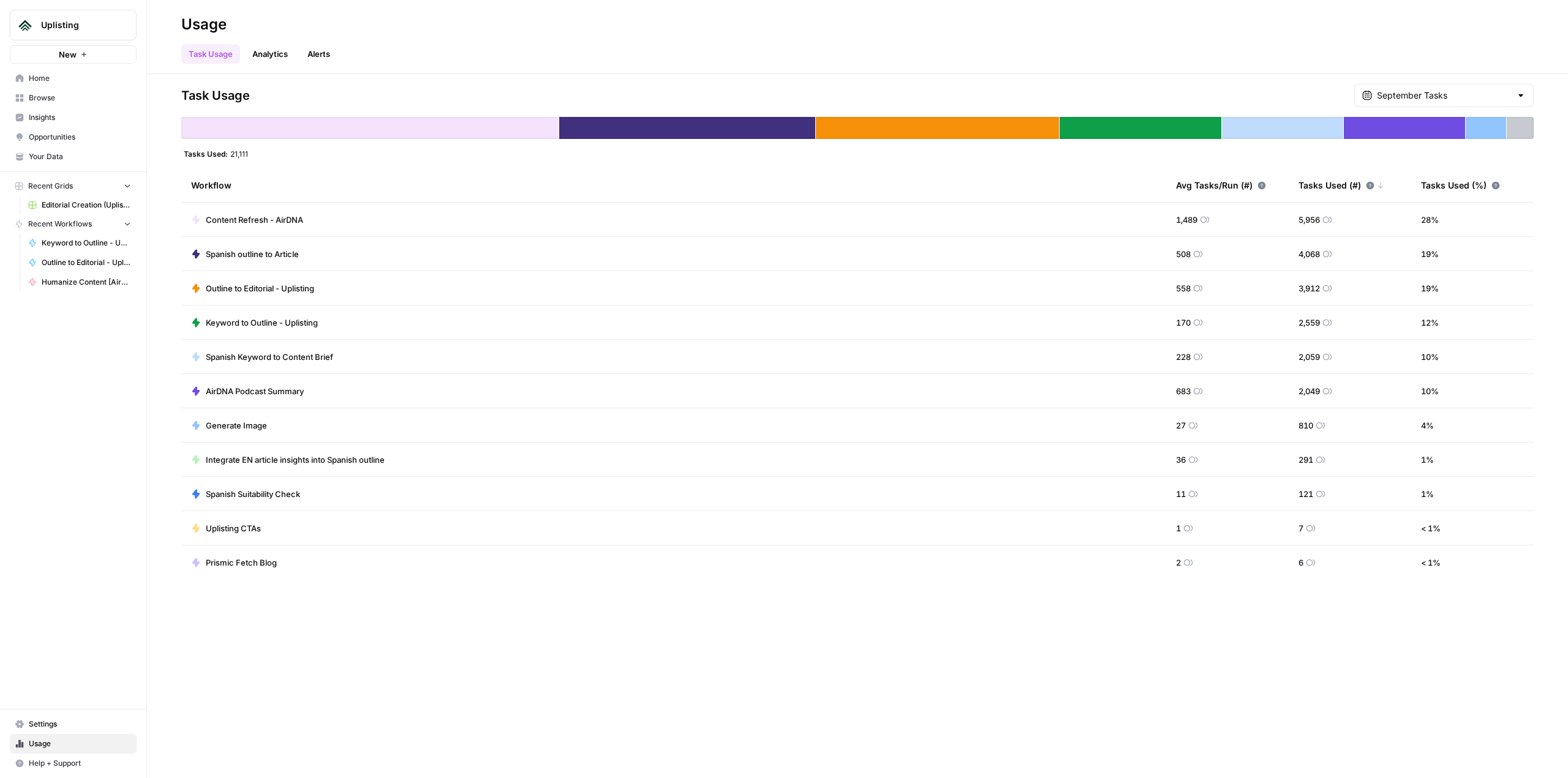
click at [79, 161] on span "Your Data" at bounding box center [80, 156] width 103 height 11
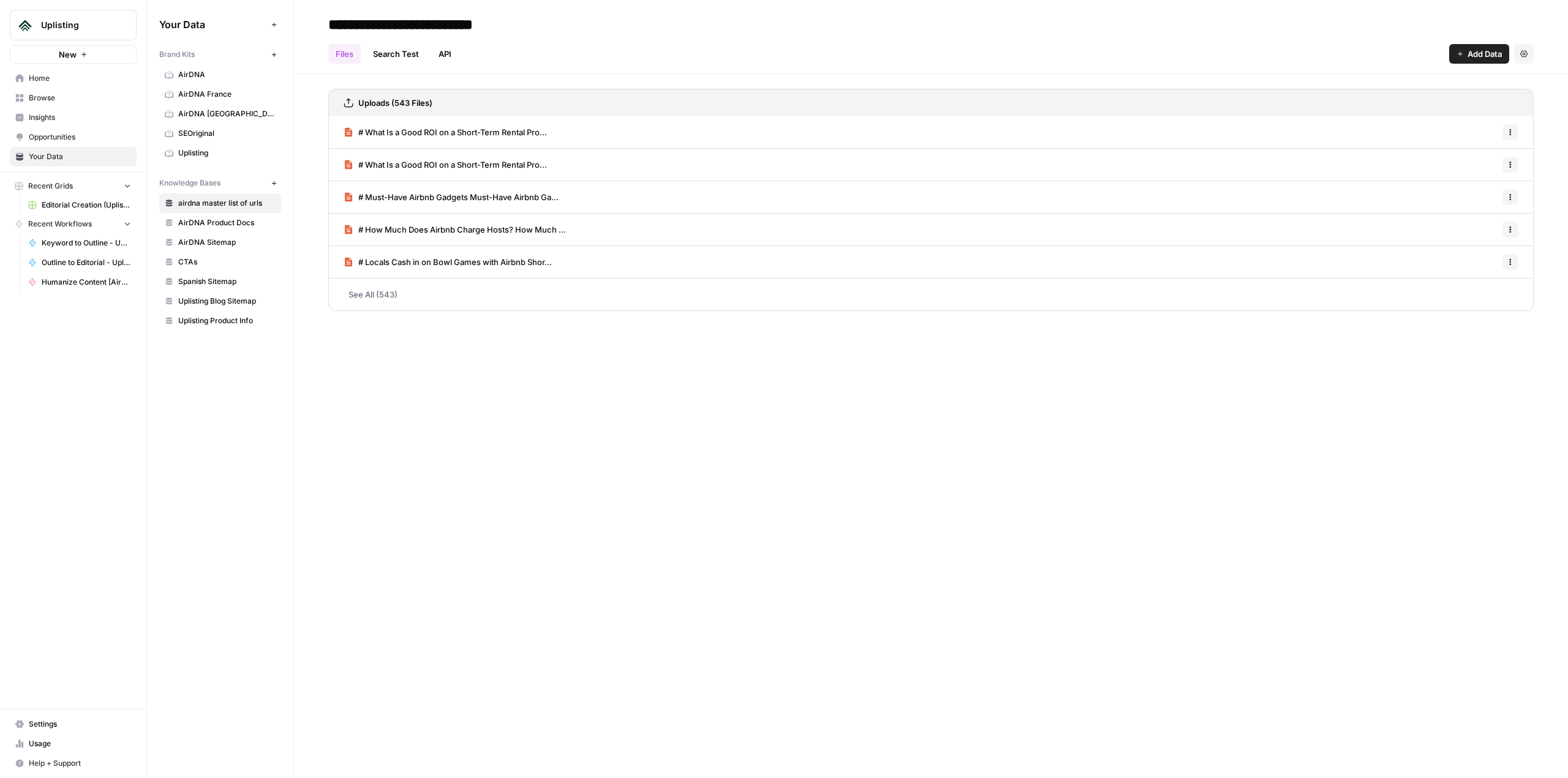
click at [114, 23] on span "Uplisting" at bounding box center [78, 25] width 74 height 12
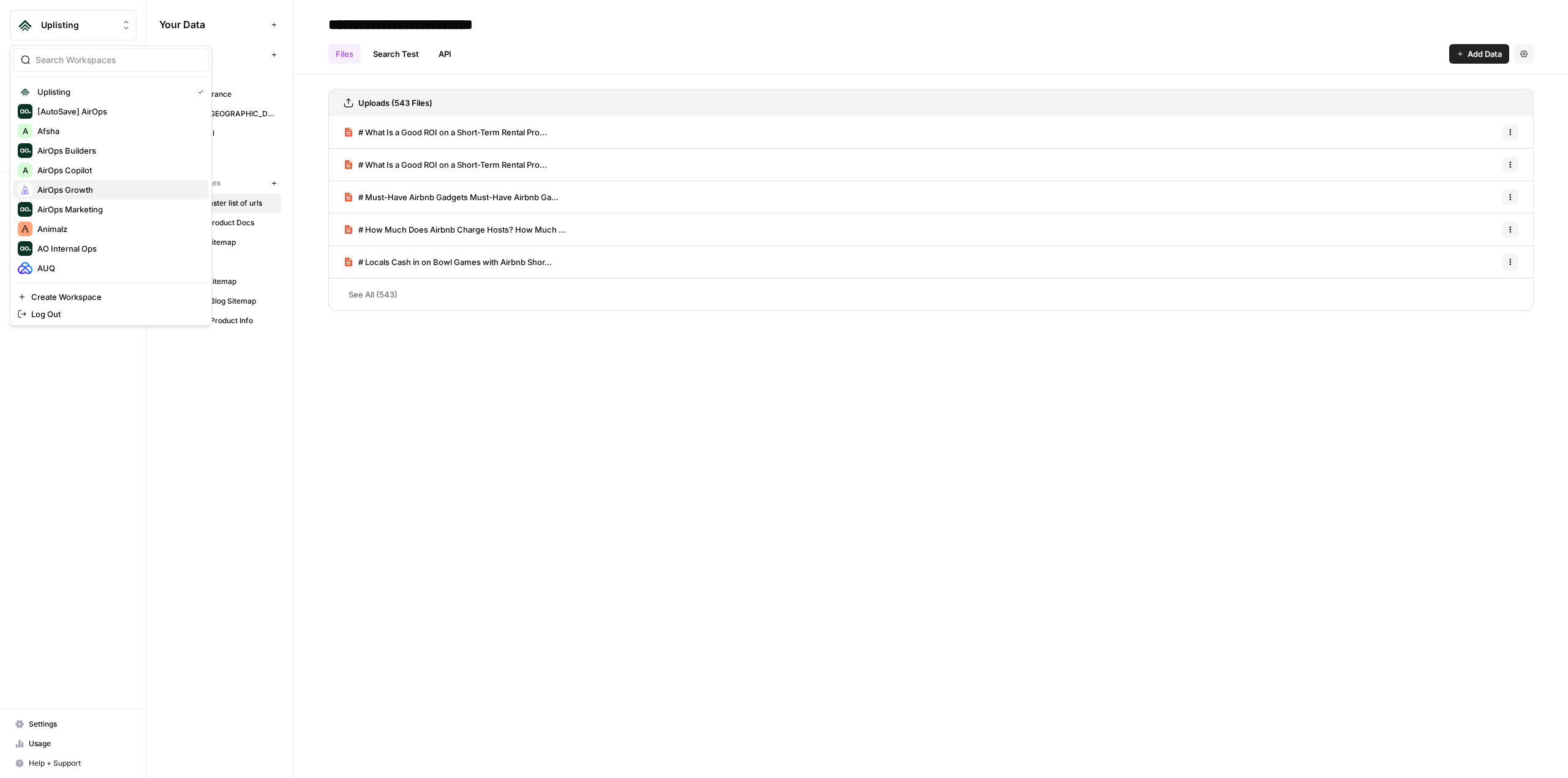
click at [80, 189] on span "AirOps Growth" at bounding box center [118, 190] width 161 height 12
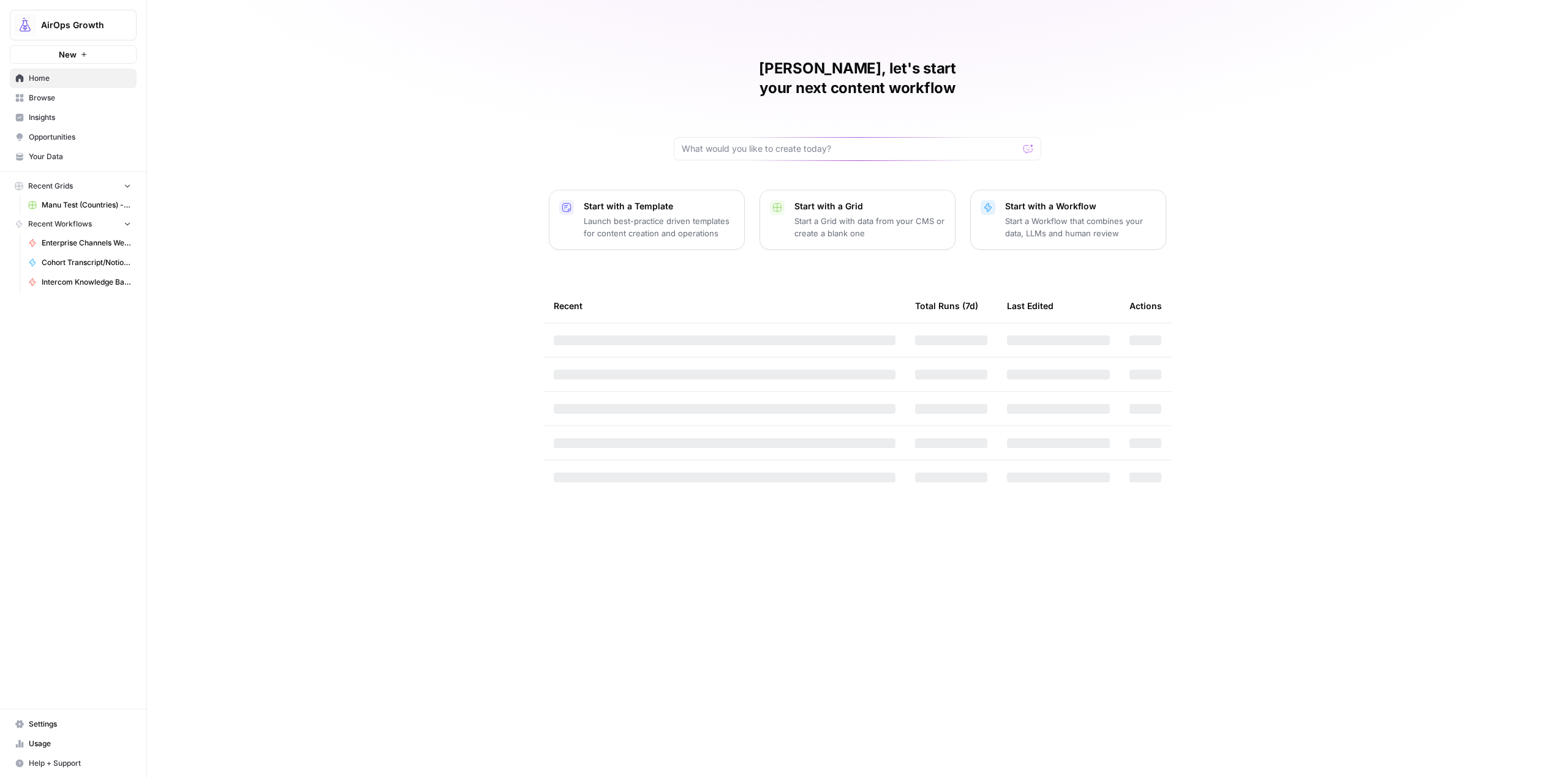
click at [94, 150] on link "Your Data" at bounding box center [73, 156] width 126 height 20
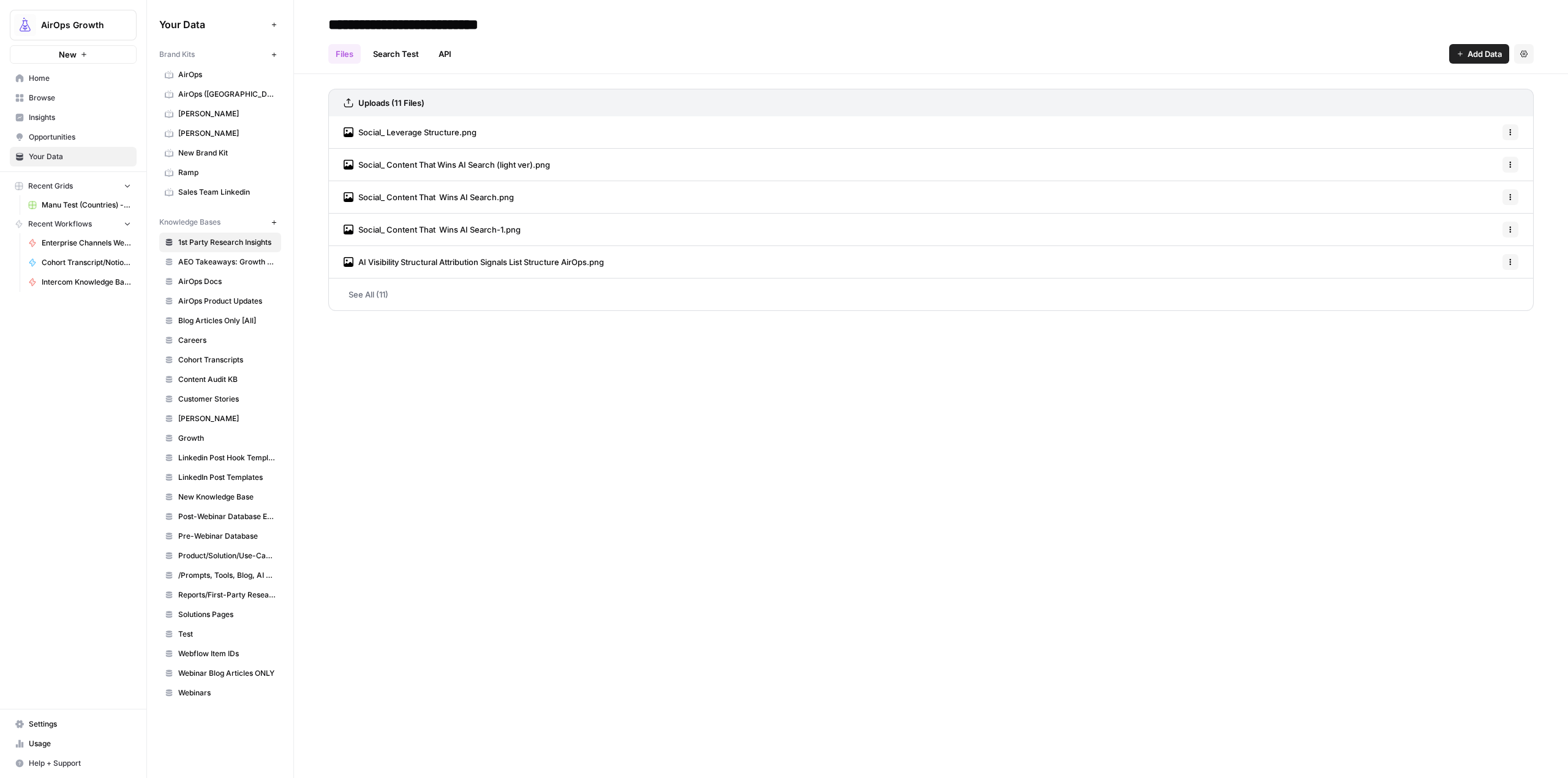
click at [272, 219] on icon "button" at bounding box center [274, 223] width 7 height 7
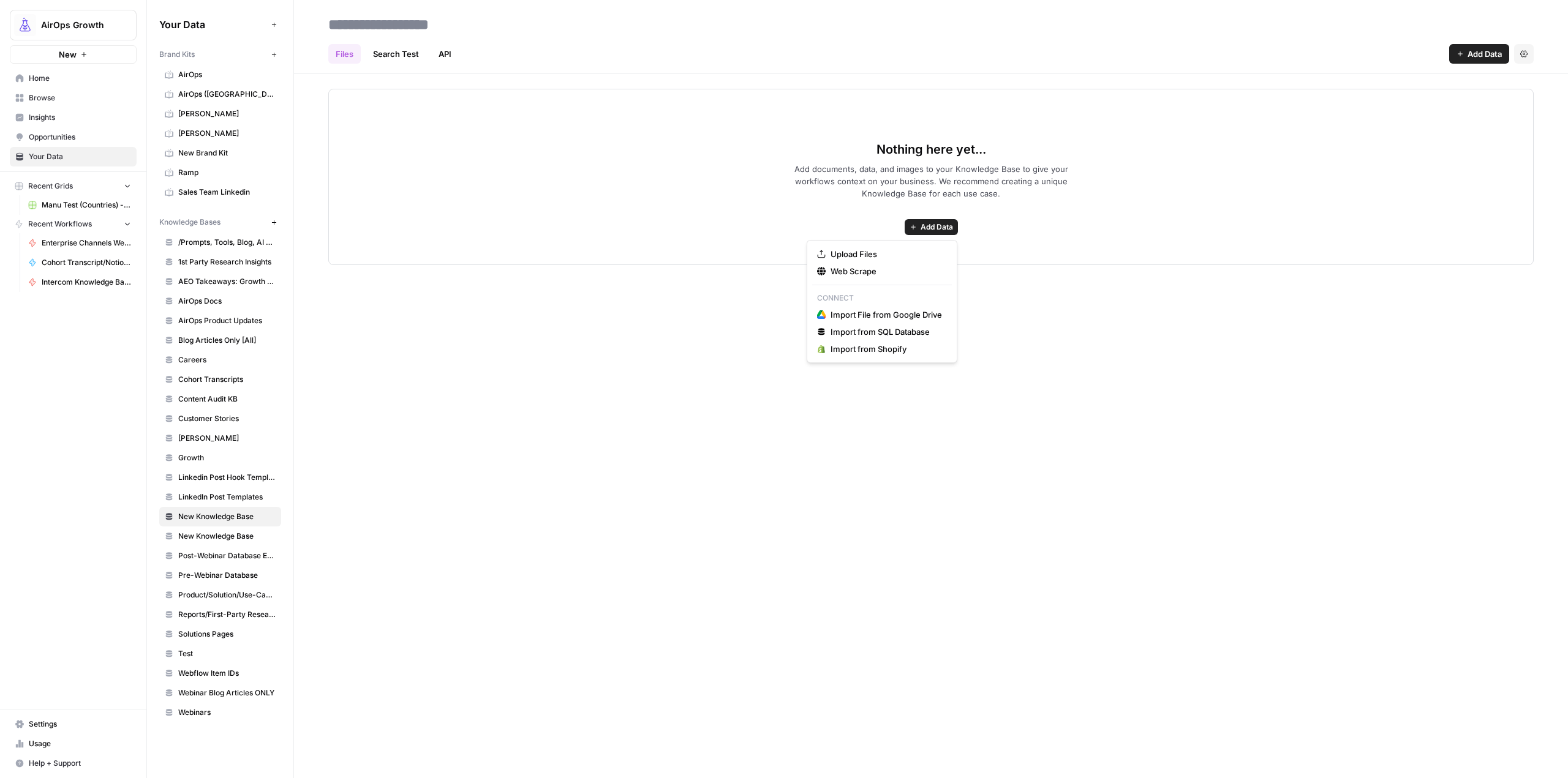
click at [924, 229] on span "Add Data" at bounding box center [937, 226] width 32 height 11
click at [89, 760] on span "Help + Support" at bounding box center [80, 763] width 103 height 11
click at [665, 587] on div "Files Search Test API Add Data Settings Nothing here yet... Add documents, data…" at bounding box center [931, 389] width 1274 height 778
